Goal: Use online tool/utility: Utilize a website feature to perform a specific function

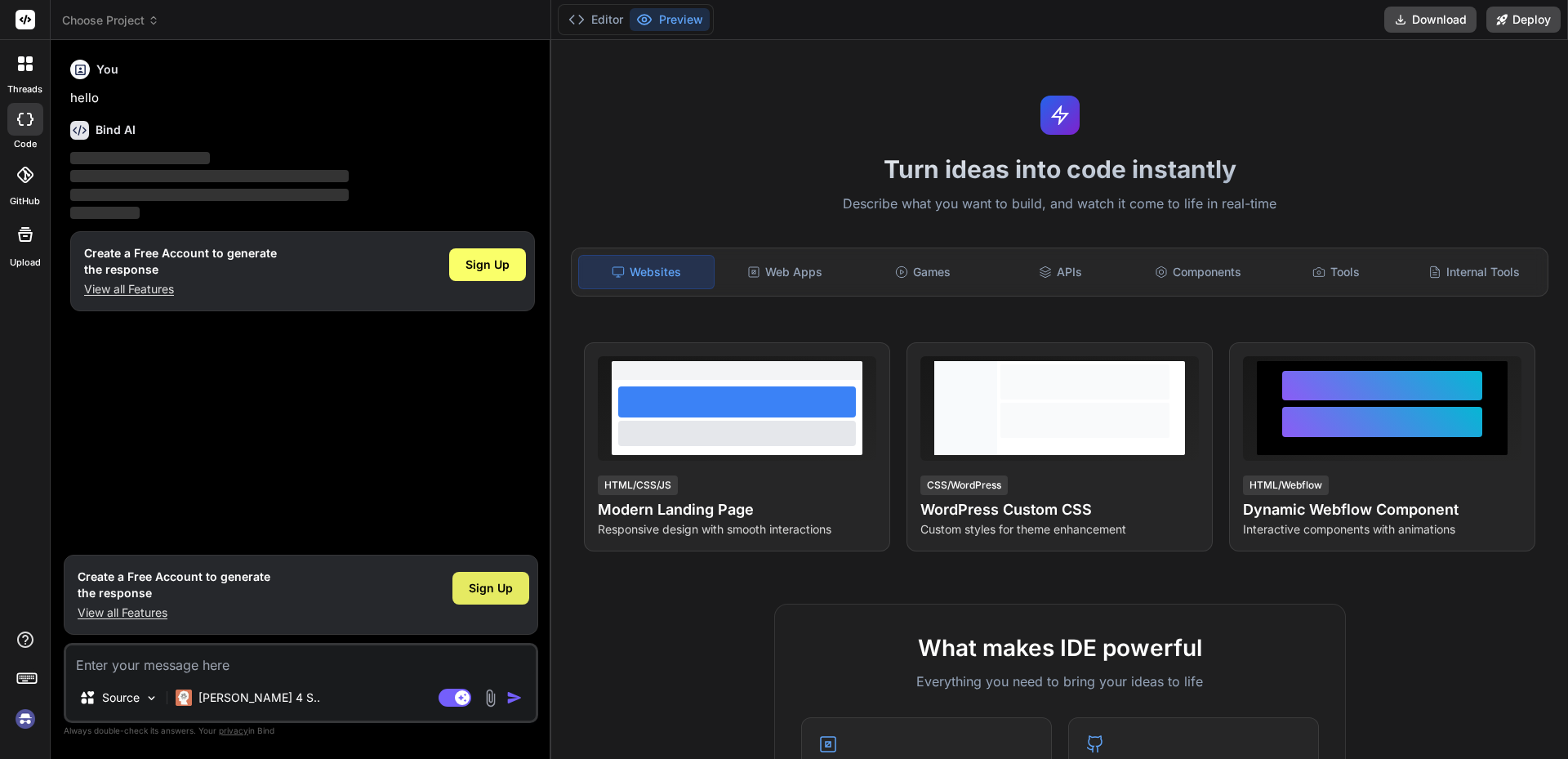
click at [486, 589] on span "Sign Up" at bounding box center [490, 588] width 44 height 17
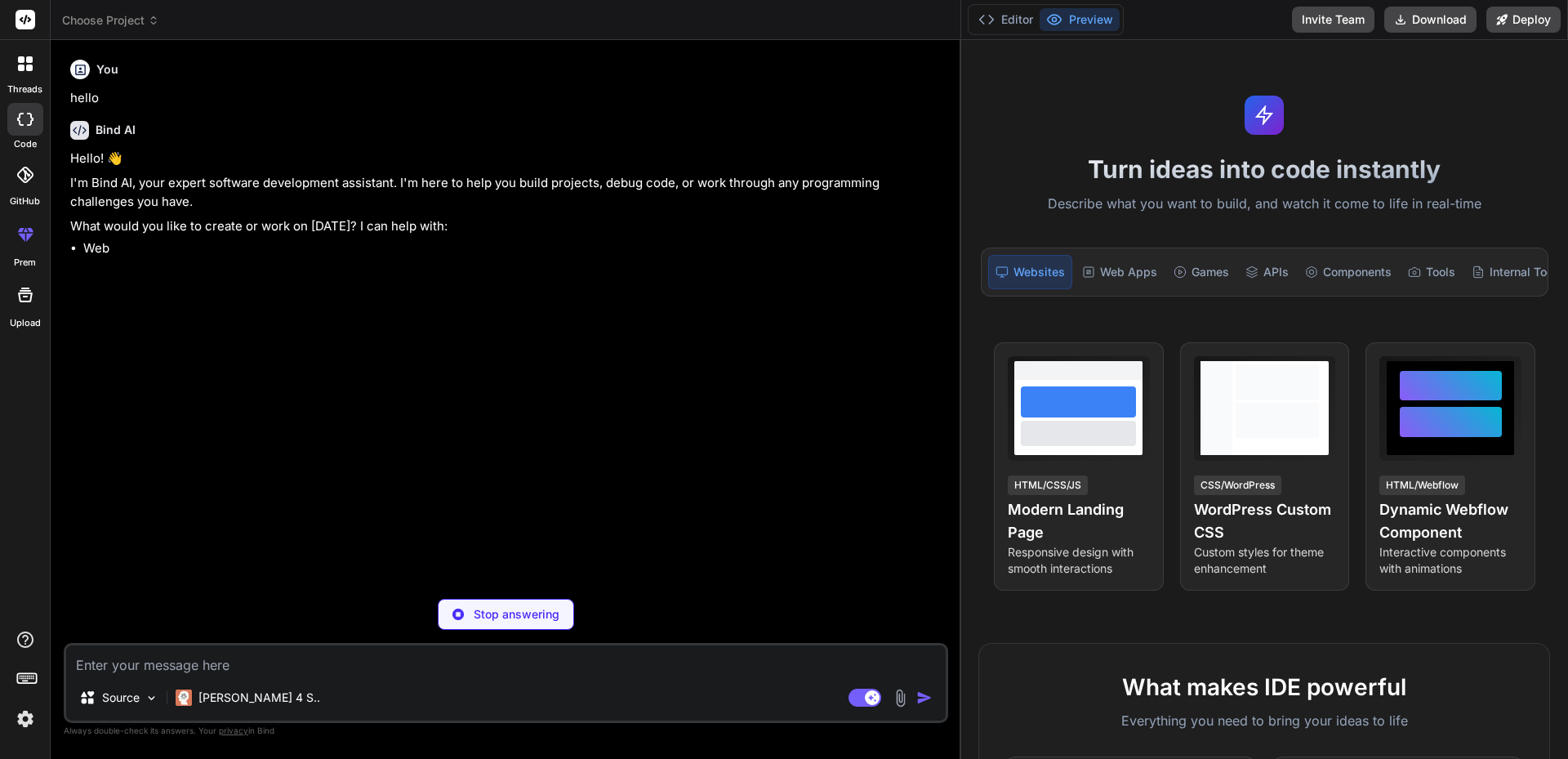
drag, startPoint x: 550, startPoint y: 198, endPoint x: 986, endPoint y: 189, distance: 436.1
click at [986, 189] on div "Choose Project Created with Pixso. Bind AI Web Search Created with Pixso. Code …" at bounding box center [809, 380] width 1518 height 759
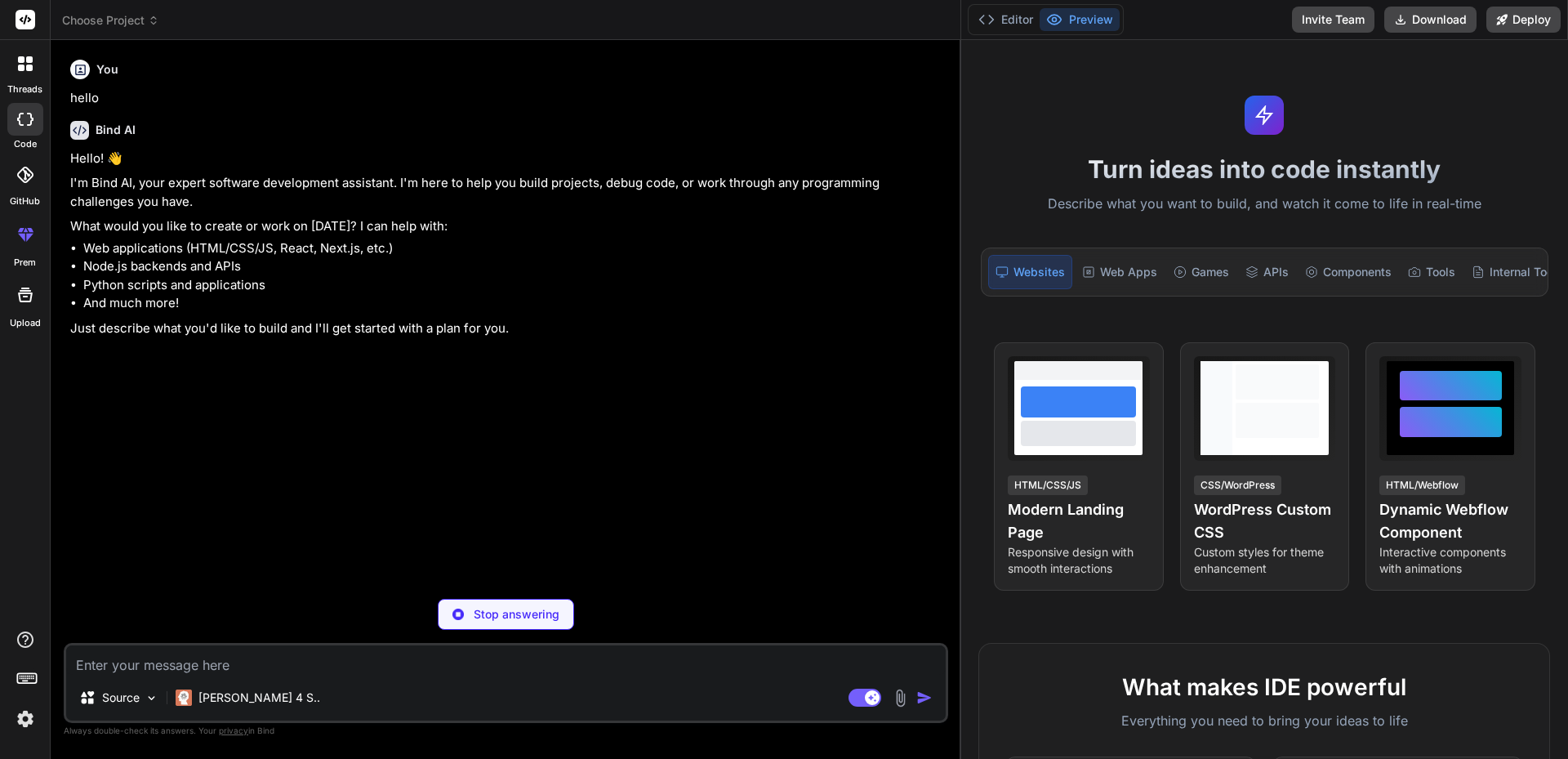
click at [240, 657] on textarea at bounding box center [506, 660] width 880 height 30
type textarea "x"
type textarea """
type textarea "x"
paste textarea "private string[] GetRequestHeaders(string tenantName) { try { if (tenantName ==…"
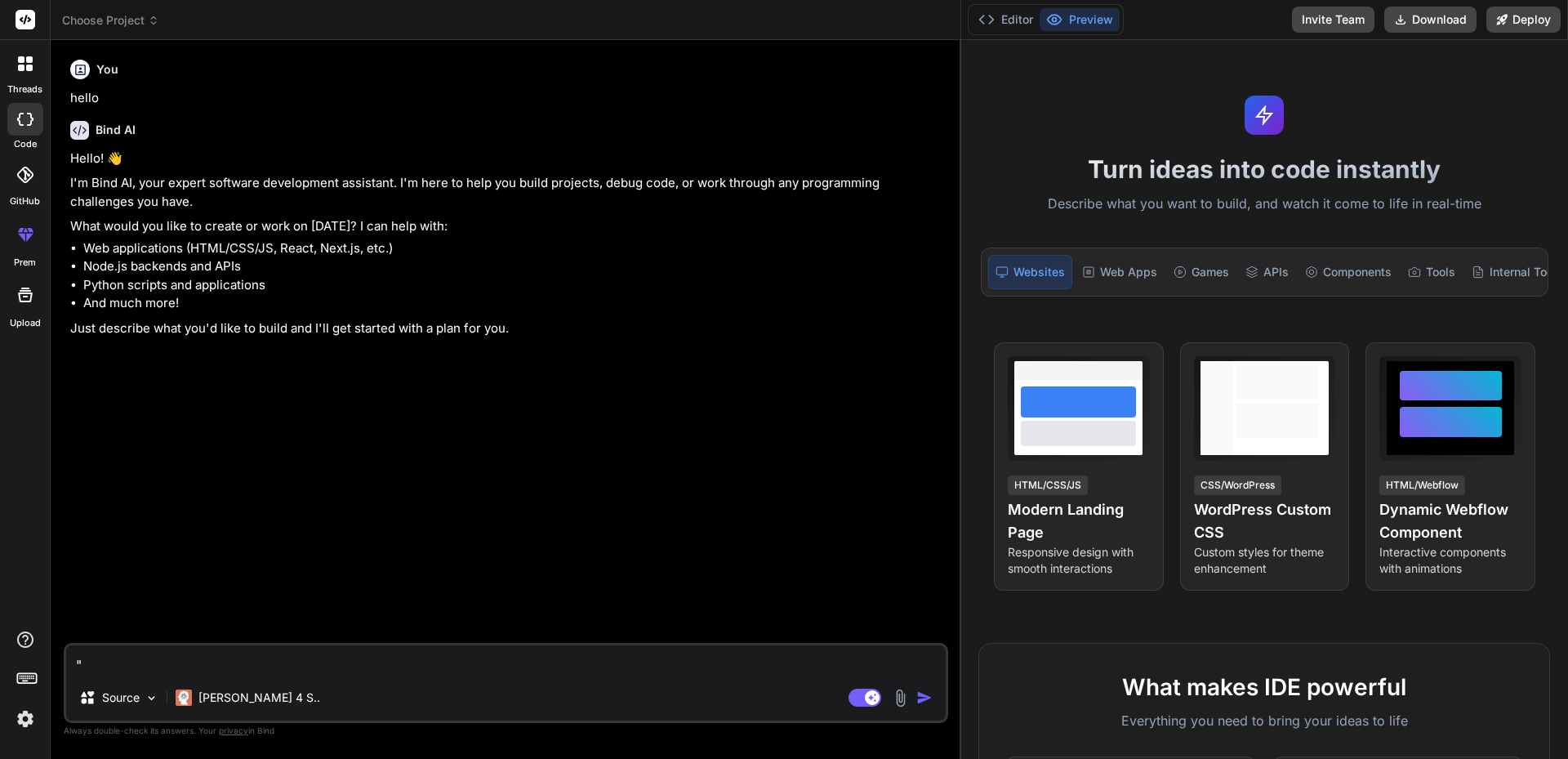
type textarea ""private string[] GetRequestHeaders(string tenantName) { try { if (tenantName =…"
type textarea "x"
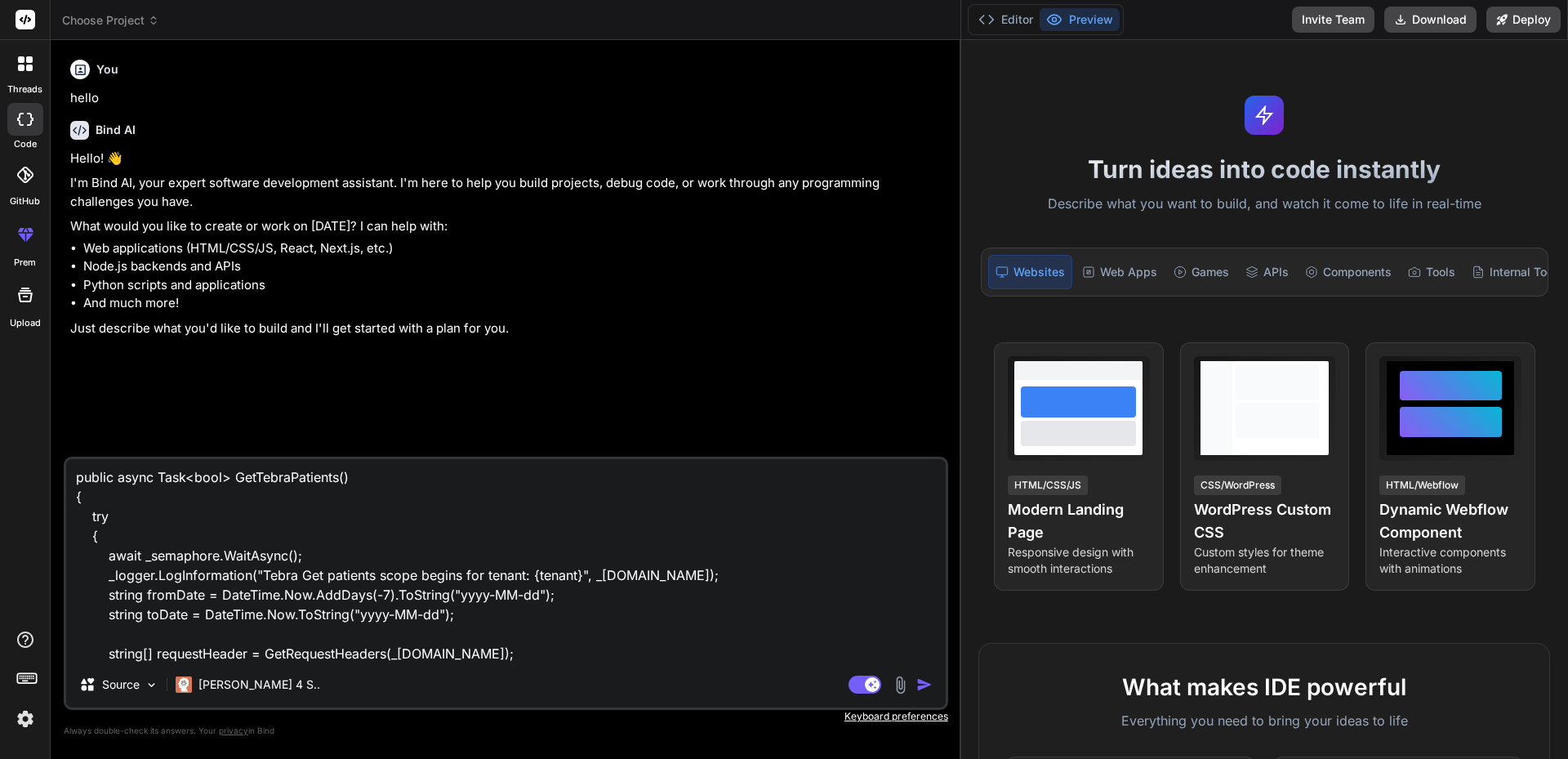
type textarea ""private string[] GetRequestHeaders(string tenantName) { try { if (tenantName =…"
type textarea "x"
type textarea ""private string[] GetRequestHeaders(string tenantName) { try { if (tenantName =…"
type textarea "x"
type textarea ""private string[] GetRequestHeaders(string tenantName) { try { if (tenantName =…"
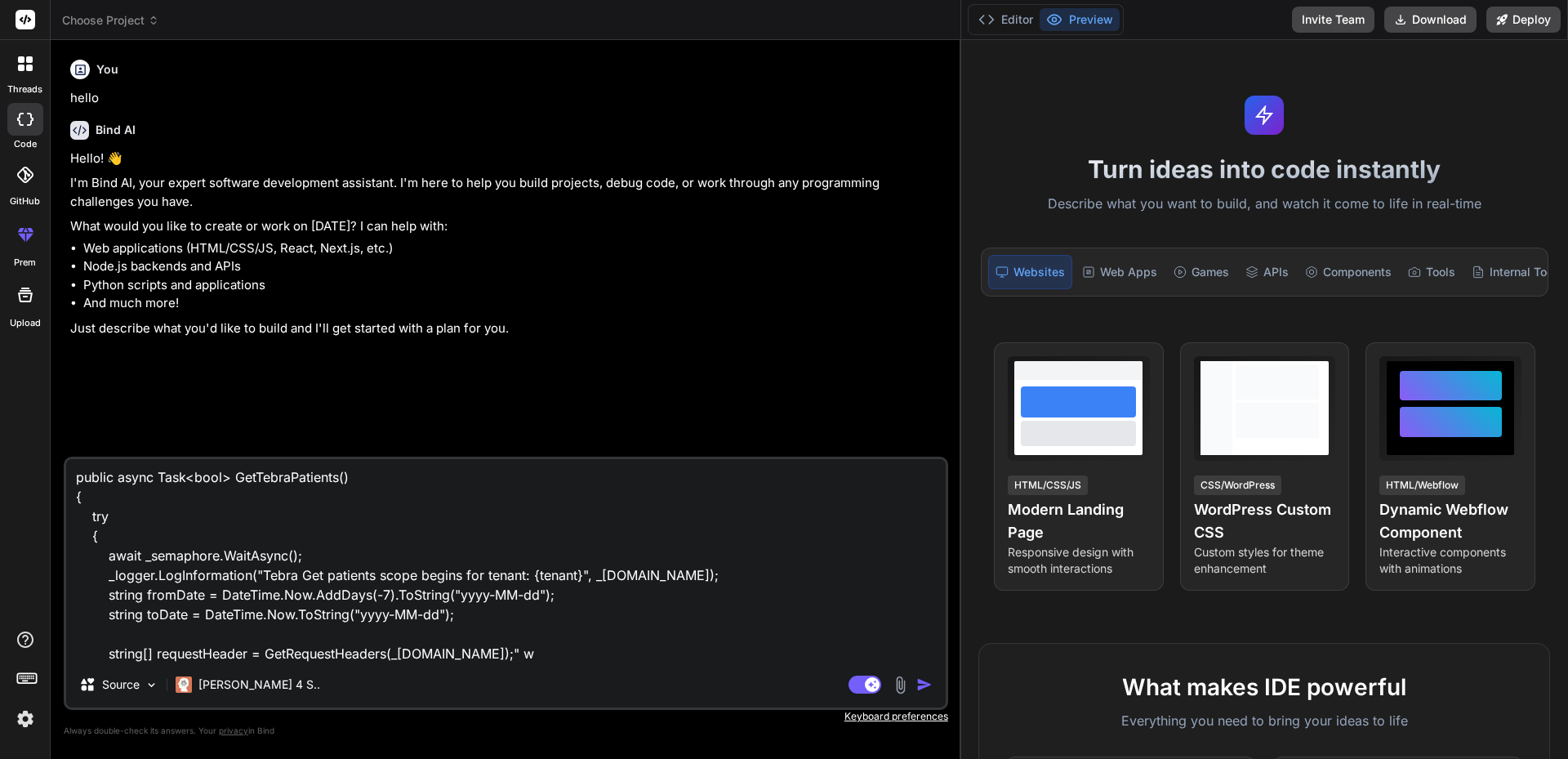
type textarea "x"
type textarea ""private string[] GetRequestHeaders(string tenantName) { try { if (tenantName =…"
type textarea "x"
type textarea ""private string[] GetRequestHeaders(string tenantName) { try { if (tenantName =…"
type textarea "x"
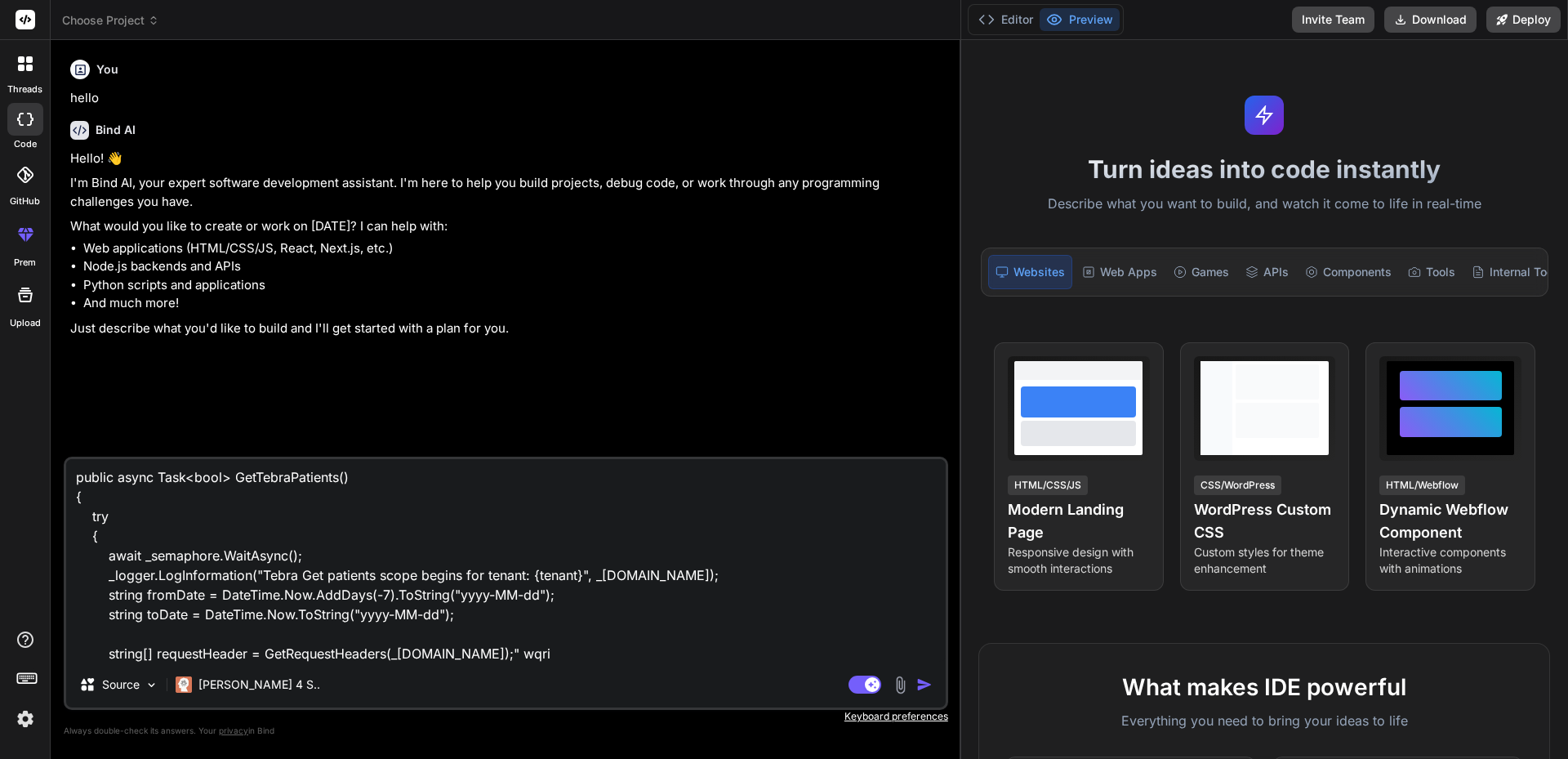
type textarea ""private string[] GetRequestHeaders(string tenantName) { try { if (tenantName =…"
type textarea "x"
type textarea ""private string[] GetRequestHeaders(string tenantName) { try { if (tenantName =…"
type textarea "x"
type textarea ""private string[] GetRequestHeaders(string tenantName) { try { if (tenantName =…"
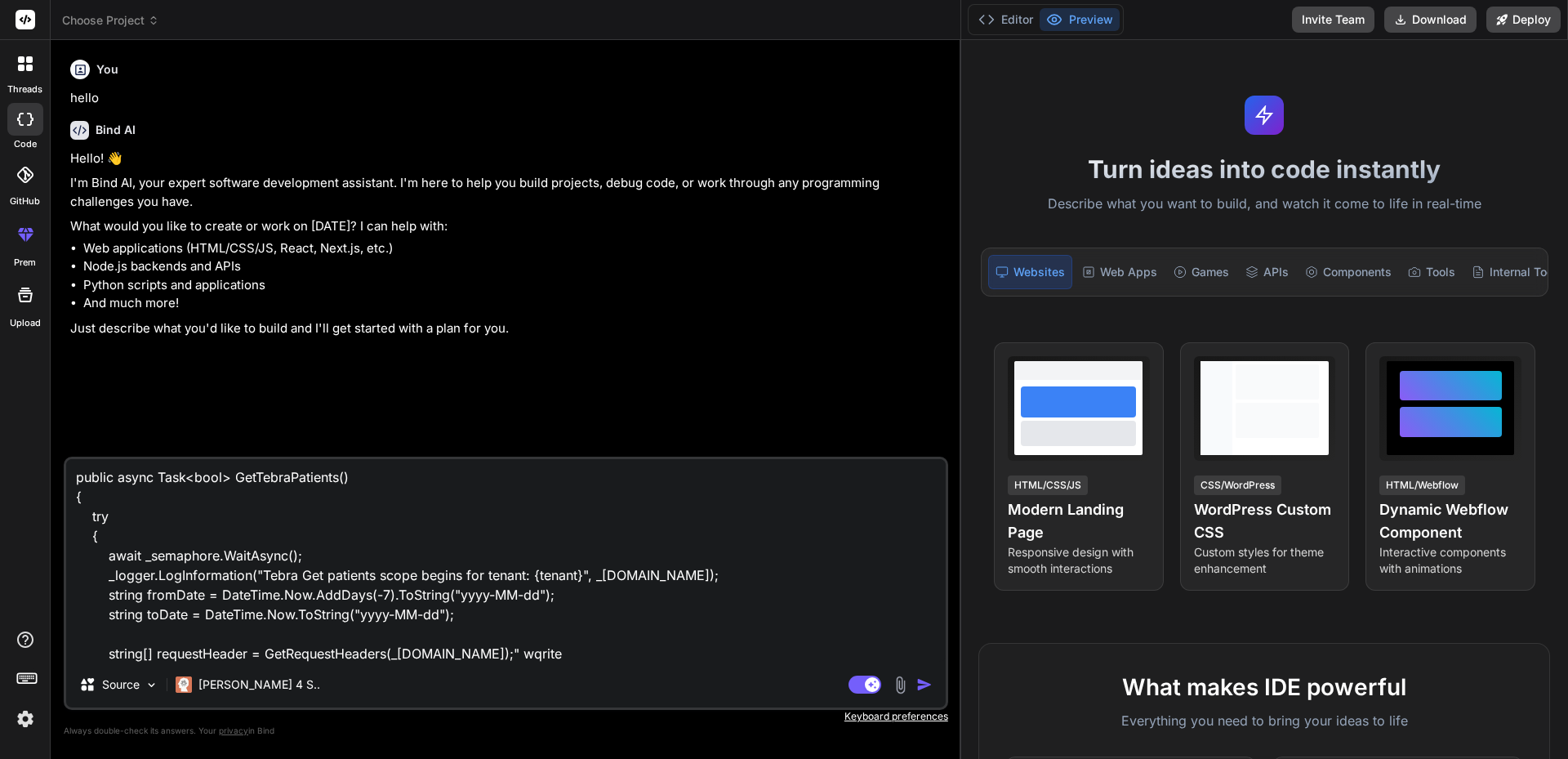
type textarea "x"
type textarea ""private string[] GetRequestHeaders(string tenantName) { try { if (tenantName =…"
type textarea "x"
type textarea ""private string[] GetRequestHeaders(string tenantName) { try { if (tenantName =…"
type textarea "x"
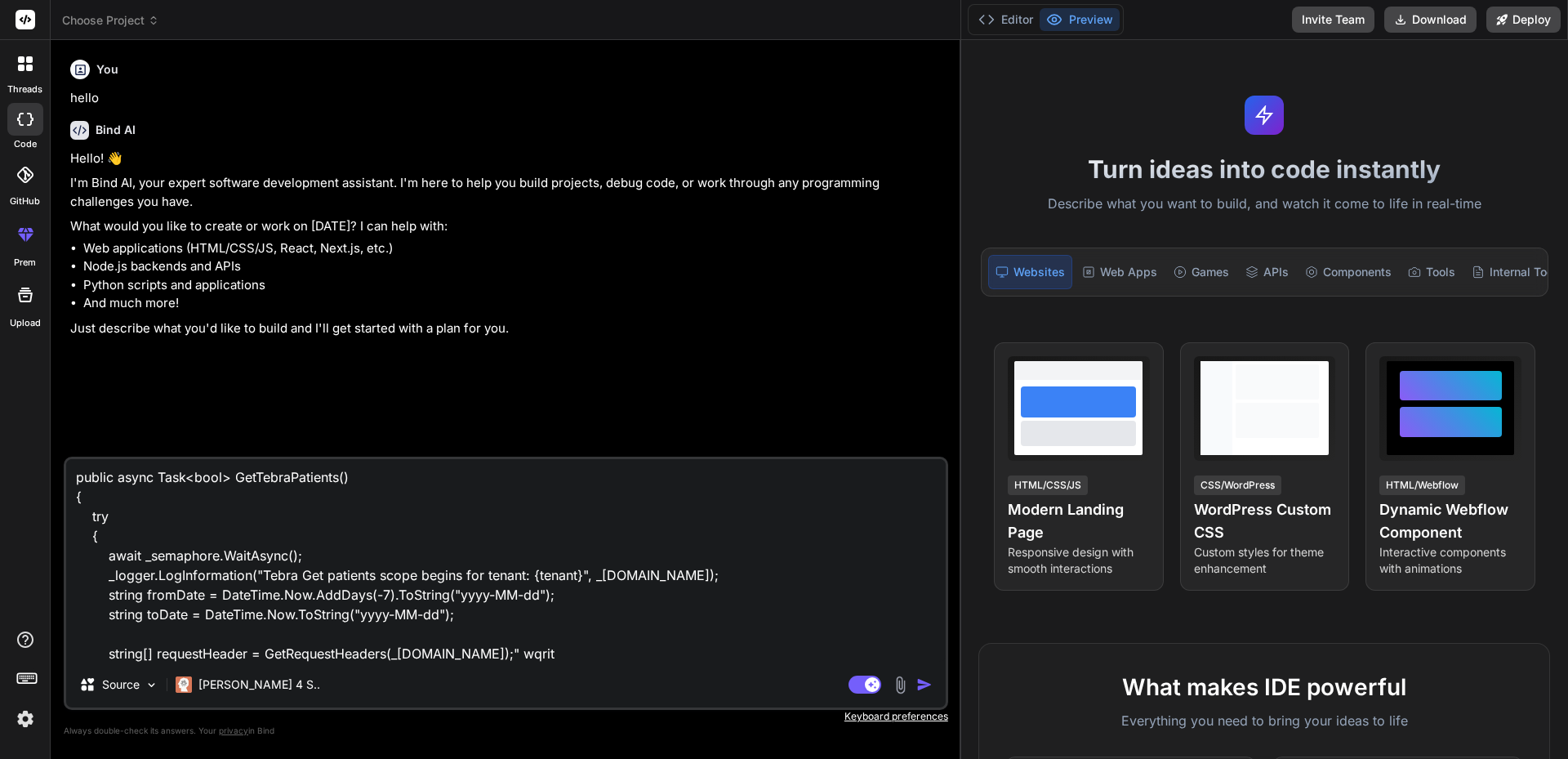
type textarea ""private string[] GetRequestHeaders(string tenantName) { try { if (tenantName =…"
type textarea "x"
type textarea ""private string[] GetRequestHeaders(string tenantName) { try { if (tenantName =…"
type textarea "x"
type textarea ""private string[] GetRequestHeaders(string tenantName) { try { if (tenantName =…"
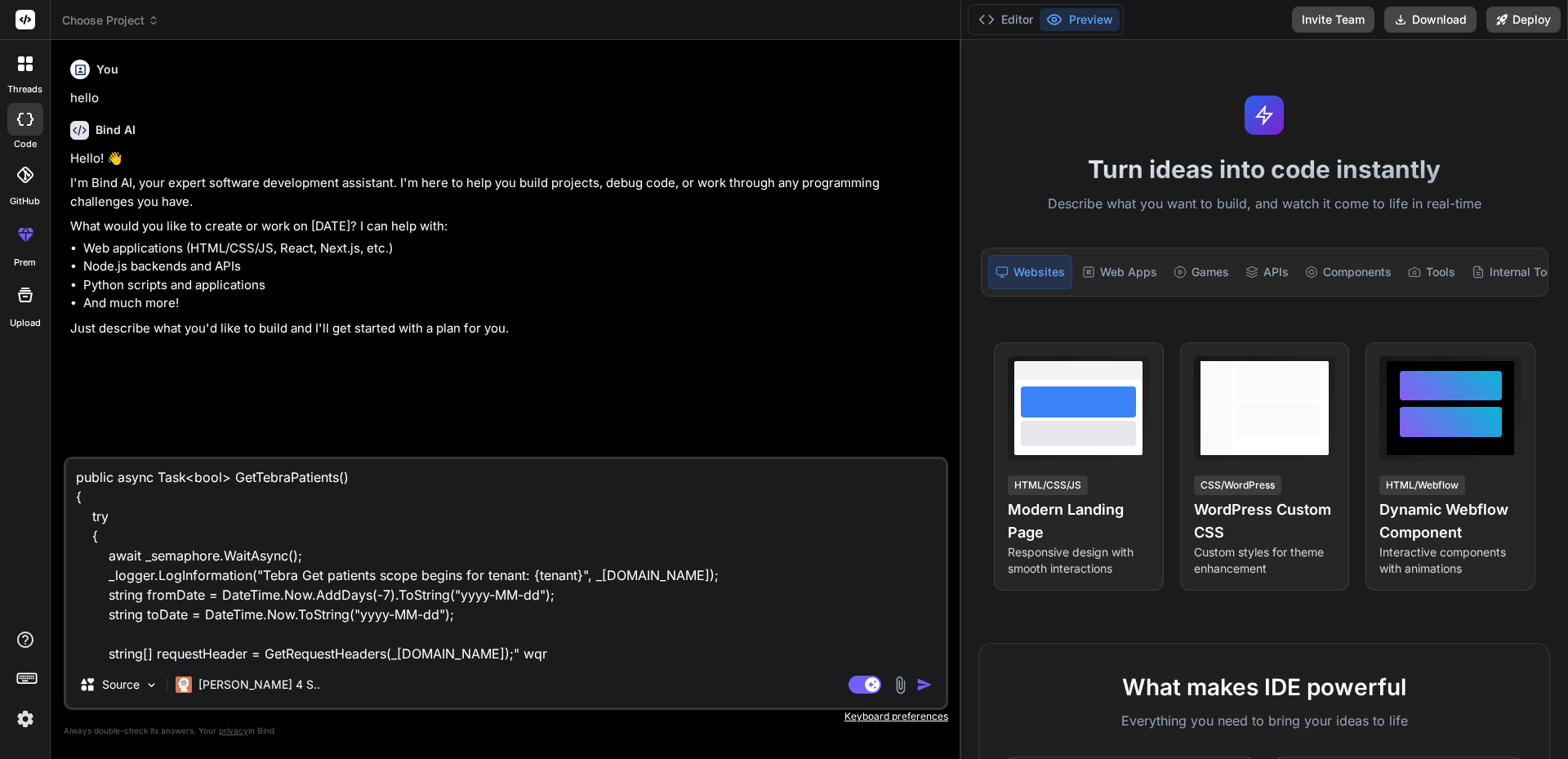
type textarea "x"
type textarea ""private string[] GetRequestHeaders(string tenantName) { try { if (tenantName =…"
type textarea "x"
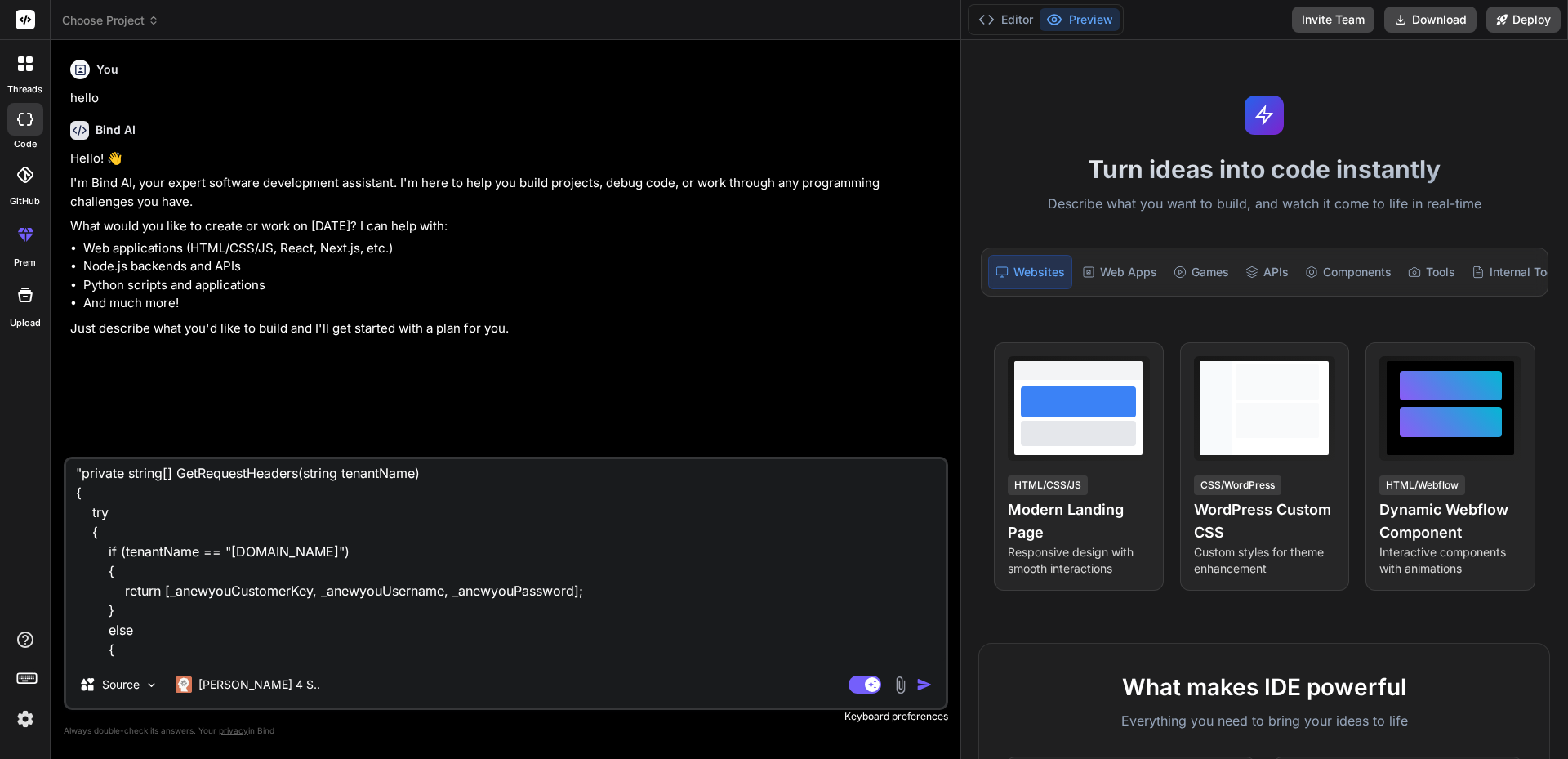
scroll to position [0, 0]
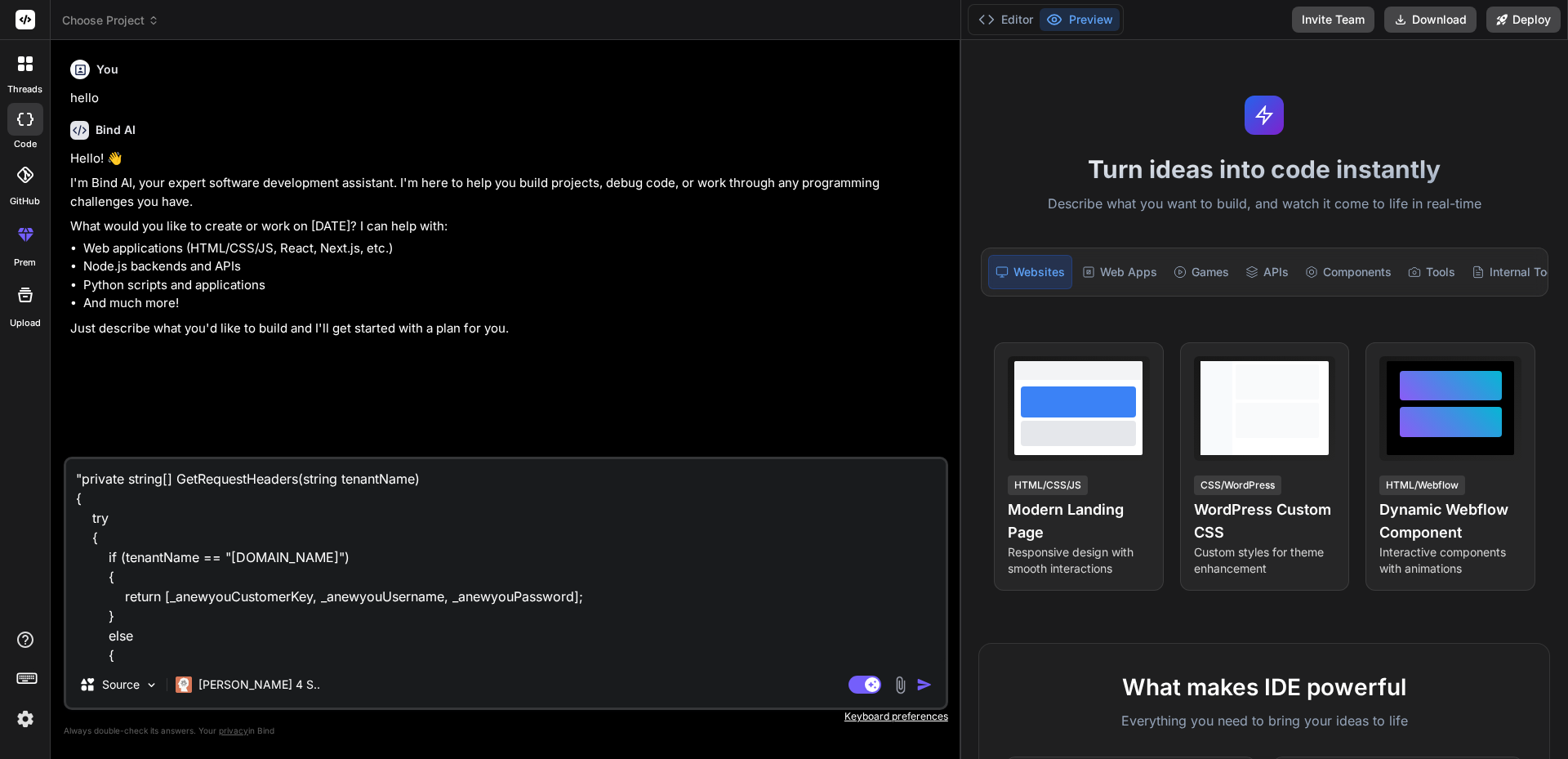
click at [225, 558] on textarea ""private string[] GetRequestHeaders(string tenantName) { try { if (tenantName =…" at bounding box center [506, 559] width 880 height 203
click at [393, 562] on textarea ""private string[] GetRequestHeaders(string tenantName) { try { if (tenantName =…" at bounding box center [506, 559] width 880 height 203
type textarea ""private string[] GetRequestHeaders(string tenantName) { try { if (tenantName =…"
type textarea "x"
type textarea ""private string[] GetRequestHeaders(string tenantName) { try { if (tenantName =…"
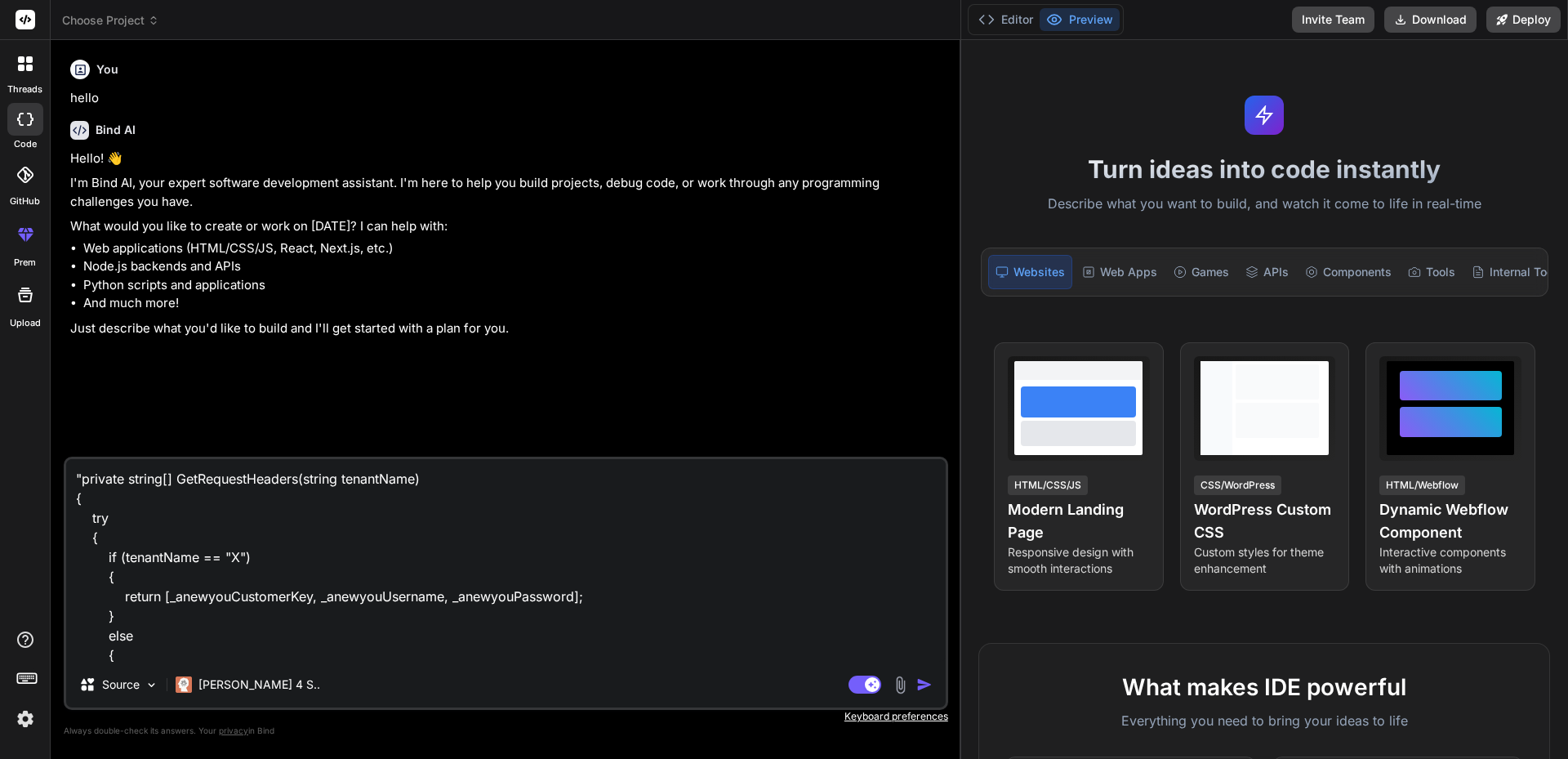
type textarea "x"
type textarea ""private string[] GetRequestHeaders(string tenantName) { try { if (tenantName =…"
type textarea "x"
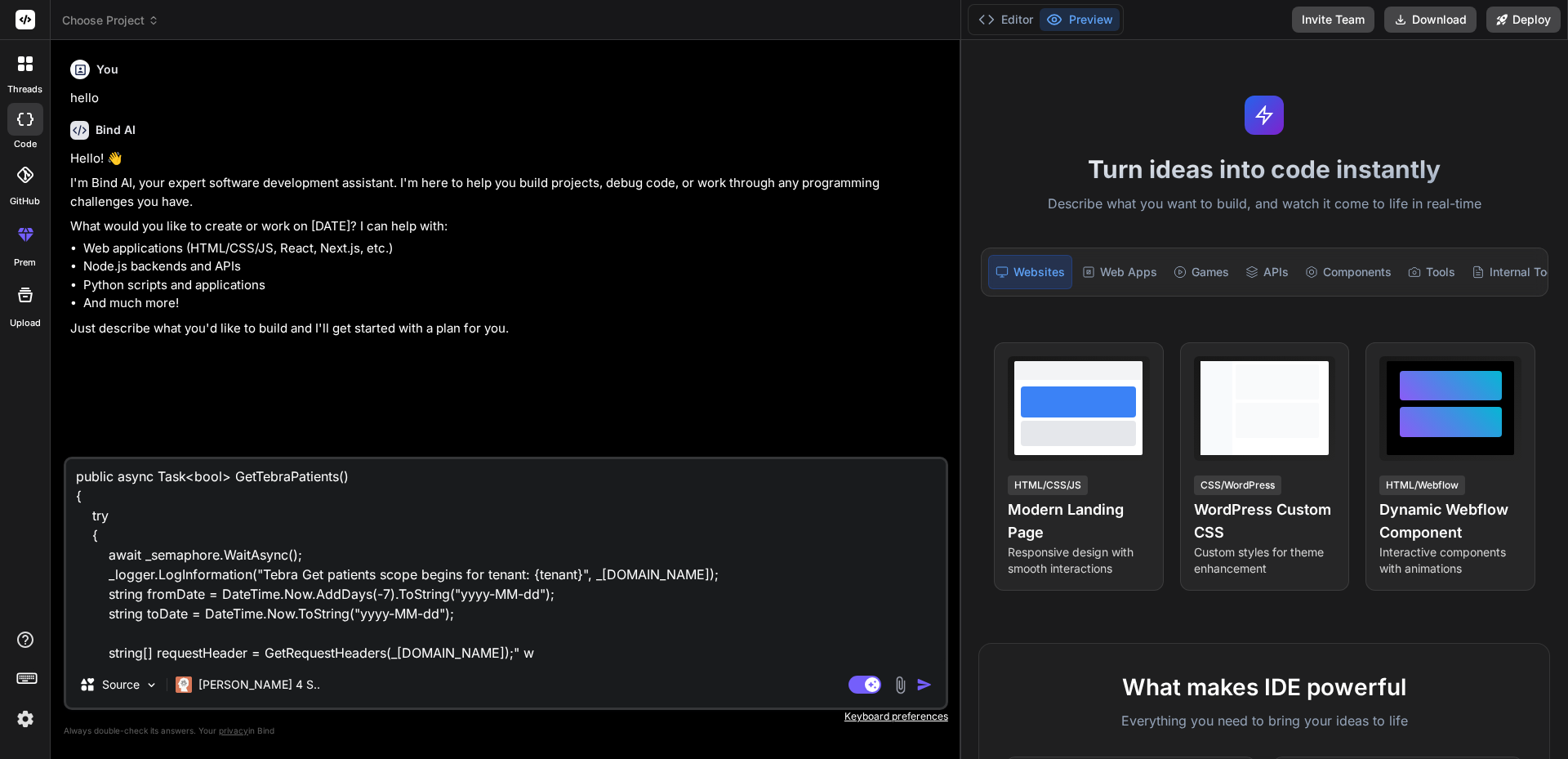
scroll to position [415, 0]
click at [613, 648] on textarea ""private string[] GetRequestHeaders(string tenantName) { try { if (tenantName =…" at bounding box center [506, 559] width 880 height 203
type textarea ""private string[] GetRequestHeaders(string tenantName) { try { if (tenantName =…"
type textarea "x"
type textarea ""private string[] GetRequestHeaders(string tenantName) { try { if (tenantName =…"
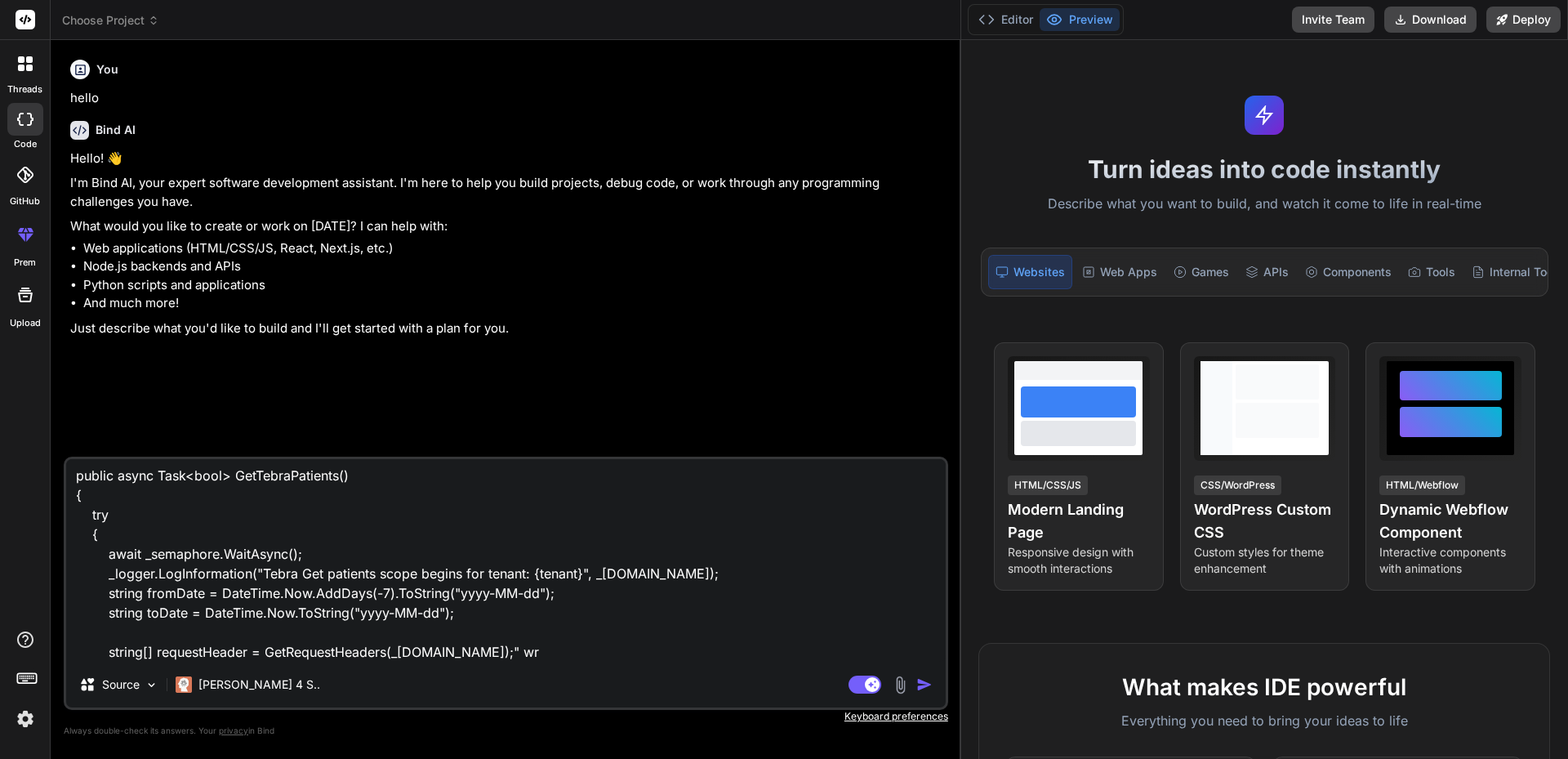
type textarea "x"
type textarea ""private string[] GetRequestHeaders(string tenantName) { try { if (tenantName =…"
type textarea "x"
type textarea ""private string[] GetRequestHeaders(string tenantName) { try { if (tenantName =…"
type textarea "x"
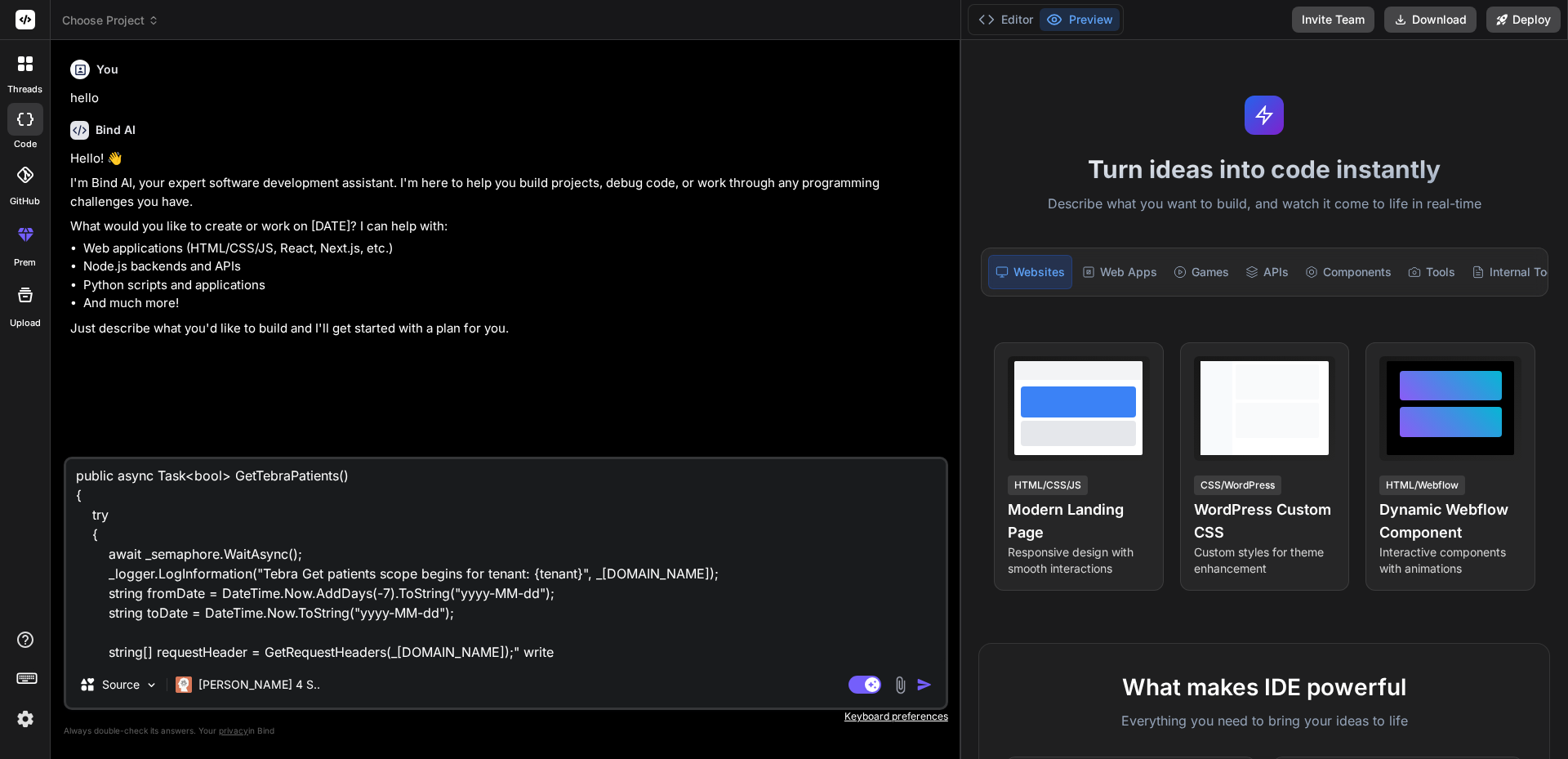
type textarea ""private string[] GetRequestHeaders(string tenantName) { try { if (tenantName =…"
type textarea "x"
type textarea ""private string[] GetRequestHeaders(string tenantName) { try { if (tenantName =…"
type textarea "x"
type textarea ""private string[] GetRequestHeaders(string tenantName) { try { if (tenantName =…"
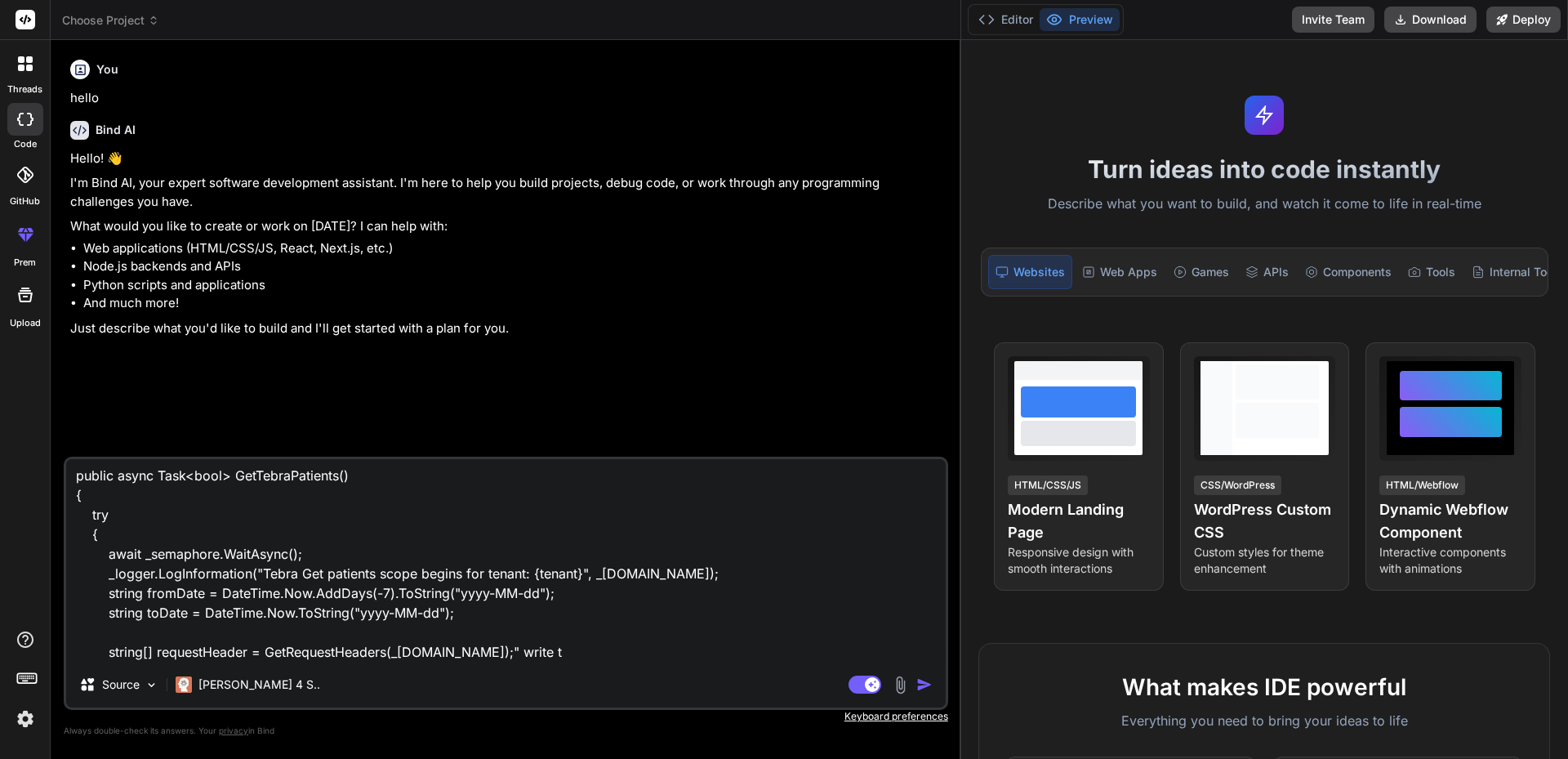
type textarea "x"
type textarea ""private string[] GetRequestHeaders(string tenantName) { try { if (tenantName =…"
type textarea "x"
type textarea ""private string[] GetRequestHeaders(string tenantName) { try { if (tenantName =…"
type textarea "x"
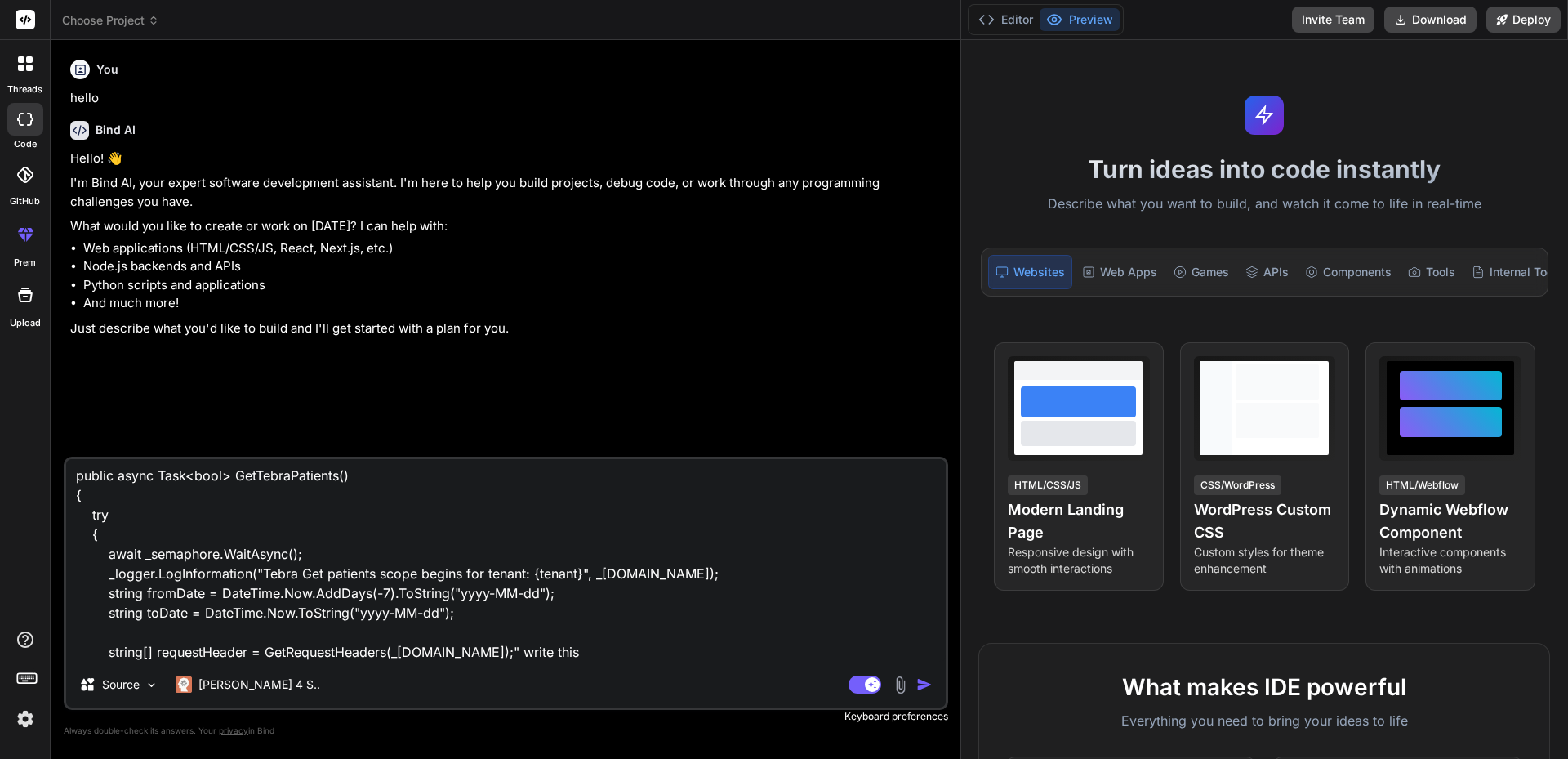
type textarea ""private string[] GetRequestHeaders(string tenantName) { try { if (tenantName =…"
type textarea "x"
type textarea ""private string[] GetRequestHeaders(string tenantName) { try { if (tenantName =…"
type textarea "x"
type textarea ""private string[] GetRequestHeaders(string tenantName) { try { if (tenantName =…"
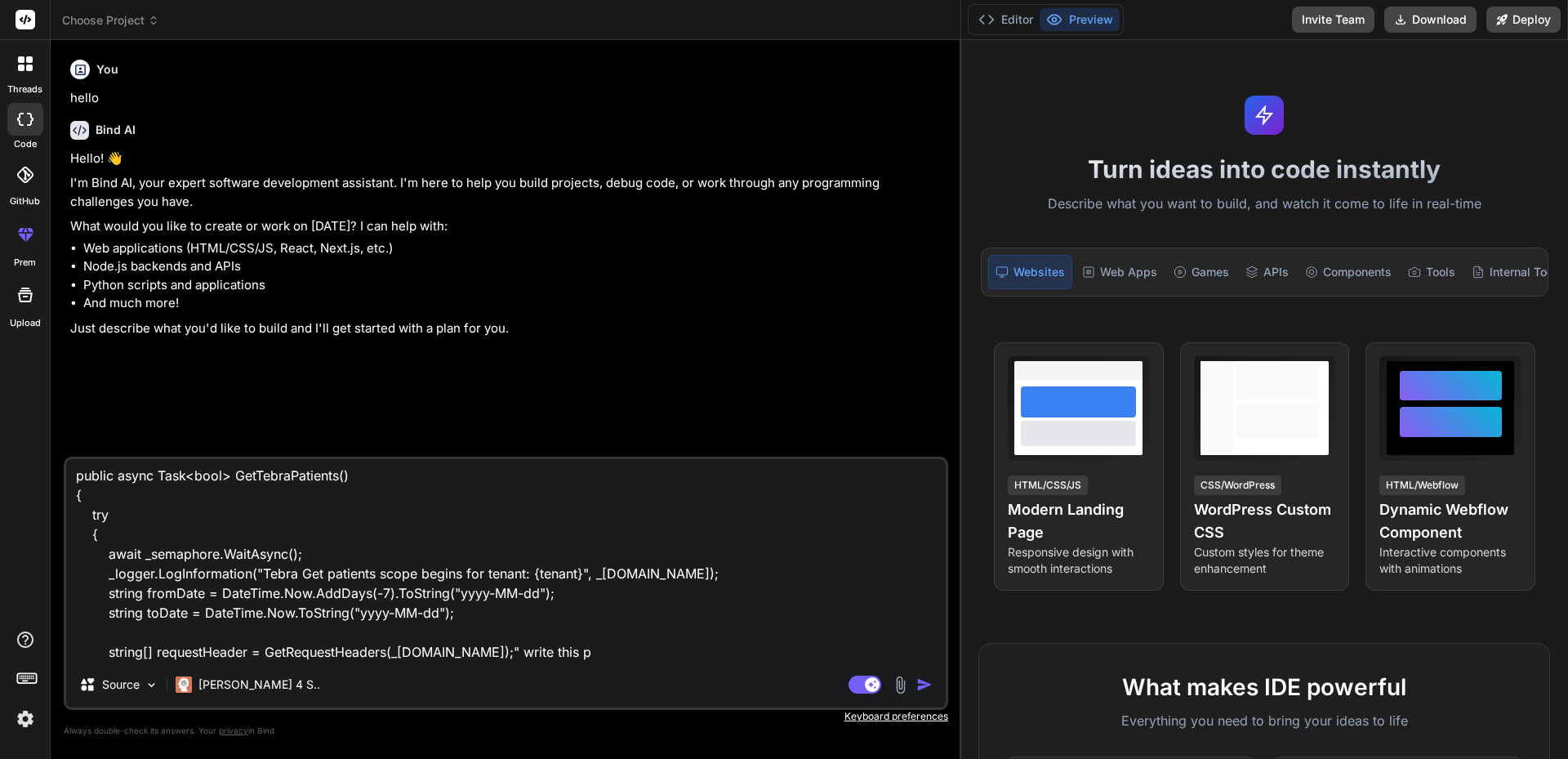
type textarea "x"
type textarea ""private string[] GetRequestHeaders(string tenantName) { try { if (tenantName =…"
type textarea "x"
type textarea ""private string[] GetRequestHeaders(string tenantName) { try { if (tenantName =…"
type textarea "x"
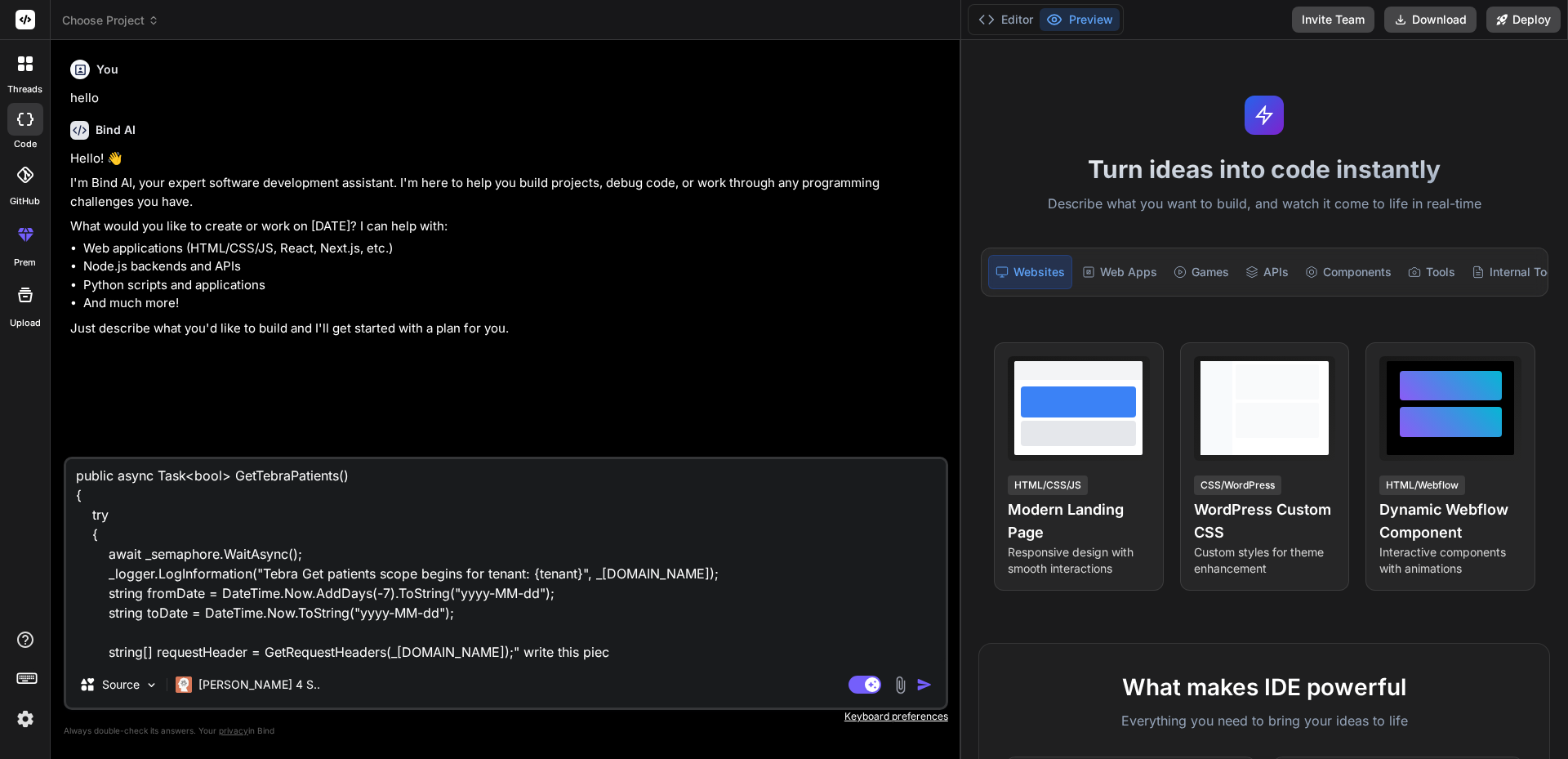
type textarea ""private string[] GetRequestHeaders(string tenantName) { try { if (tenantName =…"
type textarea "x"
type textarea ""private string[] GetRequestHeaders(string tenantName) { try { if (tenantName =…"
type textarea "x"
type textarea ""private string[] GetRequestHeaders(string tenantName) { try { if (tenantName =…"
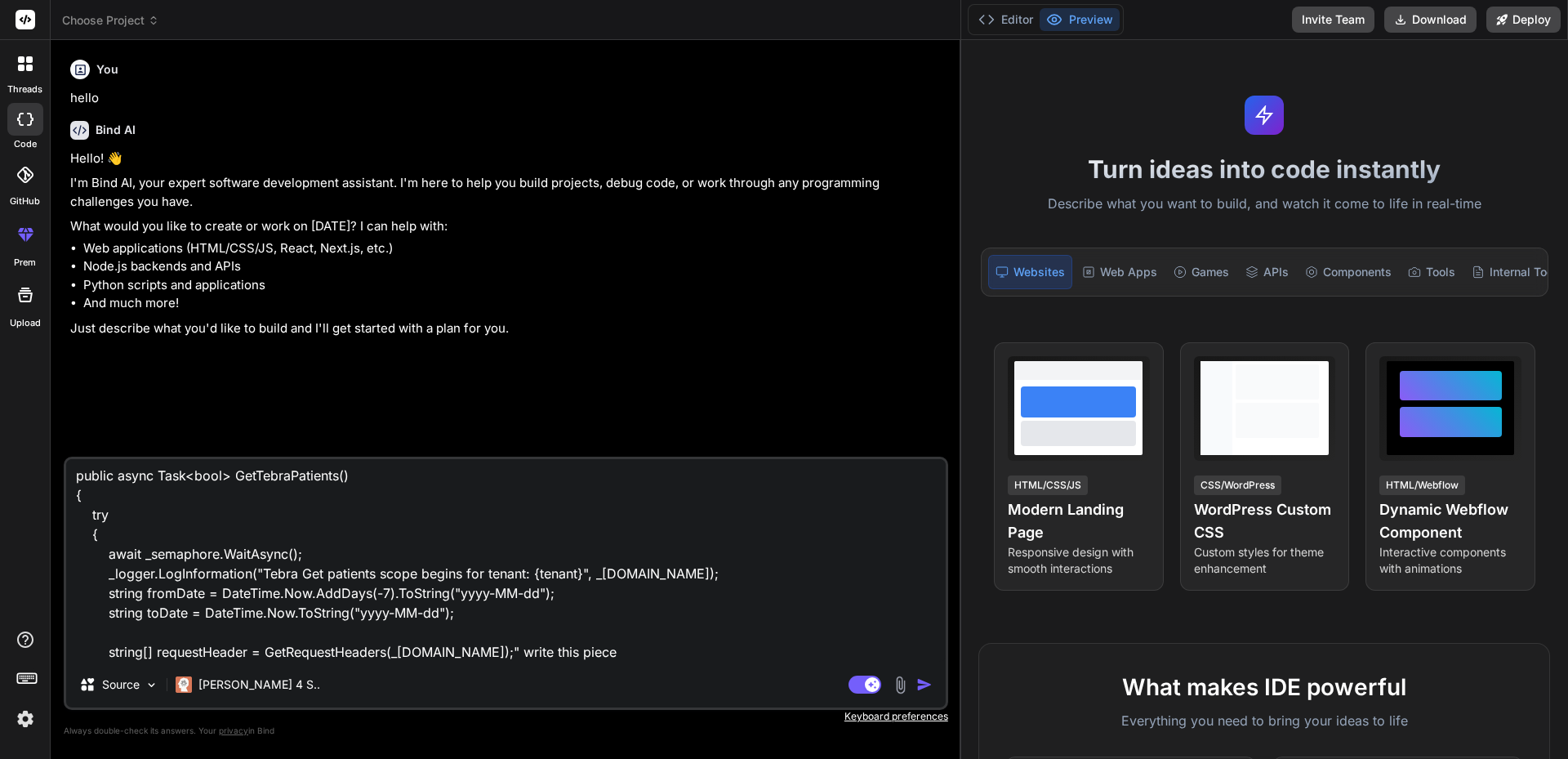
type textarea "x"
type textarea ""private string[] GetRequestHeaders(string tenantName) { try { if (tenantName =…"
type textarea "x"
type textarea ""private string[] GetRequestHeaders(string tenantName) { try { if (tenantName =…"
type textarea "x"
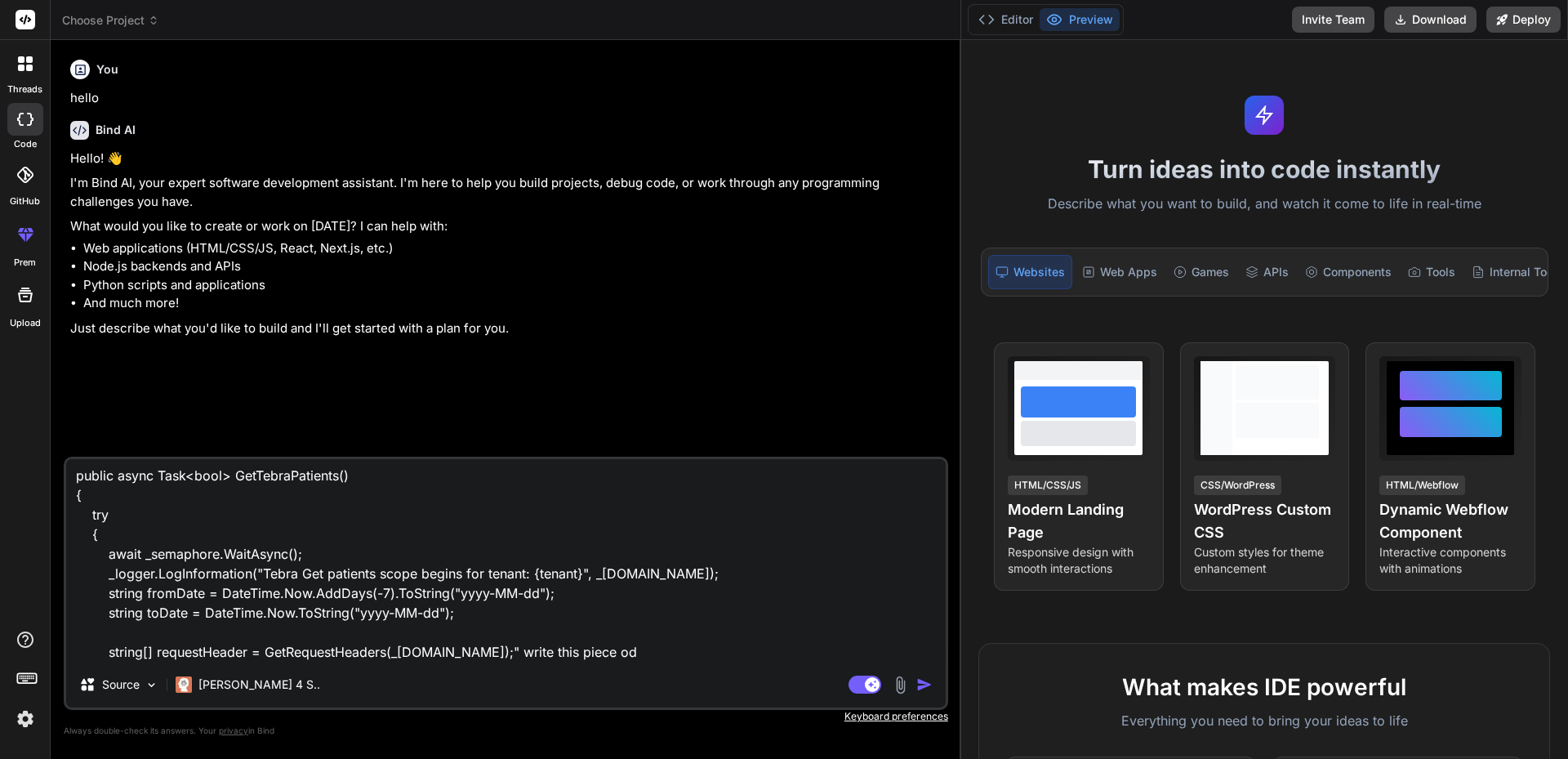
type textarea ""private string[] GetRequestHeaders(string tenantName) { try { if (tenantName =…"
type textarea "x"
type textarea ""private string[] GetRequestHeaders(string tenantName) { try { if (tenantName =…"
type textarea "x"
type textarea ""private string[] GetRequestHeaders(string tenantName) { try { if (tenantName =…"
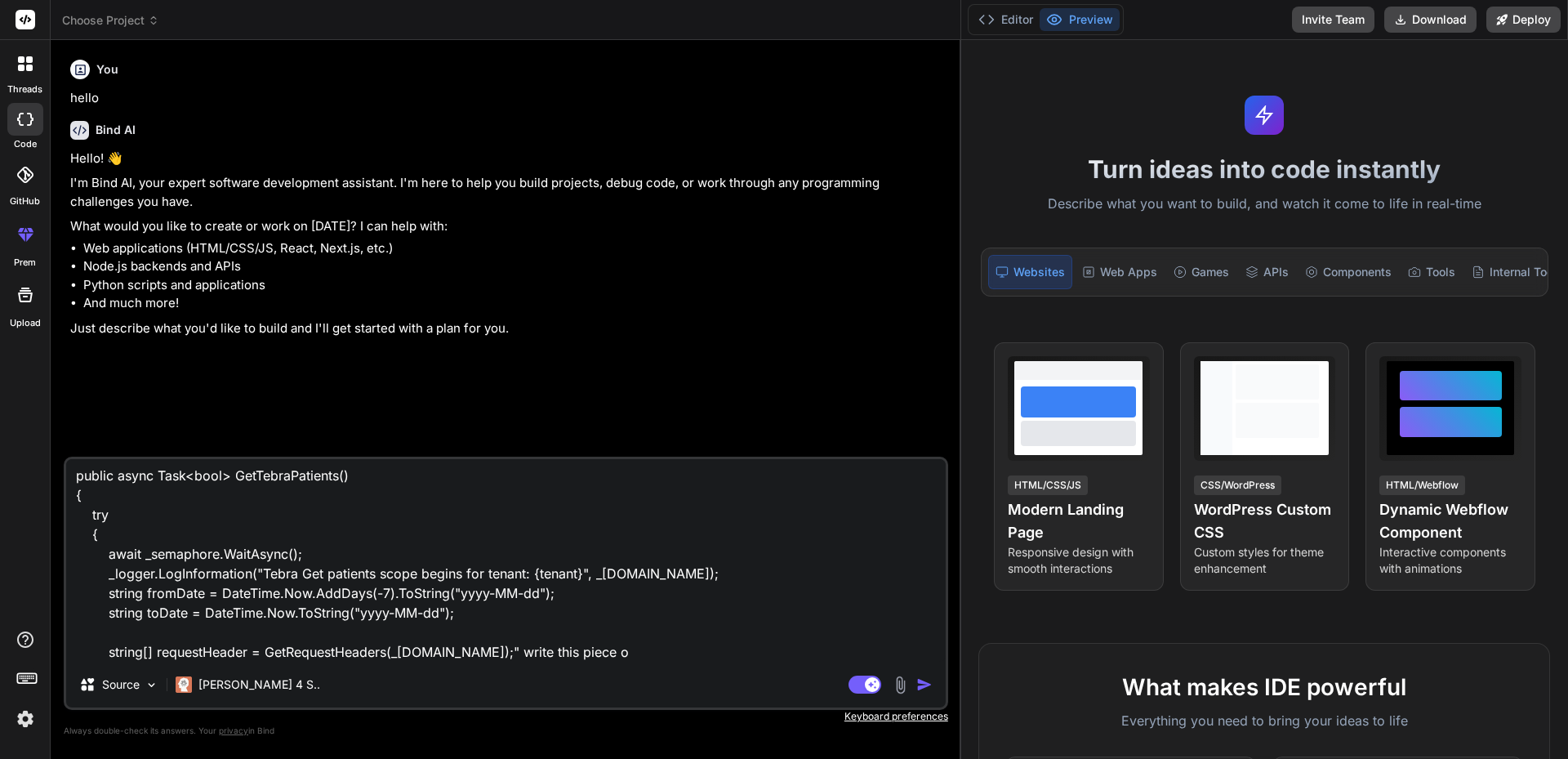
type textarea "x"
type textarea ""private string[] GetRequestHeaders(string tenantName) { try { if (tenantName =…"
type textarea "x"
type textarea ""private string[] GetRequestHeaders(string tenantName) { try { if (tenantName =…"
type textarea "x"
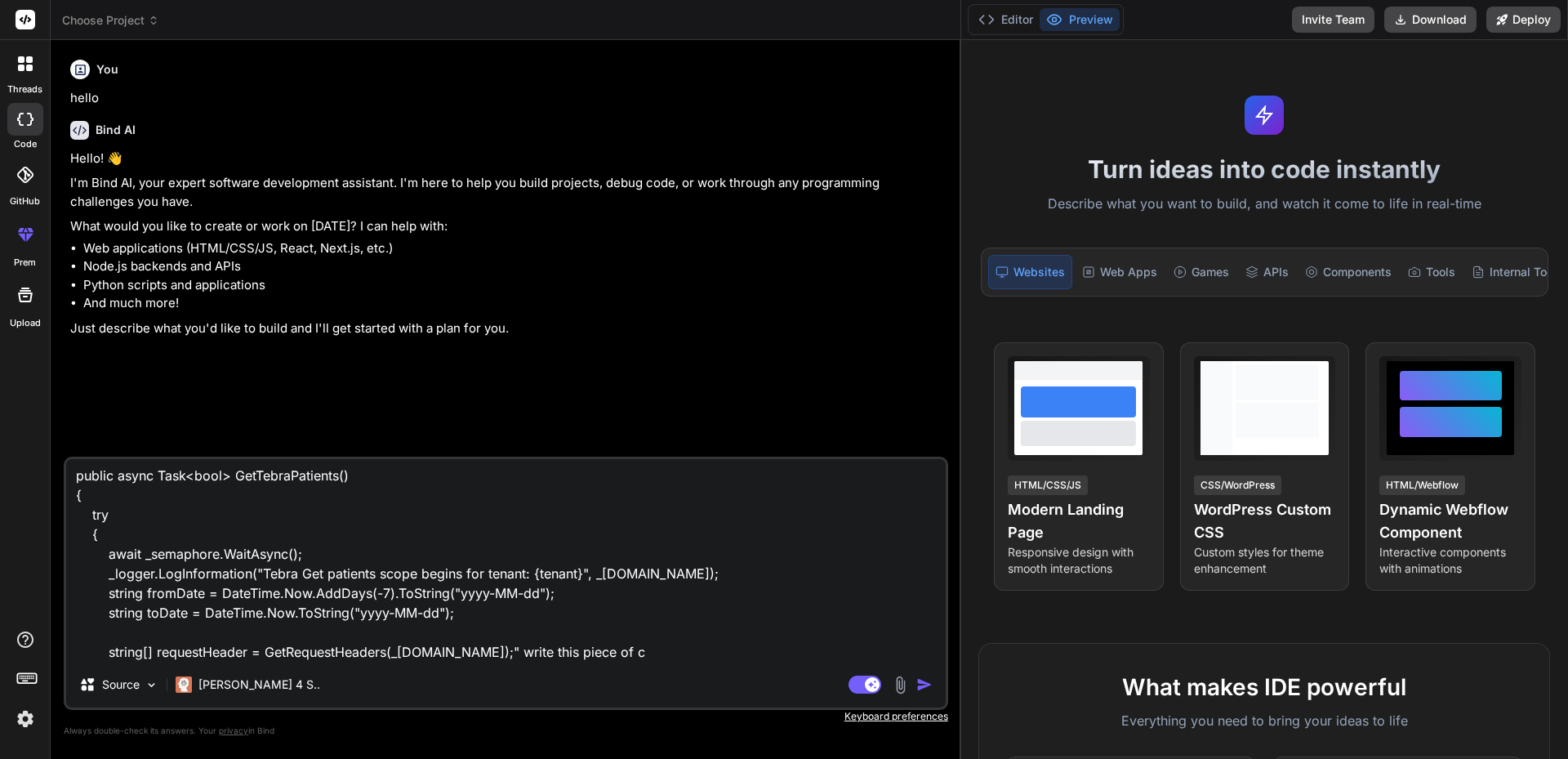
type textarea ""private string[] GetRequestHeaders(string tenantName) { try { if (tenantName =…"
type textarea "x"
type textarea ""private string[] GetRequestHeaders(string tenantName) { try { if (tenantName =…"
type textarea "x"
type textarea ""private string[] GetRequestHeaders(string tenantName) { try { if (tenantName =…"
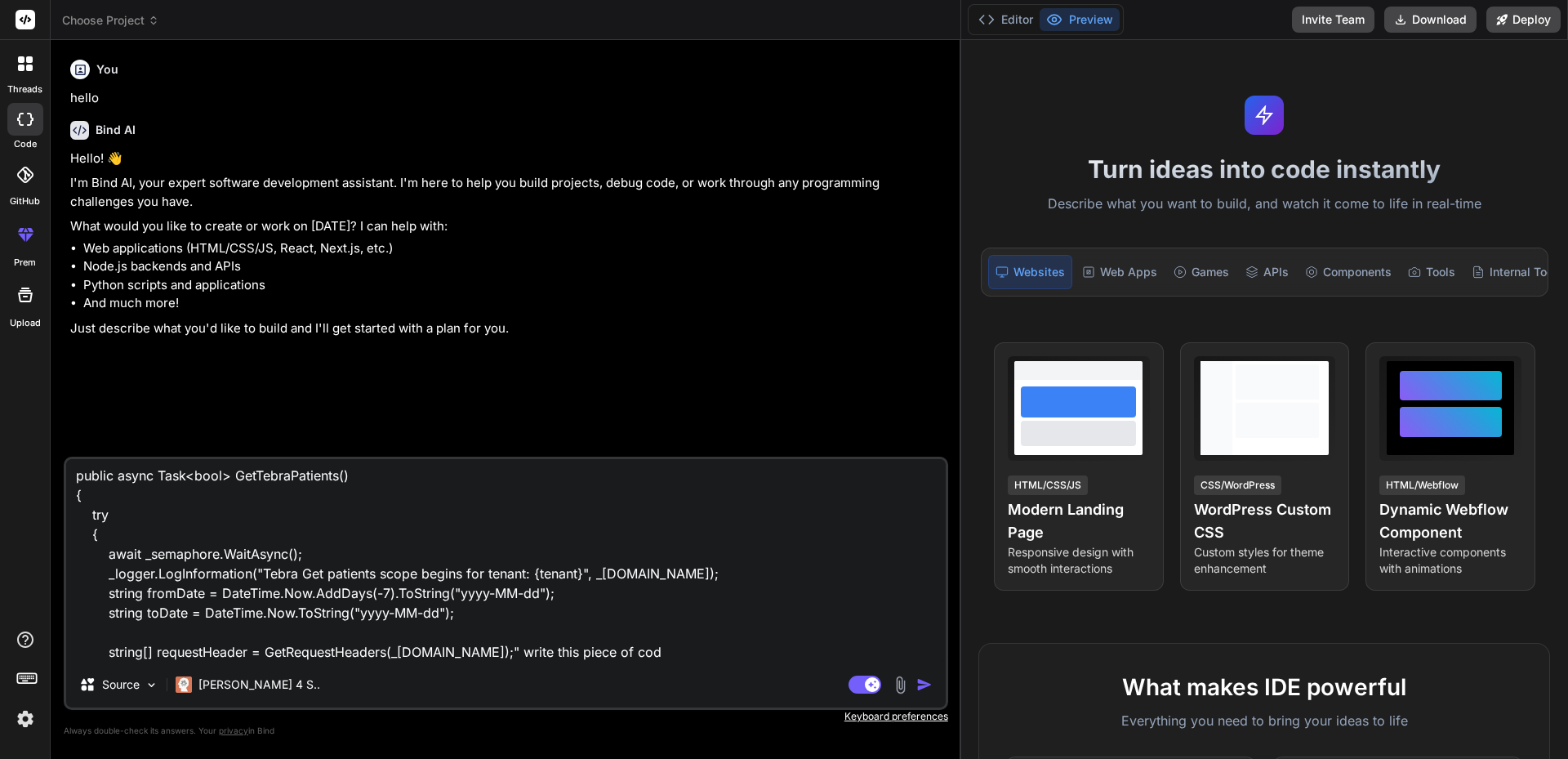
type textarea "x"
type textarea ""private string[] GetRequestHeaders(string tenantName) { try { if (tenantName =…"
type textarea "x"
type textarea ""private string[] GetRequestHeaders(string tenantName) { try { if (tenantName =…"
type textarea "x"
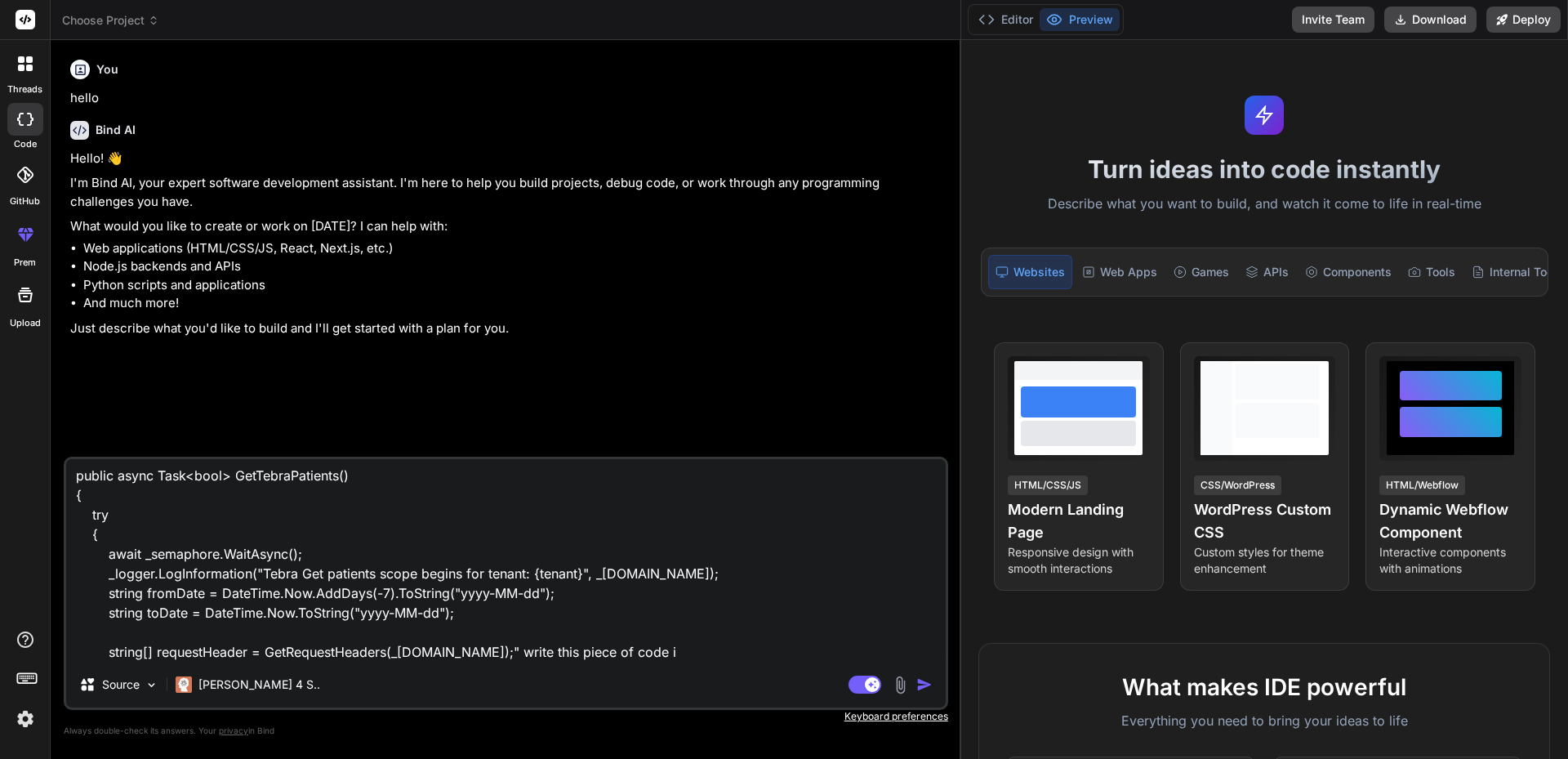
type textarea ""private string[] GetRequestHeaders(string tenantName) { try { if (tenantName =…"
type textarea "x"
type textarea ""private string[] GetRequestHeaders(string tenantName) { try { if (tenantName =…"
type textarea "x"
type textarea ""private string[] GetRequestHeaders(string tenantName) { try { if (tenantName =…"
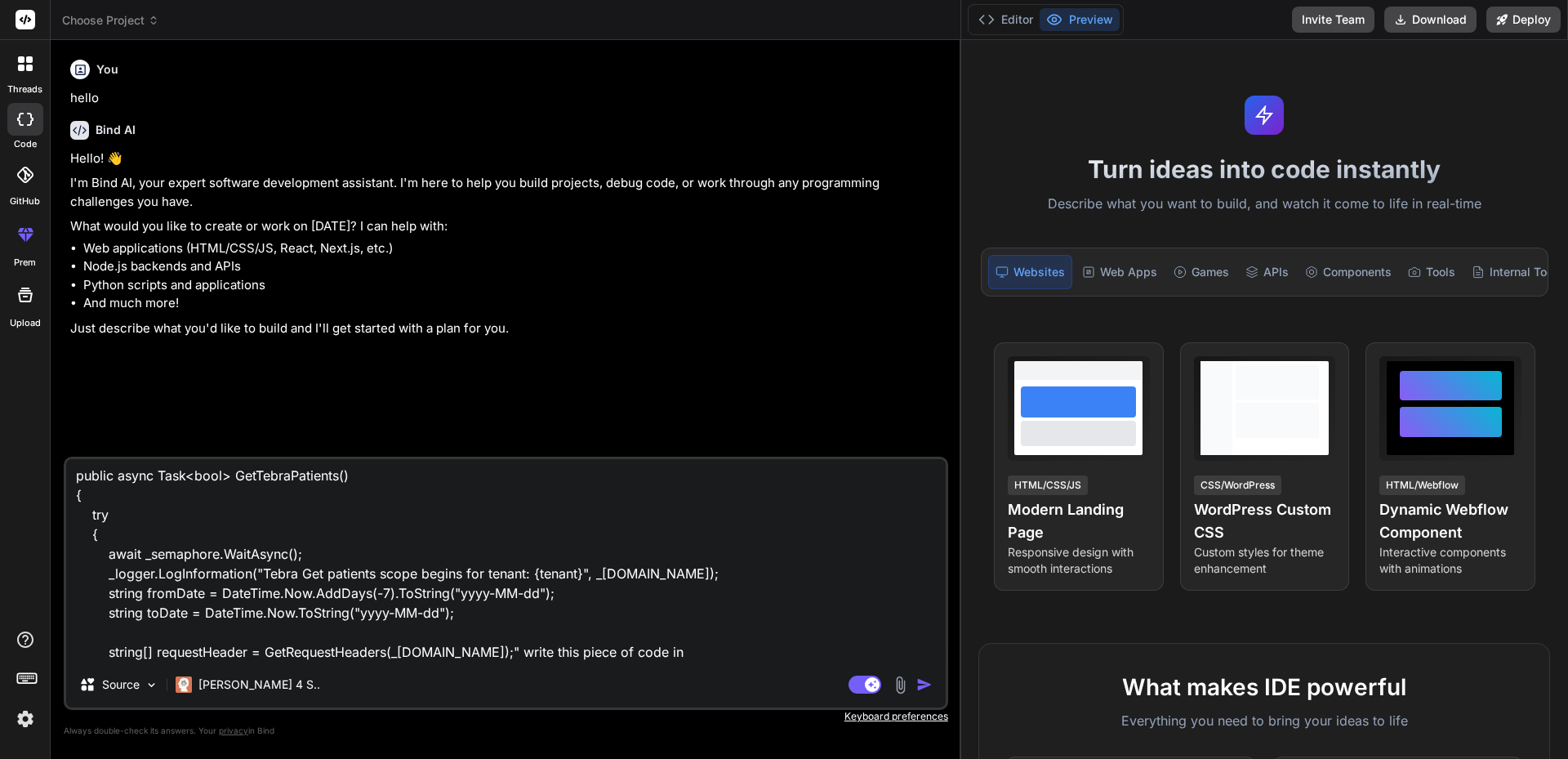
type textarea "x"
type textarea ""private string[] GetRequestHeaders(string tenantName) { try { if (tenantName =…"
type textarea "x"
type textarea ""private string[] GetRequestHeaders(string tenantName) { try { if (tenantName =…"
type textarea "x"
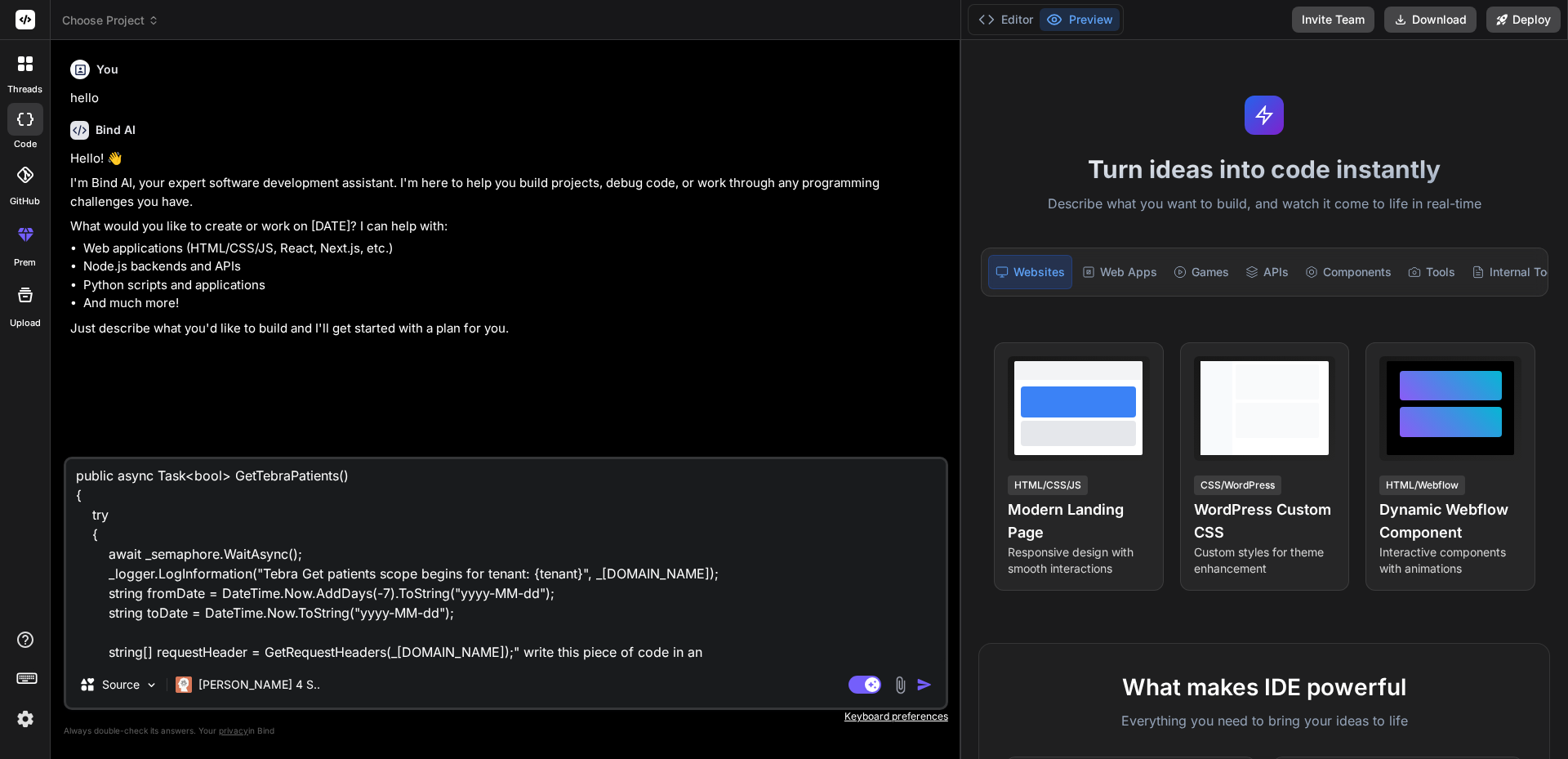
type textarea ""private string[] GetRequestHeaders(string tenantName) { try { if (tenantName =…"
type textarea "x"
type textarea ""private string[] GetRequestHeaders(string tenantName) { try { if (tenantName =…"
type textarea "x"
type textarea ""private string[] GetRequestHeaders(string tenantName) { try { if (tenantName =…"
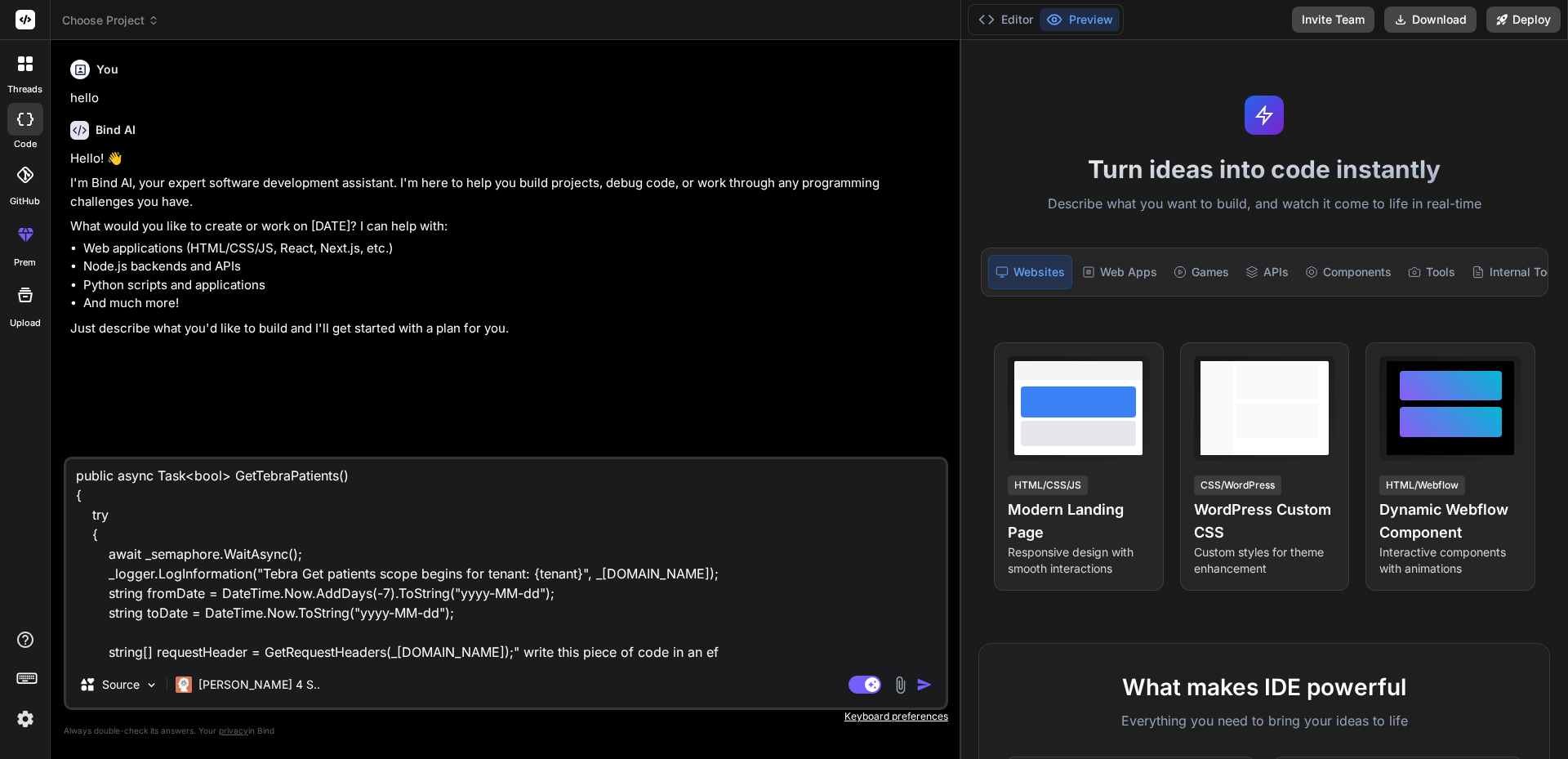
type textarea "x"
type textarea ""private string[] GetRequestHeaders(string tenantName) { try { if (tenantName =…"
type textarea "x"
type textarea ""private string[] GetRequestHeaders(string tenantName) { try { if (tenantName =…"
type textarea "x"
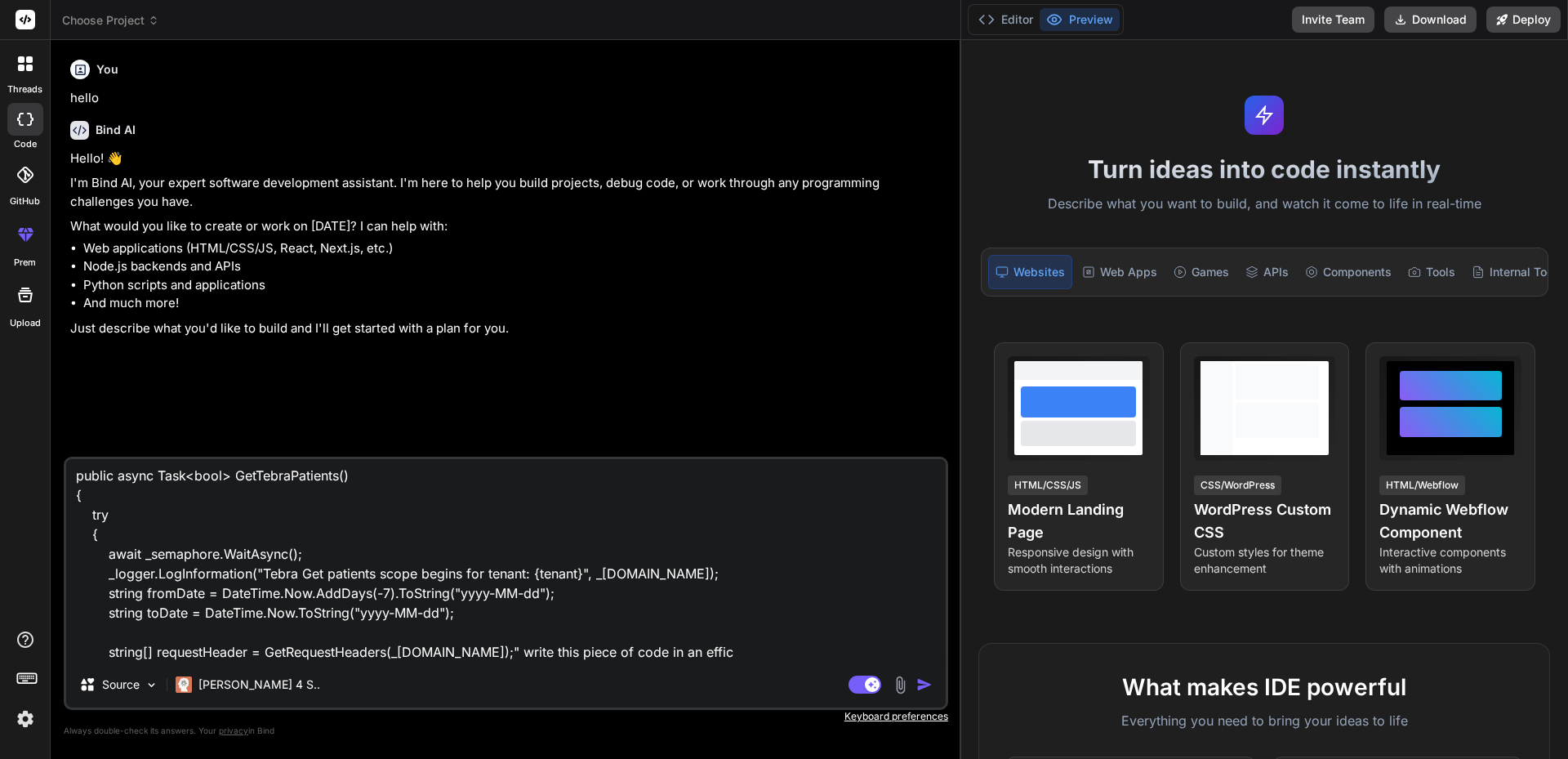
type textarea ""private string[] GetRequestHeaders(string tenantName) { try { if (tenantName =…"
type textarea "x"
type textarea ""private string[] GetRequestHeaders(string tenantName) { try { if (tenantName =…"
type textarea "x"
type textarea ""private string[] GetRequestHeaders(string tenantName) { try { if (tenantName =…"
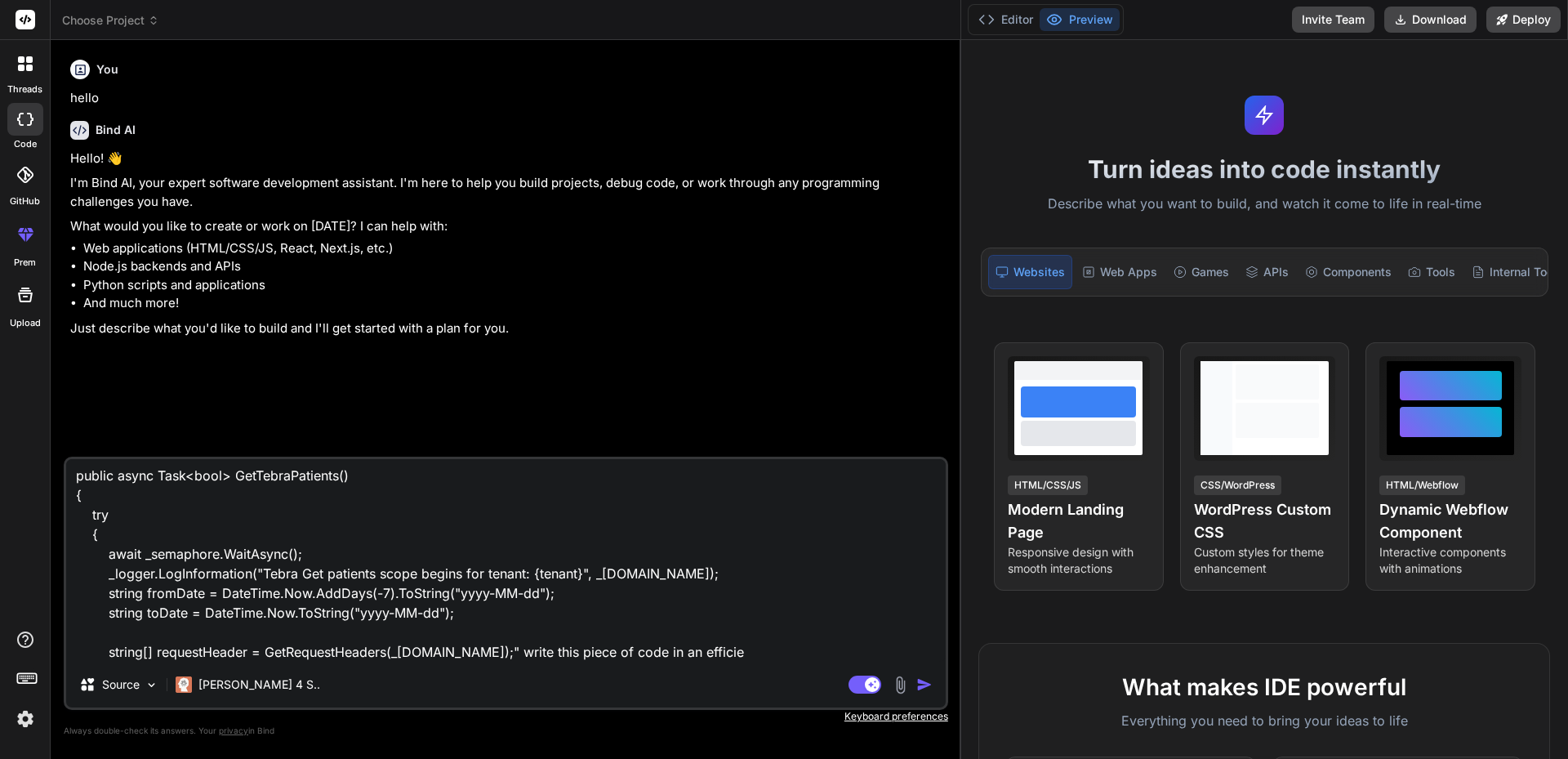
type textarea "x"
type textarea ""private string[] GetRequestHeaders(string tenantName) { try { if (tenantName =…"
type textarea "x"
type textarea ""private string[] GetRequestHeaders(string tenantName) { try { if (tenantName =…"
type textarea "x"
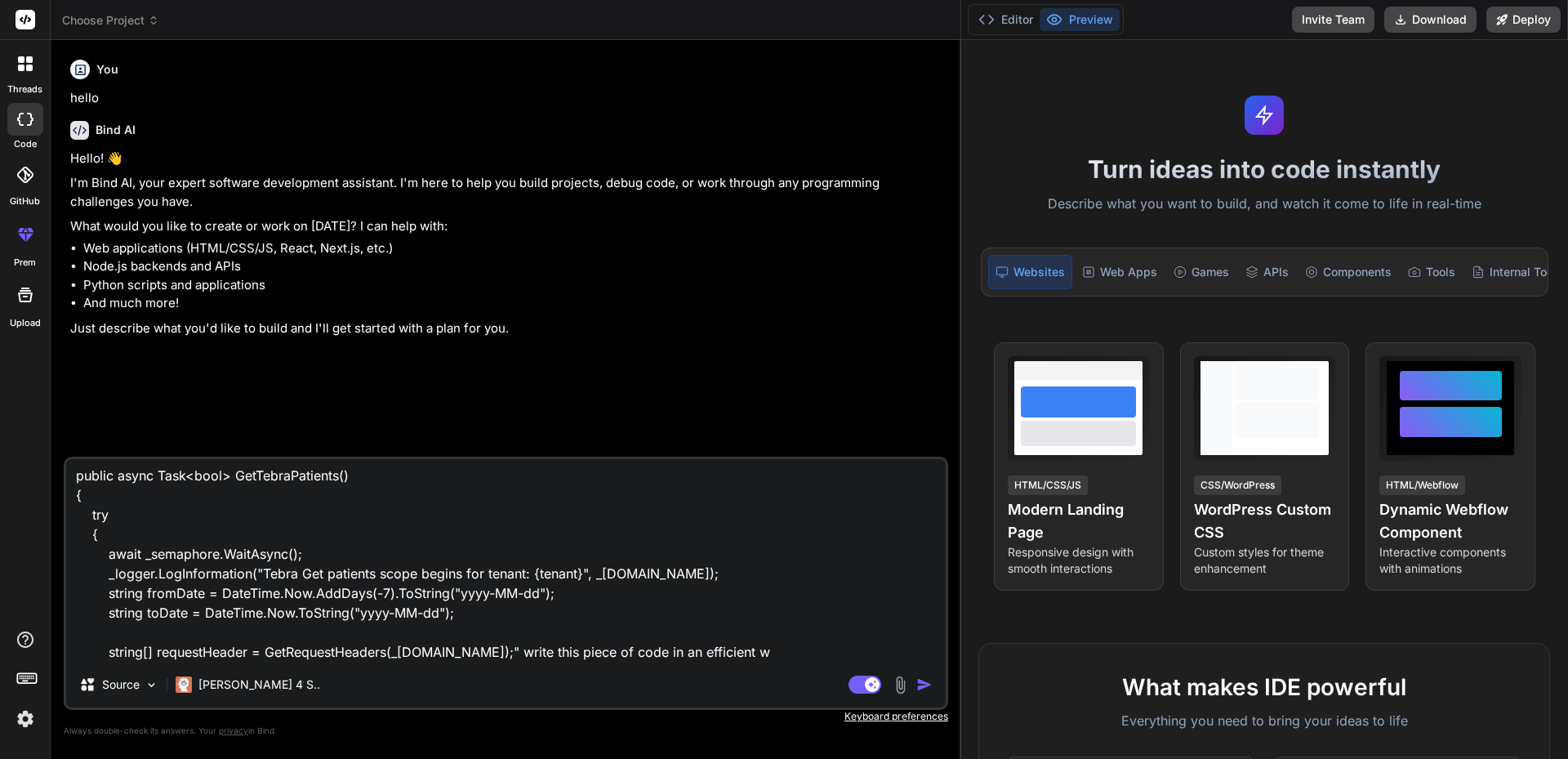
type textarea ""private string[] GetRequestHeaders(string tenantName) { try { if (tenantName =…"
type textarea "x"
type textarea ""private string[] GetRequestHeaders(string tenantName) { try { if (tenantName =…"
type textarea "x"
type textarea ""private string[] GetRequestHeaders(string tenantName) { try { if (tenantName =…"
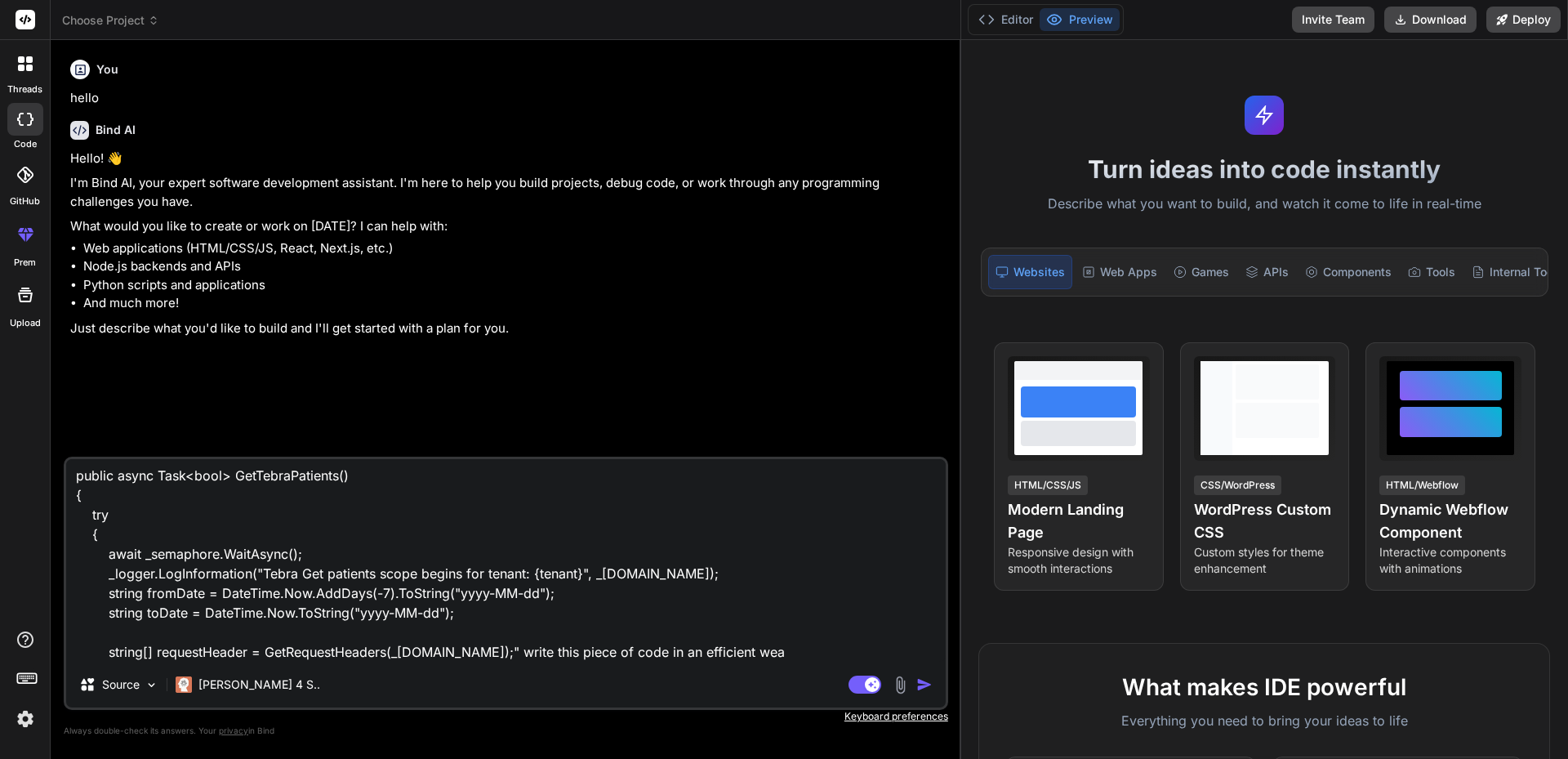
type textarea "x"
type textarea ""private string[] GetRequestHeaders(string tenantName) { try { if (tenantName =…"
type textarea "x"
type textarea ""private string[] GetRequestHeaders(string tenantName) { try { if (tenantName =…"
type textarea "x"
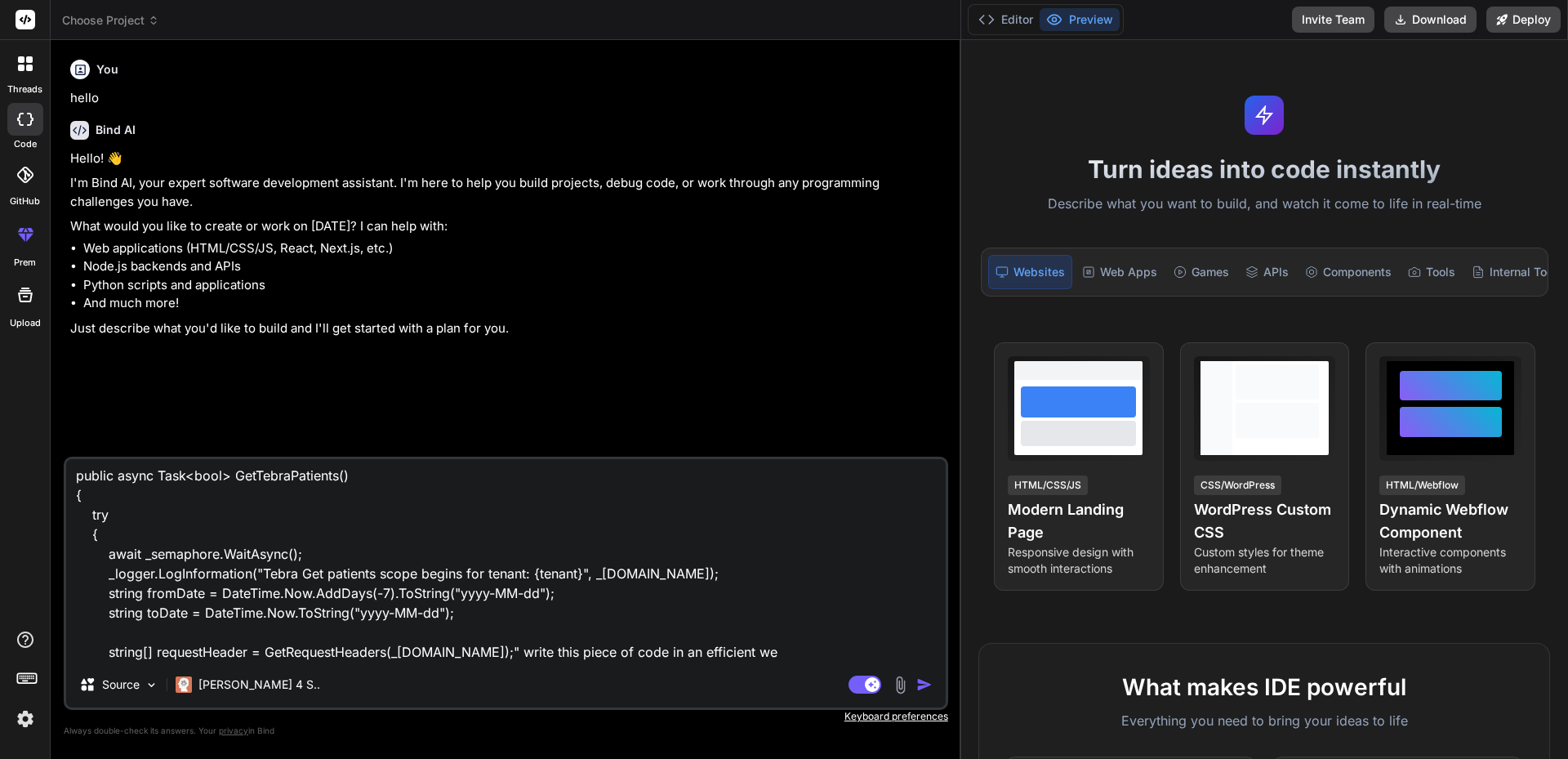
type textarea ""private string[] GetRequestHeaders(string tenantName) { try { if (tenantName =…"
type textarea "x"
type textarea ""private string[] GetRequestHeaders(string tenantName) { try { if (tenantName =…"
type textarea "x"
type textarea ""private string[] GetRequestHeaders(string tenantName) { try { if (tenantName =…"
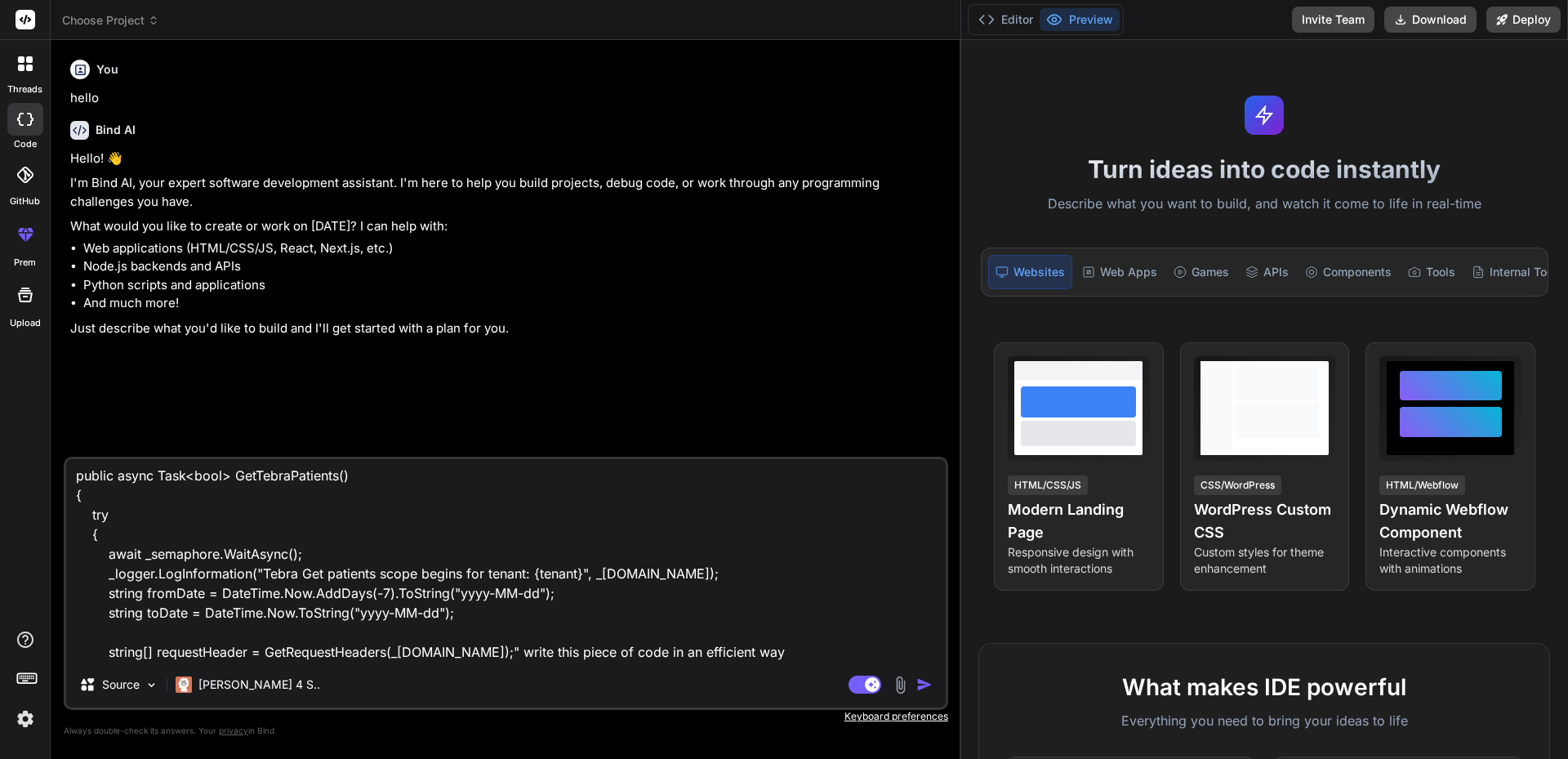
type textarea "x"
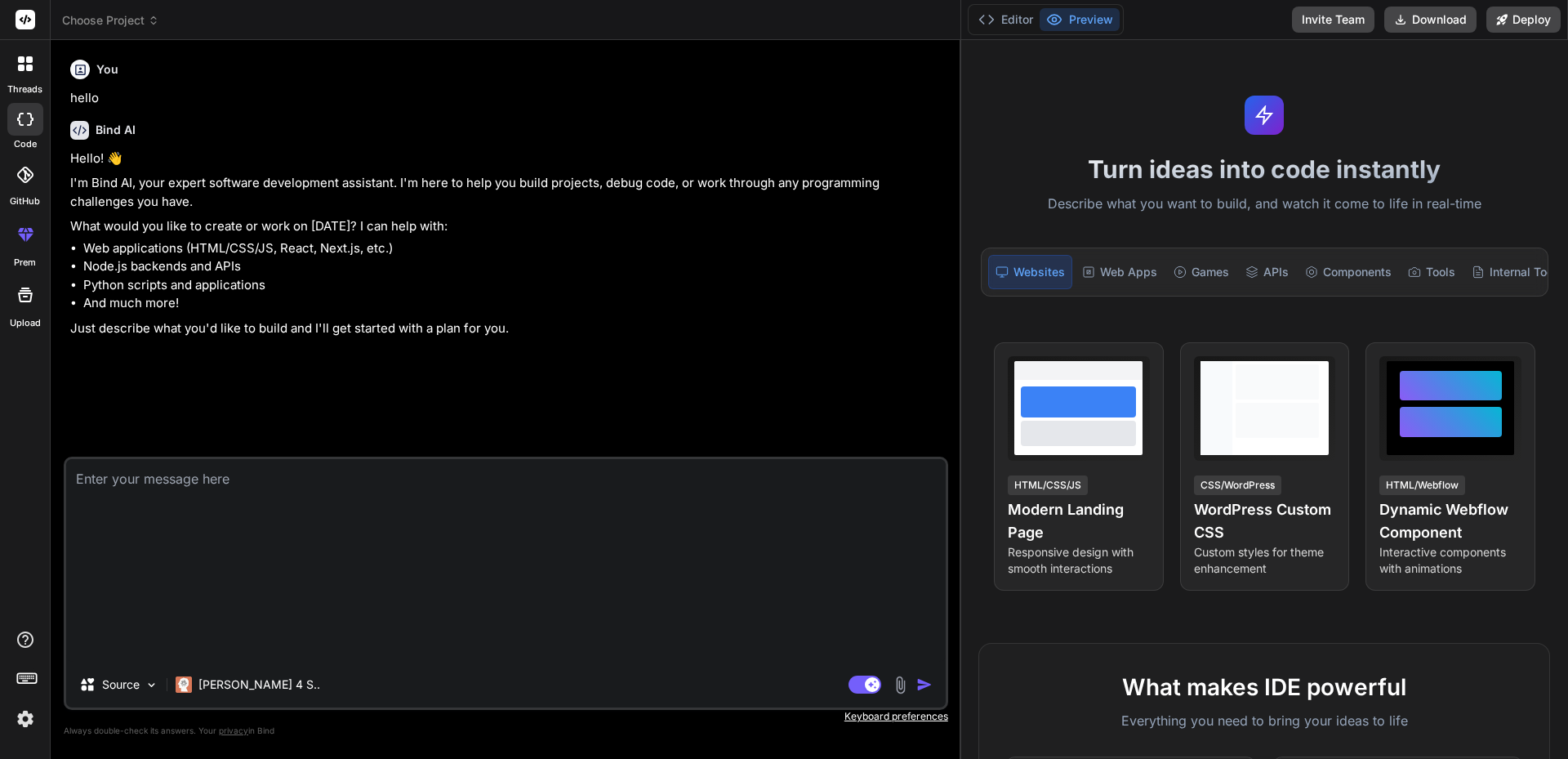
scroll to position [0, 0]
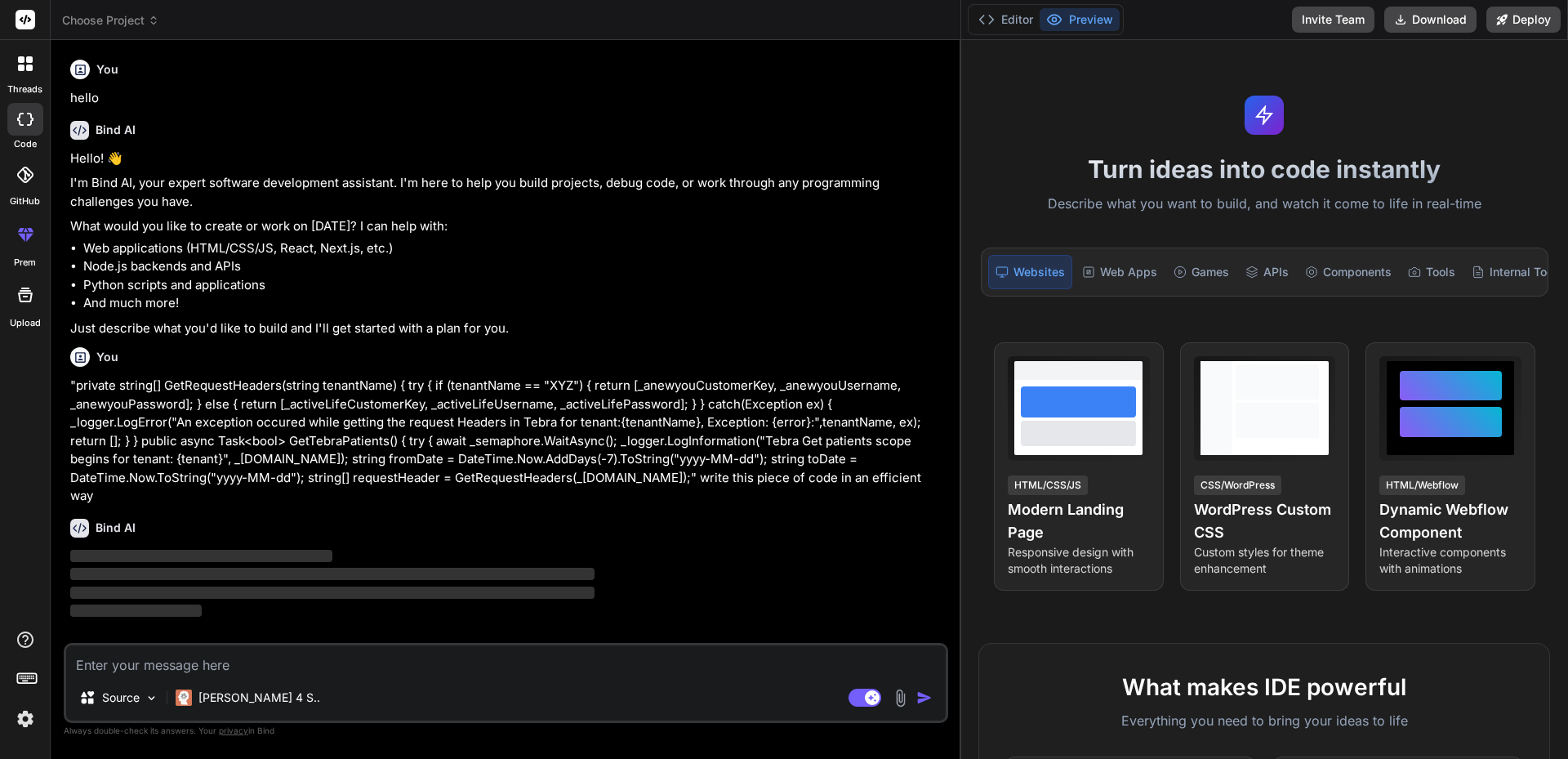
drag, startPoint x: 960, startPoint y: 270, endPoint x: 973, endPoint y: 268, distance: 13.2
click at [973, 268] on div "Choose Project Created with Pixso. Bind AI Web Search Created with Pixso. Code …" at bounding box center [809, 380] width 1518 height 759
click at [994, 28] on button "Editor" at bounding box center [1005, 19] width 68 height 23
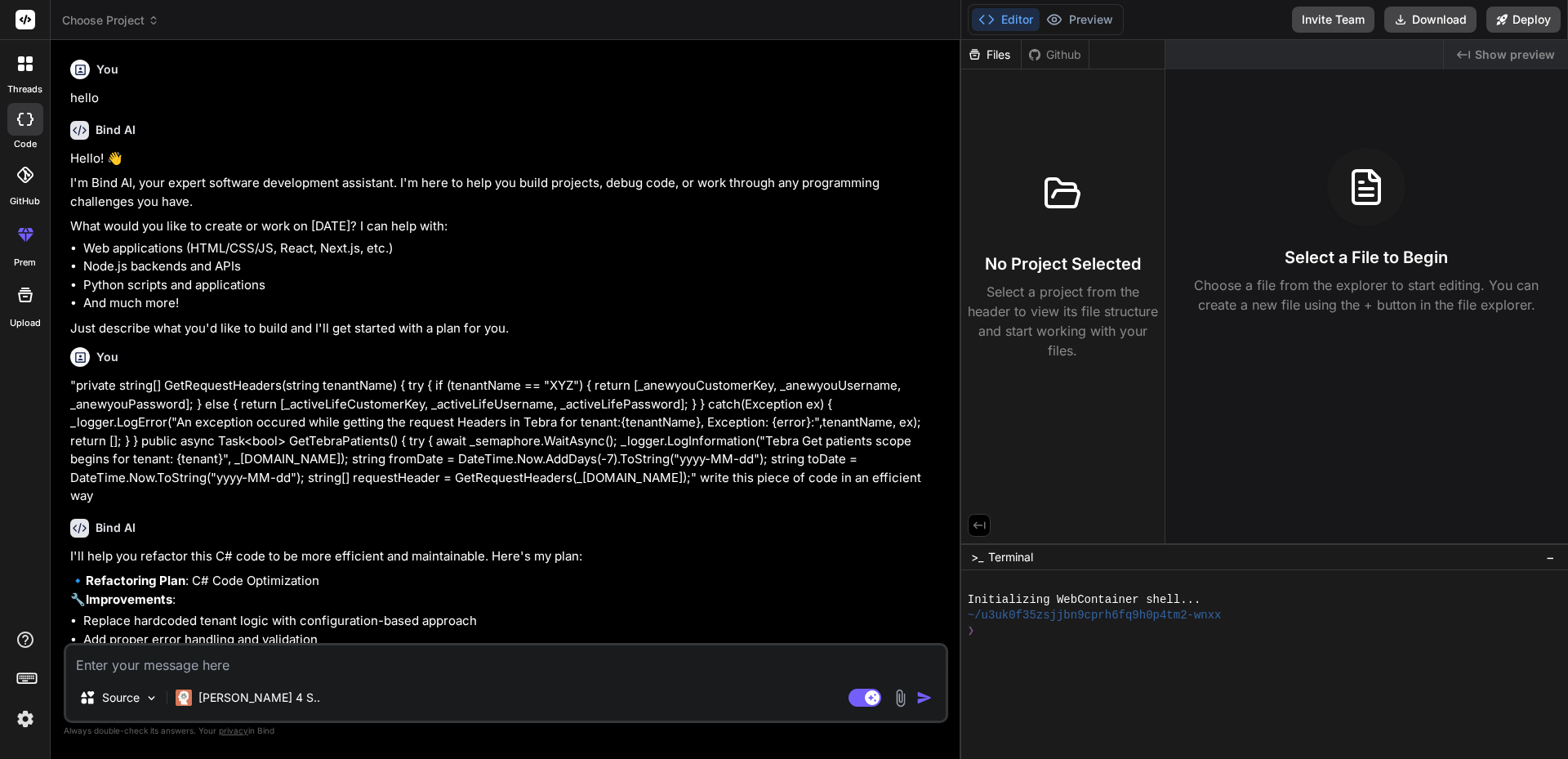
type textarea "x"
drag, startPoint x: 961, startPoint y: 197, endPoint x: 1252, endPoint y: 234, distance: 293.3
click at [1252, 234] on div "Choose Project Created with Pixso. Bind AI Web Search Created with Pixso. Code …" at bounding box center [809, 380] width 1518 height 759
drag, startPoint x: 961, startPoint y: 262, endPoint x: 970, endPoint y: 335, distance: 73.6
click at [1147, 277] on div "Choose Project Created with Pixso. Bind AI Web Search Created with Pixso. Code …" at bounding box center [809, 380] width 1518 height 759
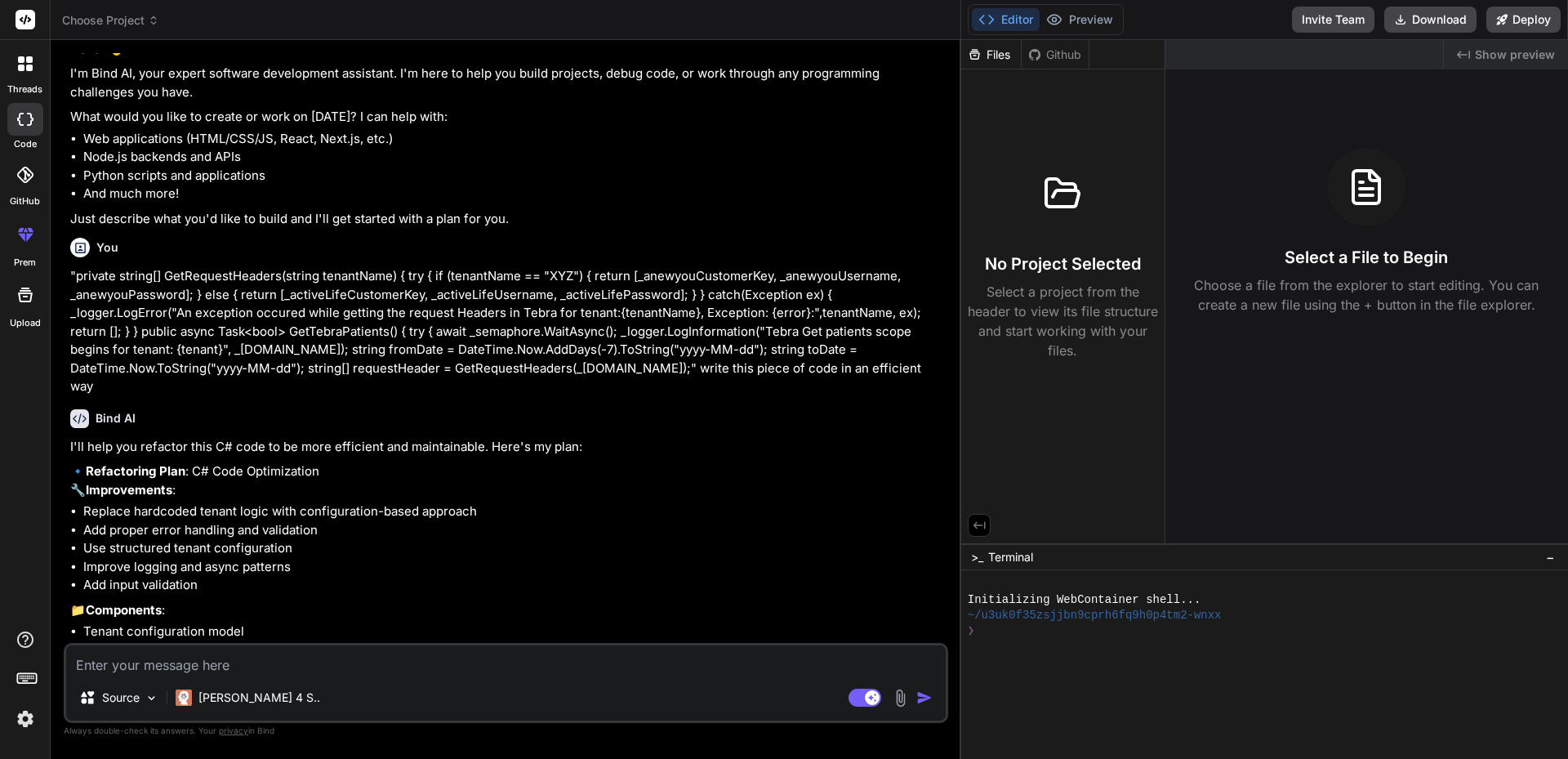
scroll to position [191, 0]
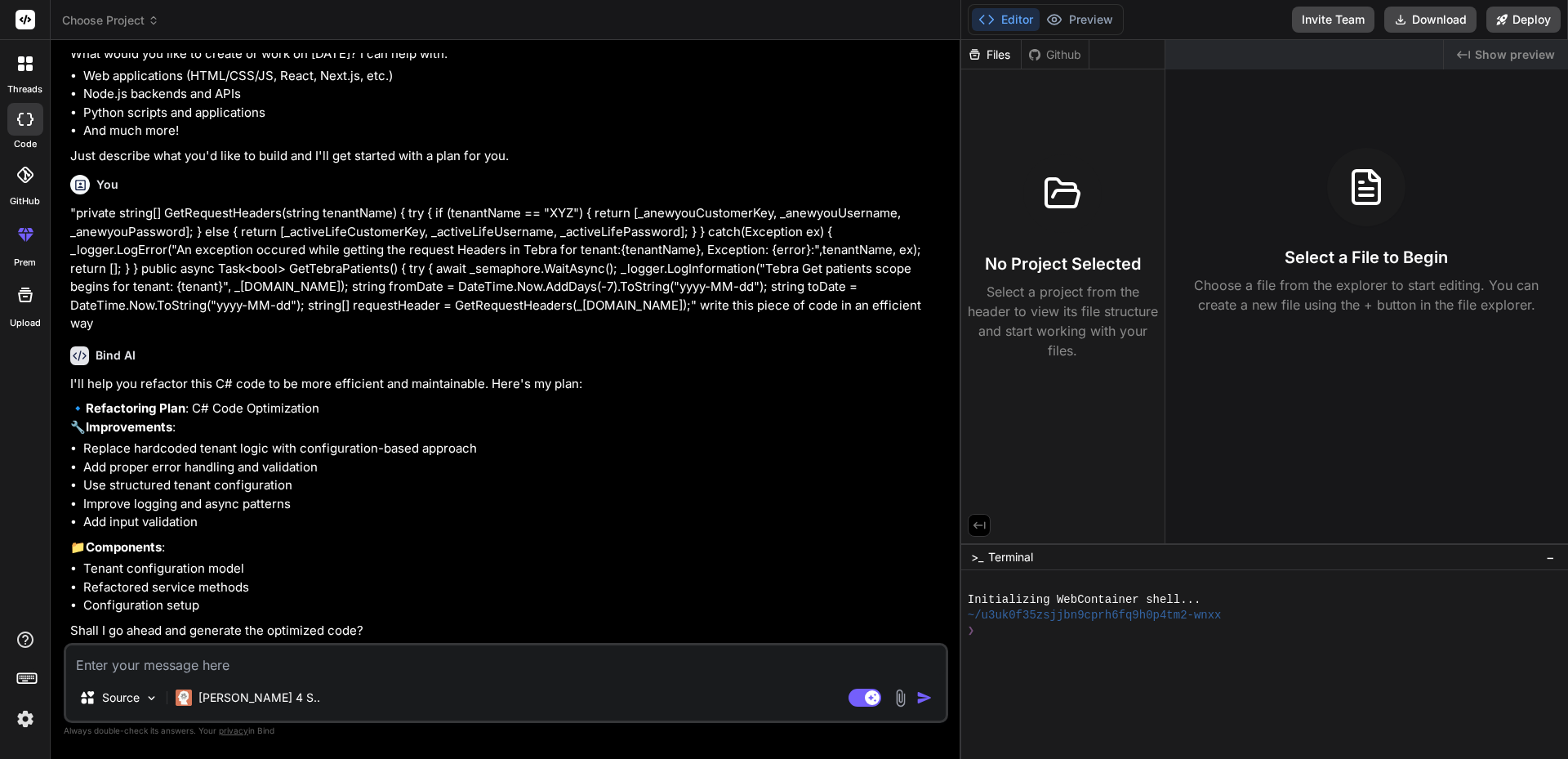
click at [251, 670] on textarea at bounding box center [506, 660] width 880 height 30
type textarea "y"
type textarea "x"
type textarea "ye"
type textarea "x"
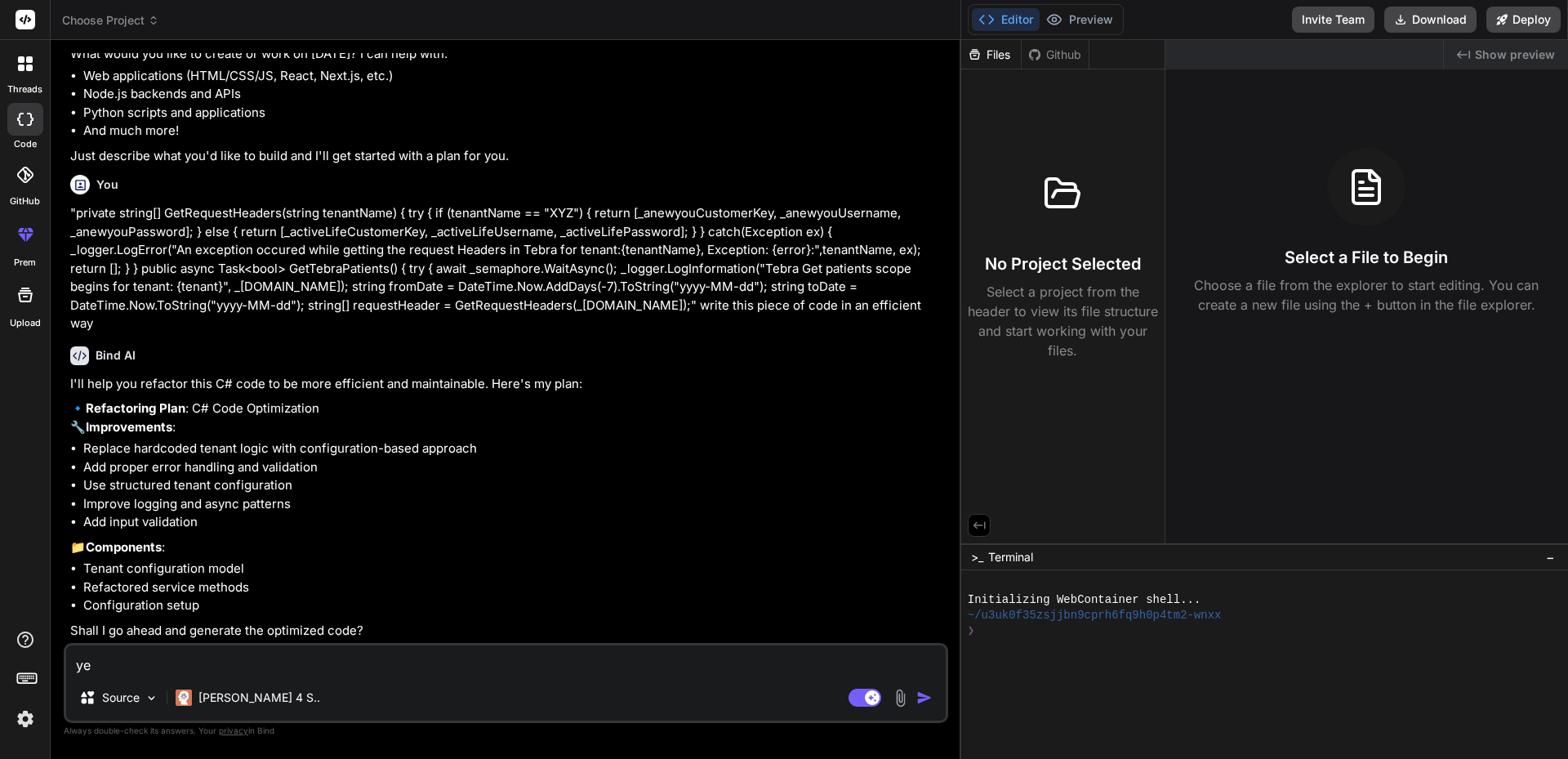
type textarea "yes"
type textarea "x"
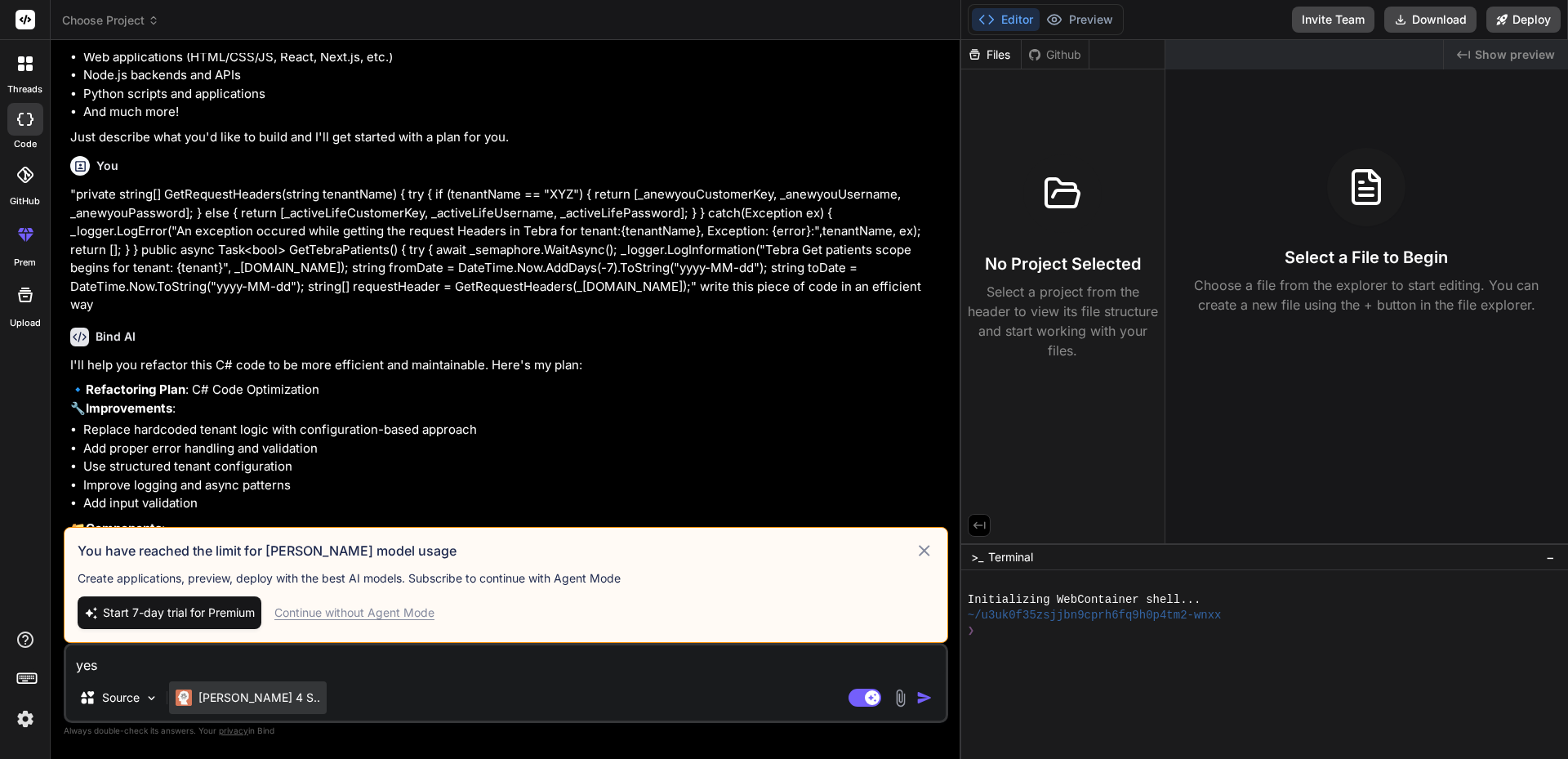
type textarea "yes"
click at [245, 693] on p "[PERSON_NAME] 4 S.." at bounding box center [259, 697] width 122 height 17
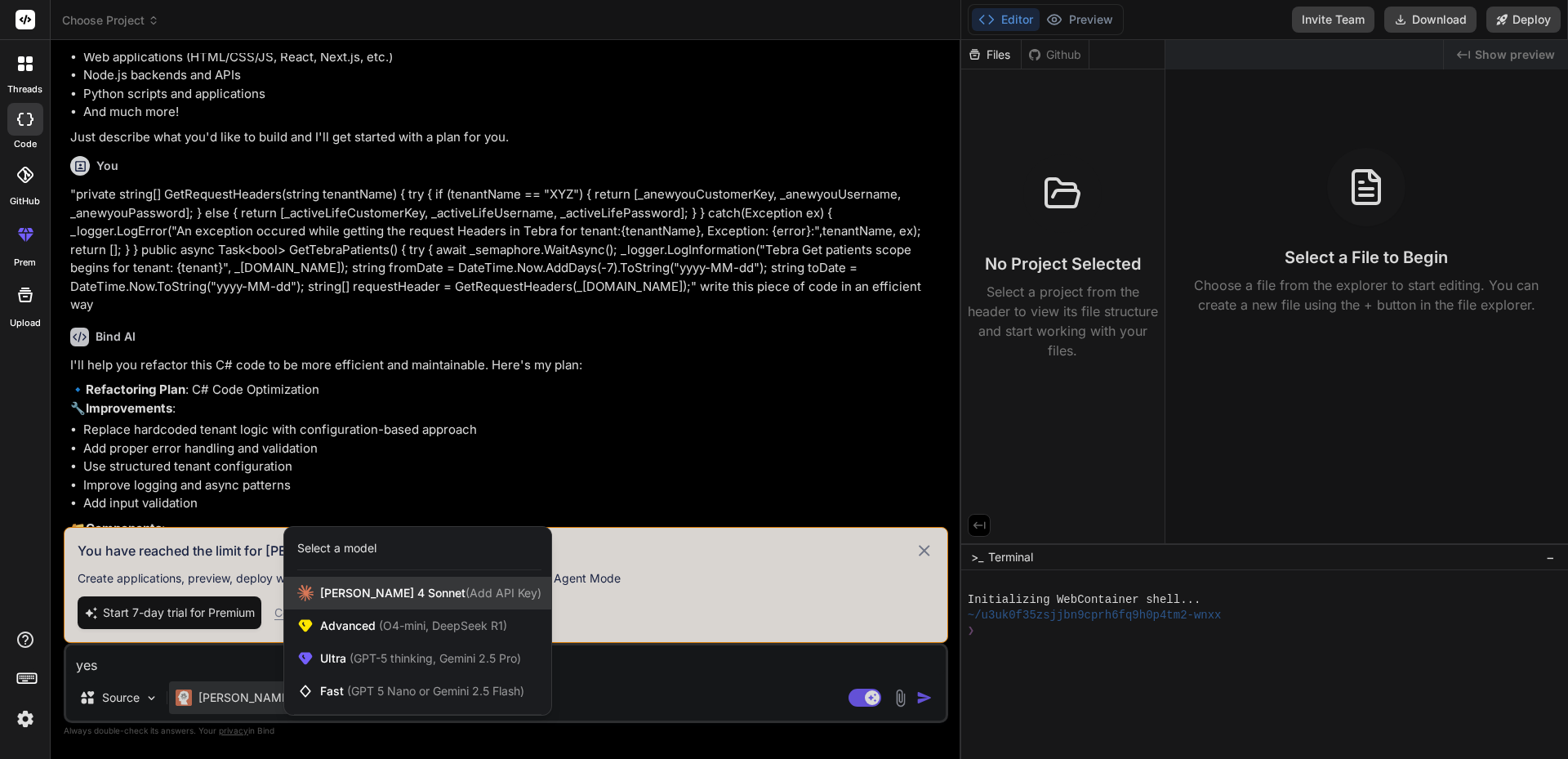
click at [420, 602] on div "[PERSON_NAME] 4 Sonnet (Add API Key)" at bounding box center [418, 592] width 267 height 33
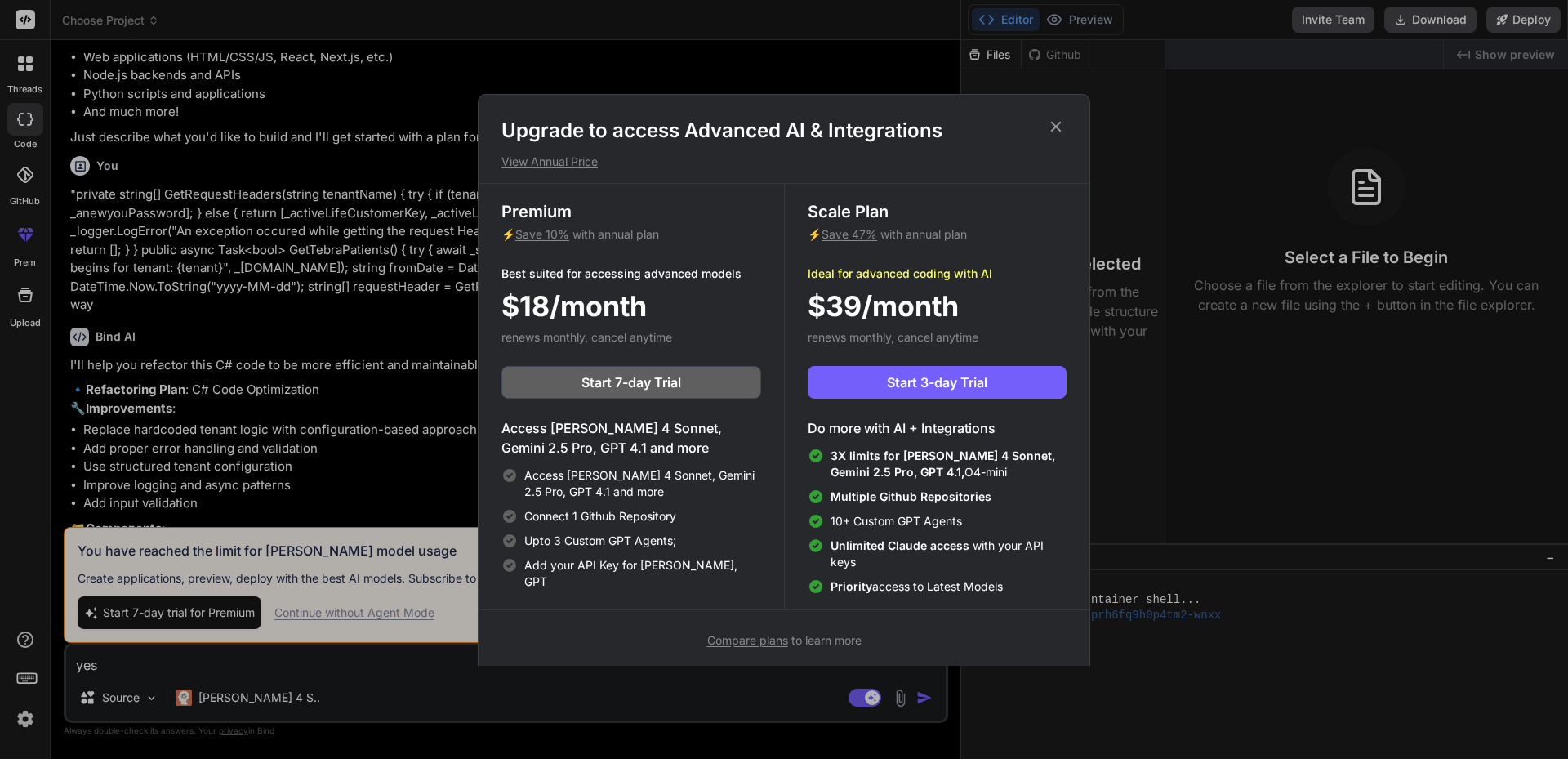
click at [1044, 120] on h1 "Upgrade to access Advanced AI & Integrations" at bounding box center [784, 130] width 566 height 26
click at [1055, 125] on icon at bounding box center [1056, 126] width 18 height 18
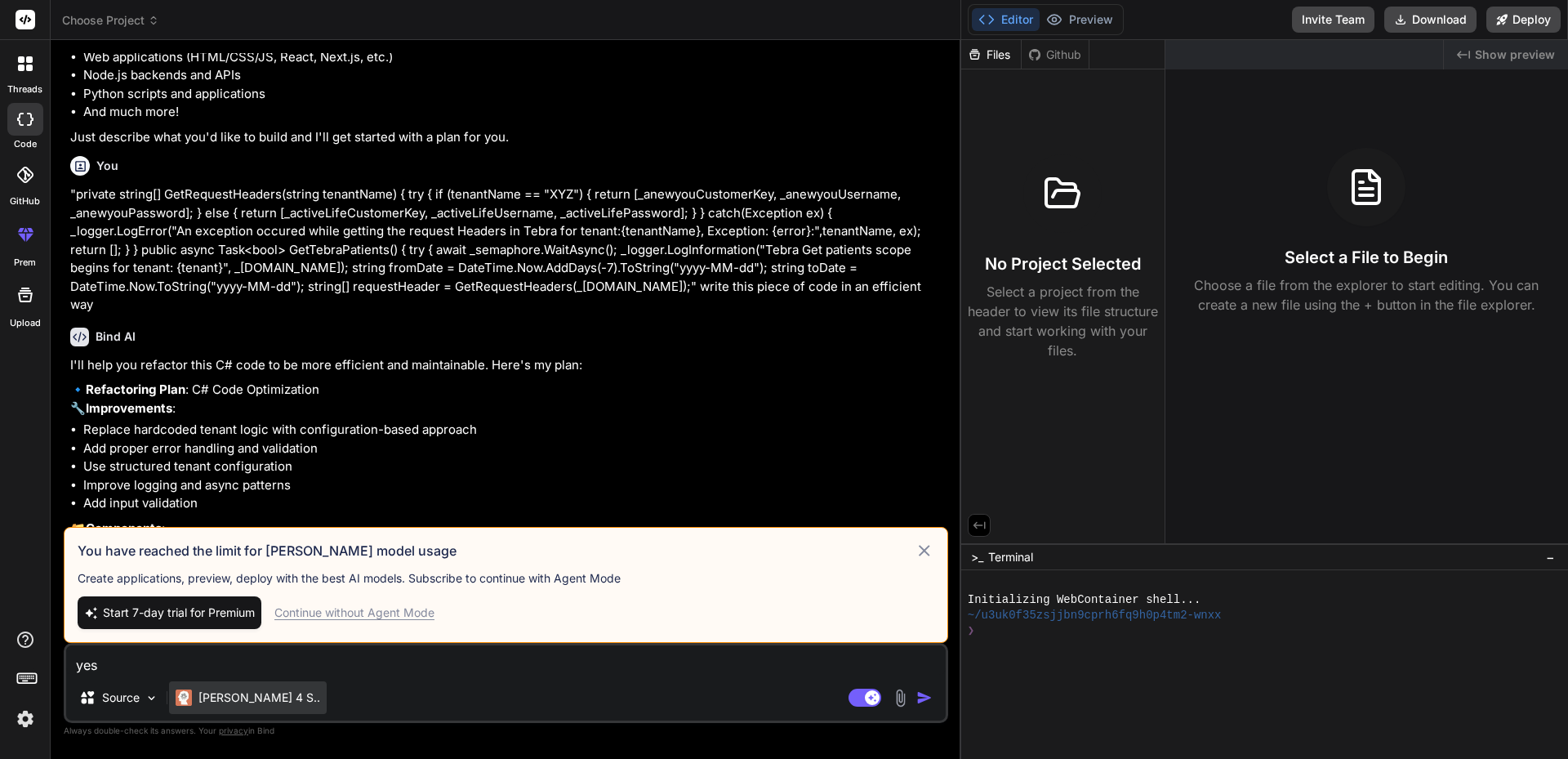
click at [224, 698] on p "[PERSON_NAME] 4 S.." at bounding box center [259, 697] width 122 height 17
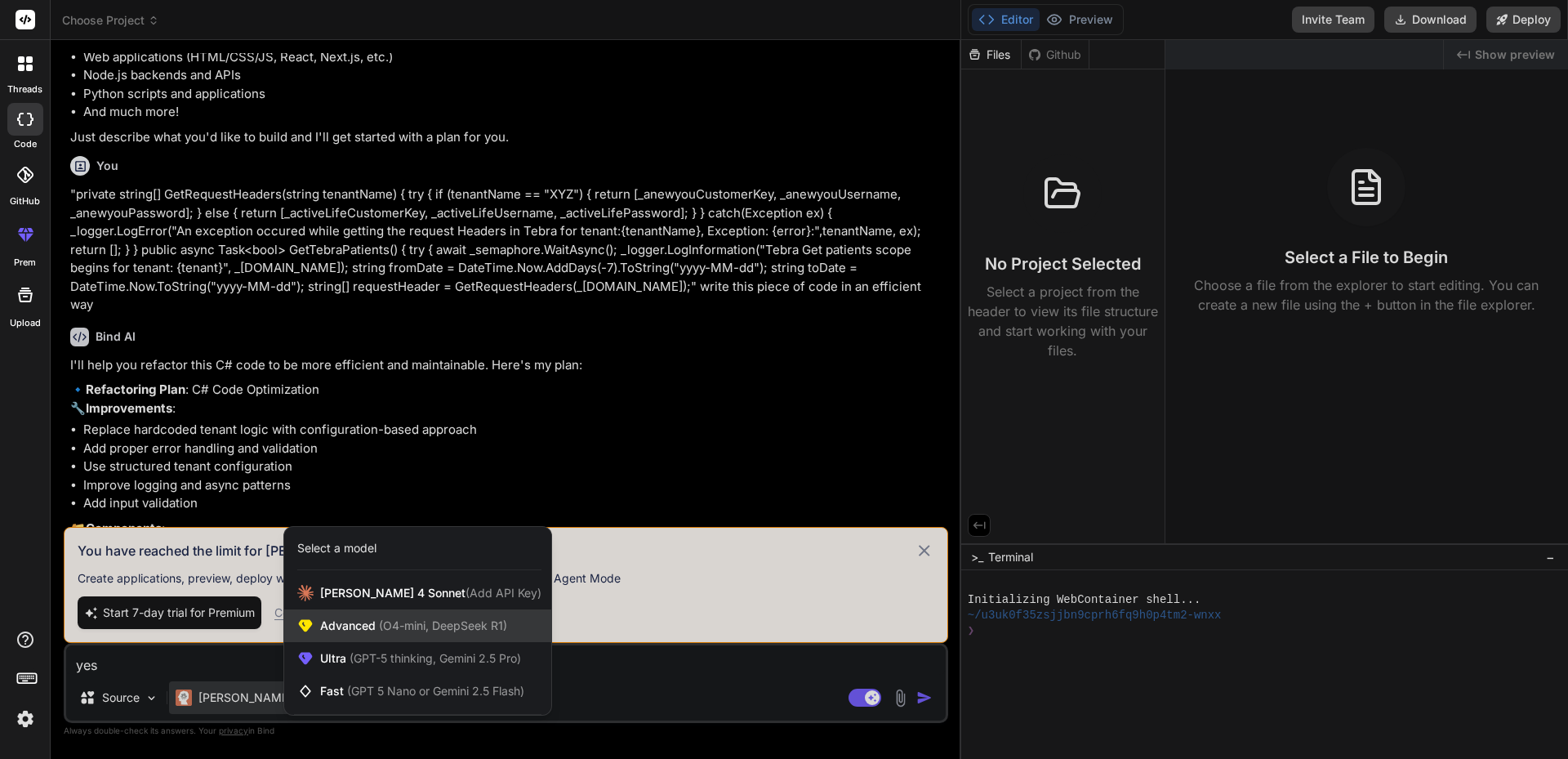
click at [429, 635] on div "Advanced (O4-mini, DeepSeek R1)" at bounding box center [418, 625] width 267 height 33
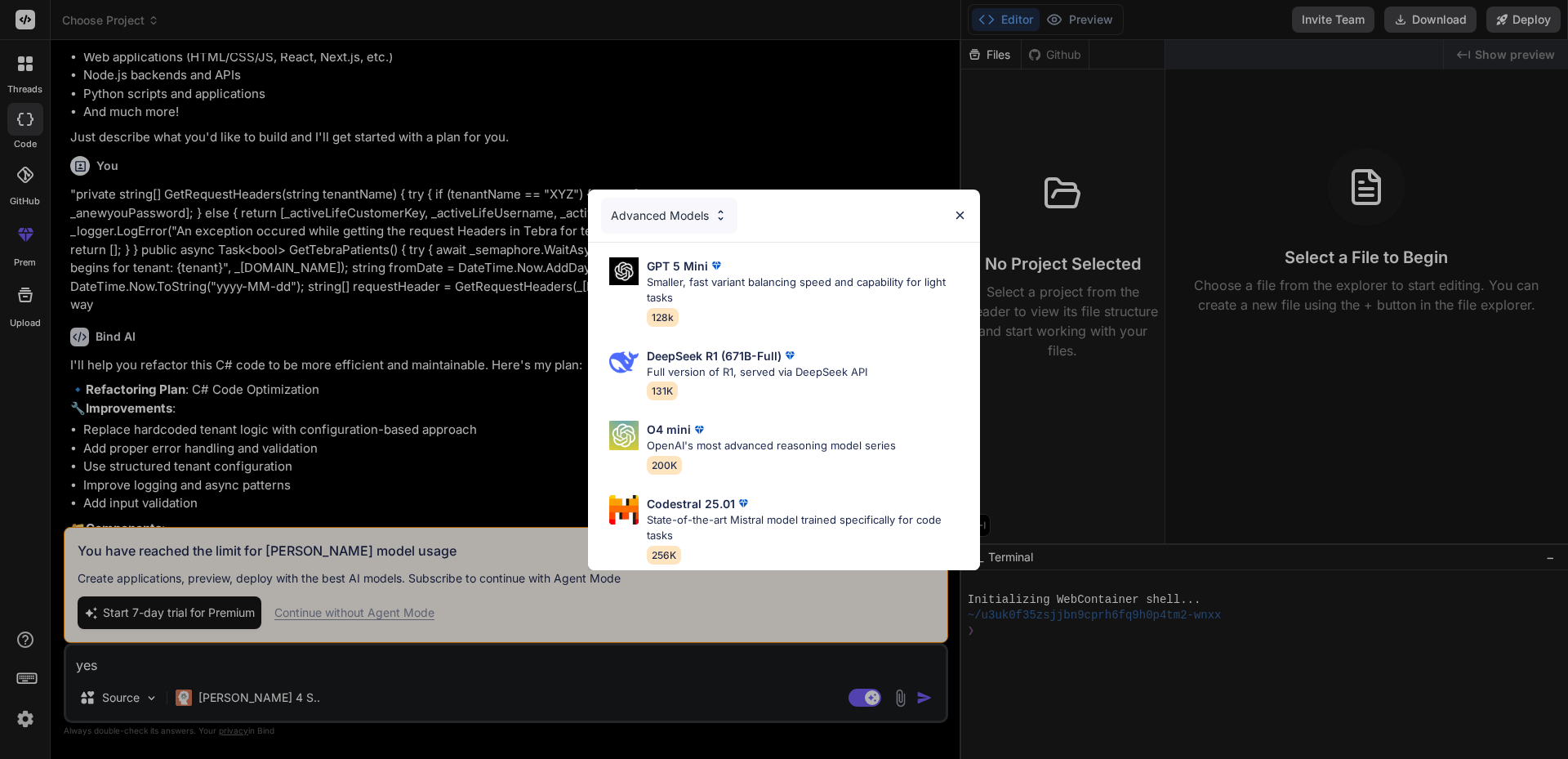
click at [521, 677] on div "Advanced Models GPT 5 Mini Smaller, fast variant balancing speed and capability…" at bounding box center [784, 380] width 1568 height 759
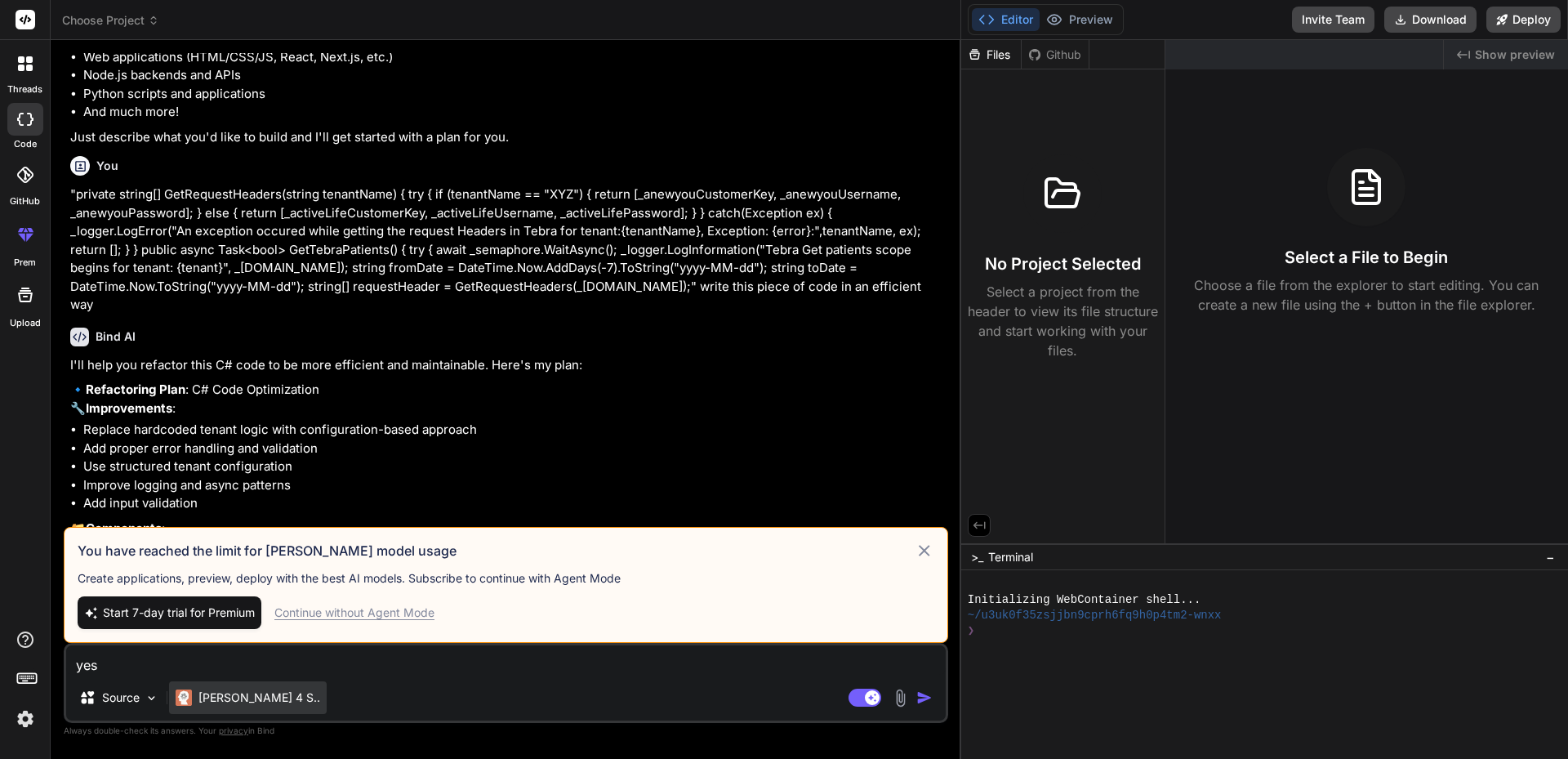
click at [254, 696] on p "[PERSON_NAME] 4 S.." at bounding box center [259, 697] width 122 height 17
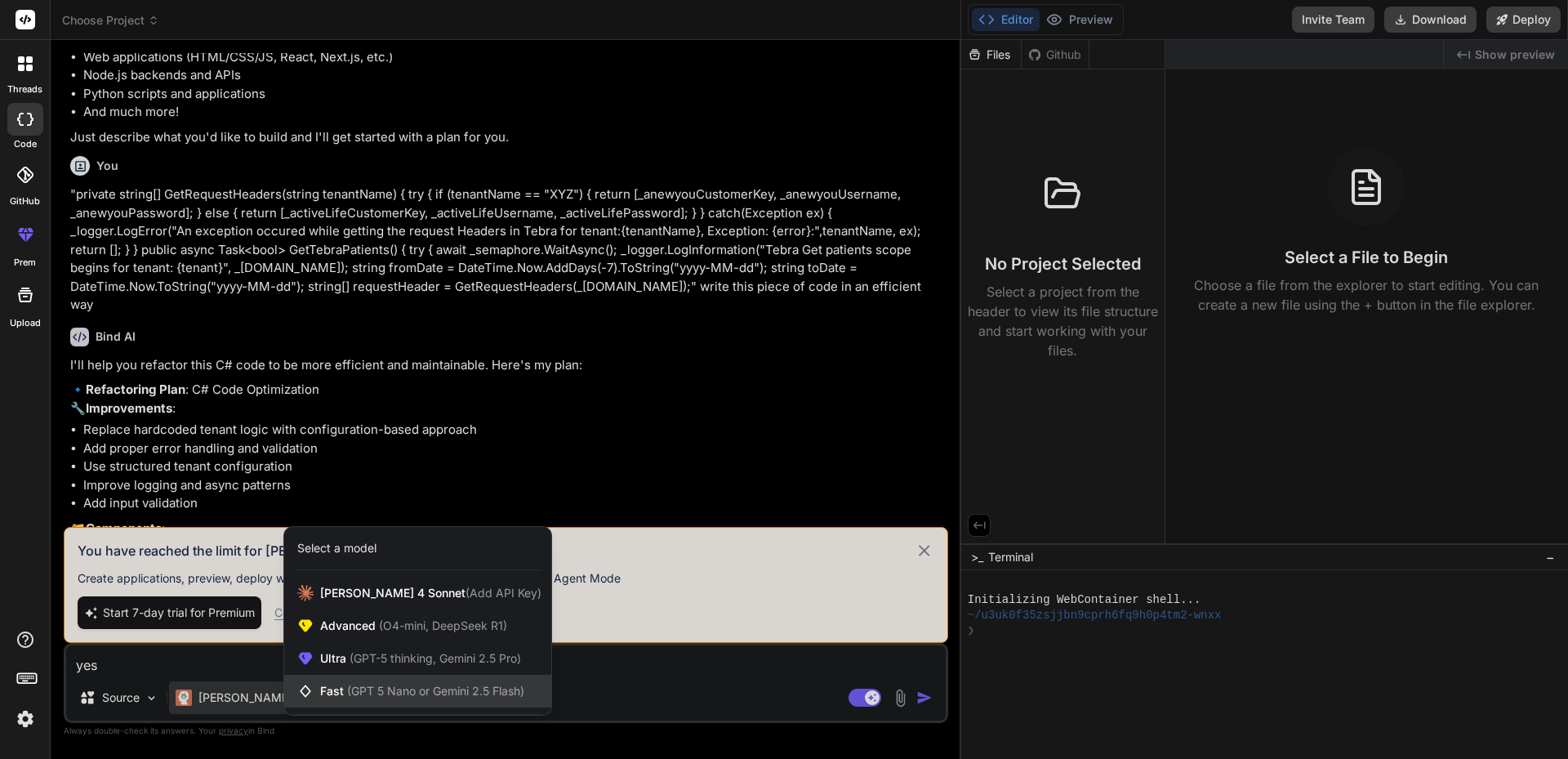
click at [416, 703] on div "Fast (GPT 5 Nano or Gemini 2.5 Flash)" at bounding box center [418, 690] width 267 height 33
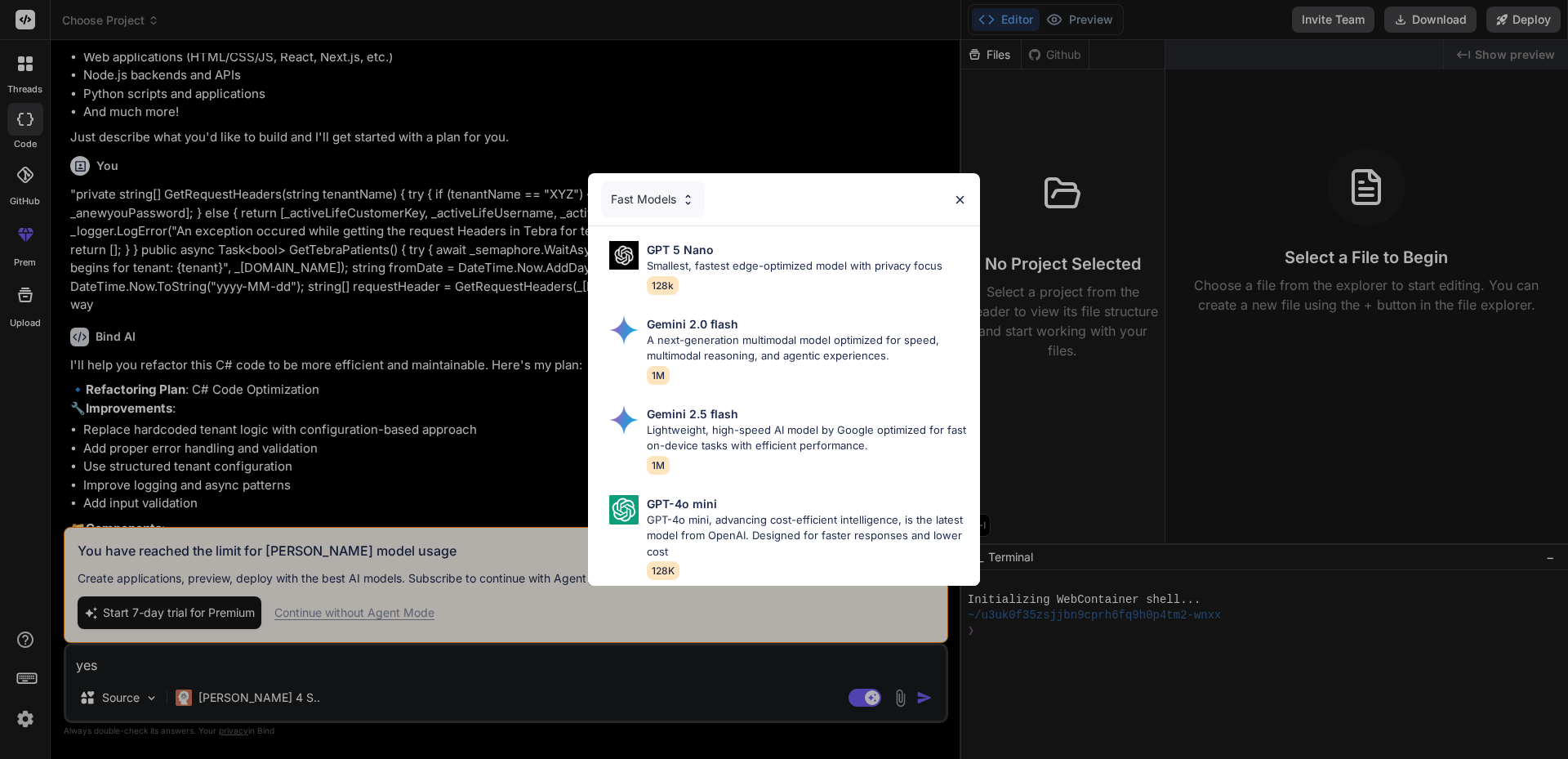
click at [474, 703] on div "Fast Models GPT 5 Nano Smallest, fastest edge-optimized model with privacy focu…" at bounding box center [784, 380] width 1568 height 759
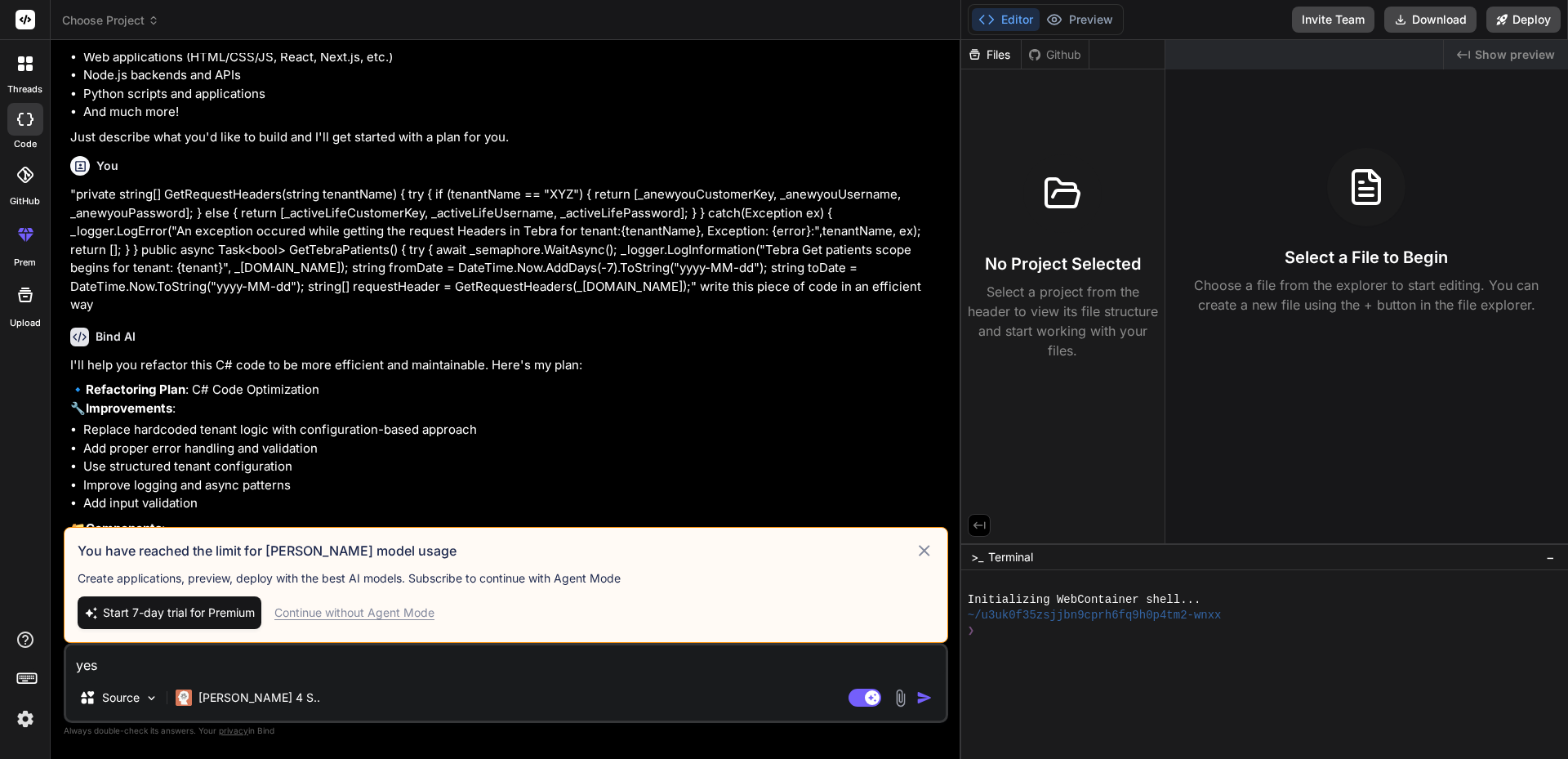
click at [174, 674] on textarea "yes" at bounding box center [506, 660] width 880 height 30
click at [355, 615] on div "Continue without Agent Mode" at bounding box center [355, 612] width 160 height 17
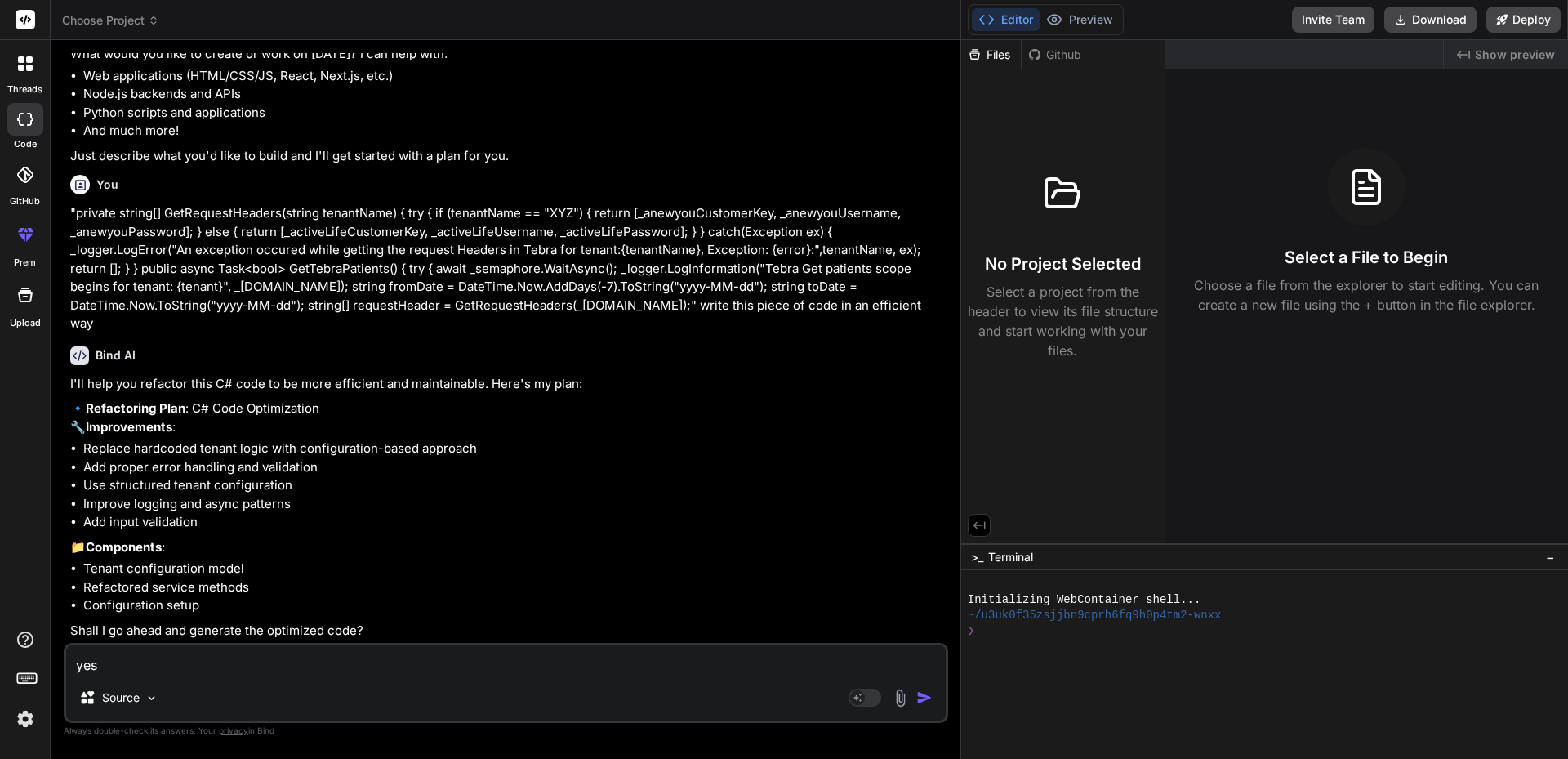
click at [223, 650] on textarea "yes" at bounding box center [506, 660] width 880 height 30
type textarea "x"
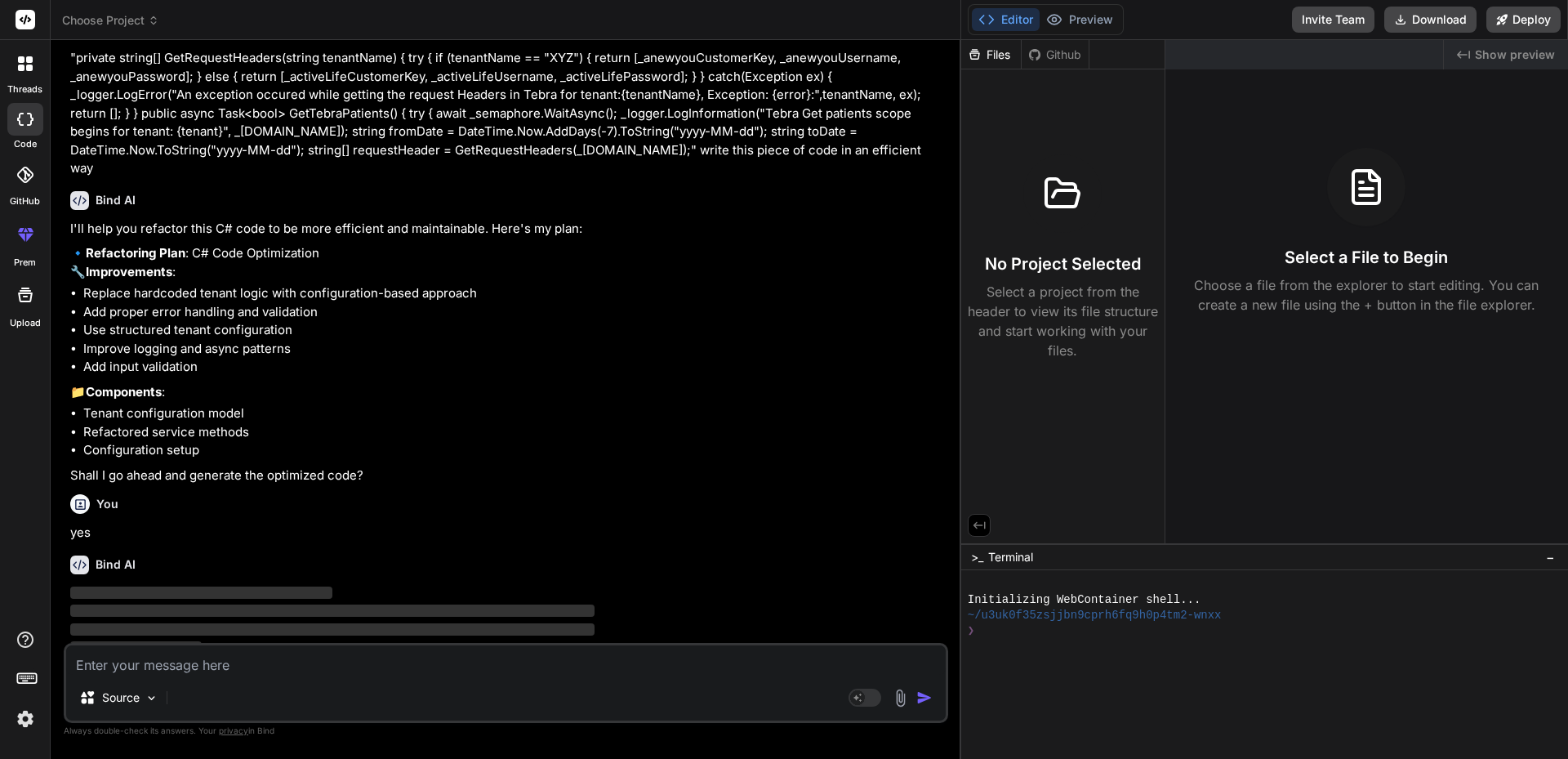
scroll to position [360, 0]
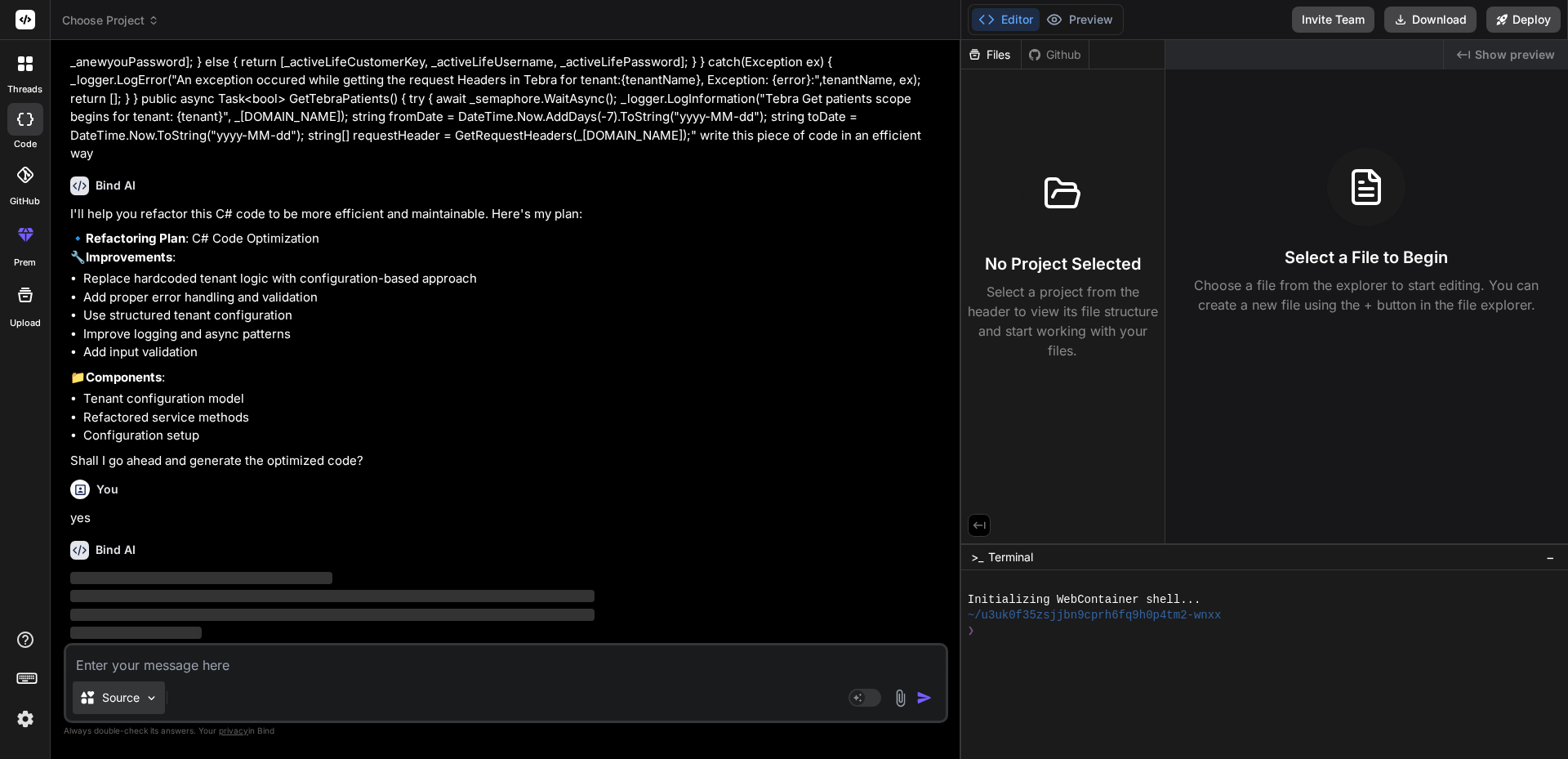
click at [158, 697] on img at bounding box center [151, 698] width 14 height 14
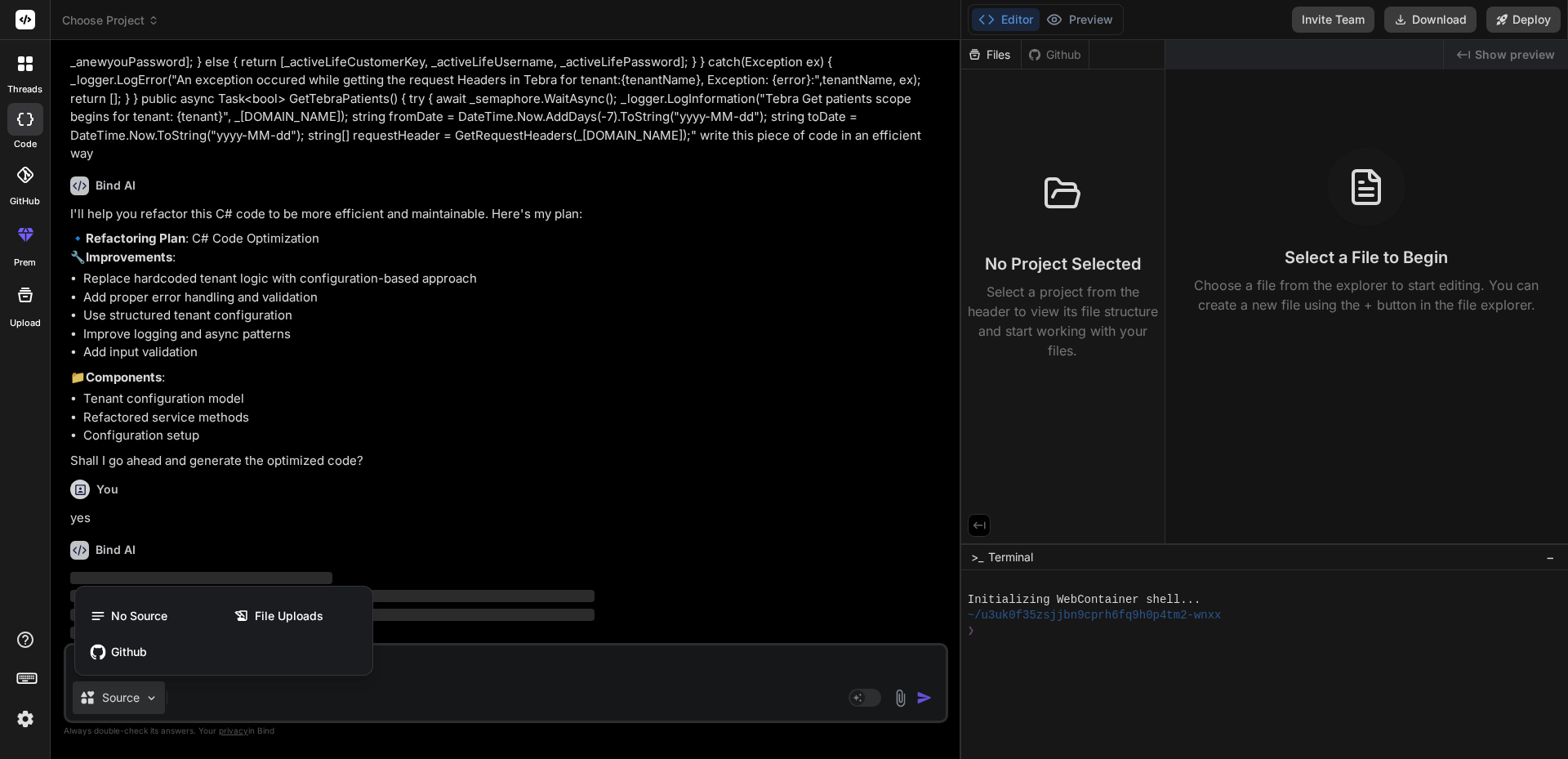
click at [158, 697] on div at bounding box center [784, 380] width 1568 height 759
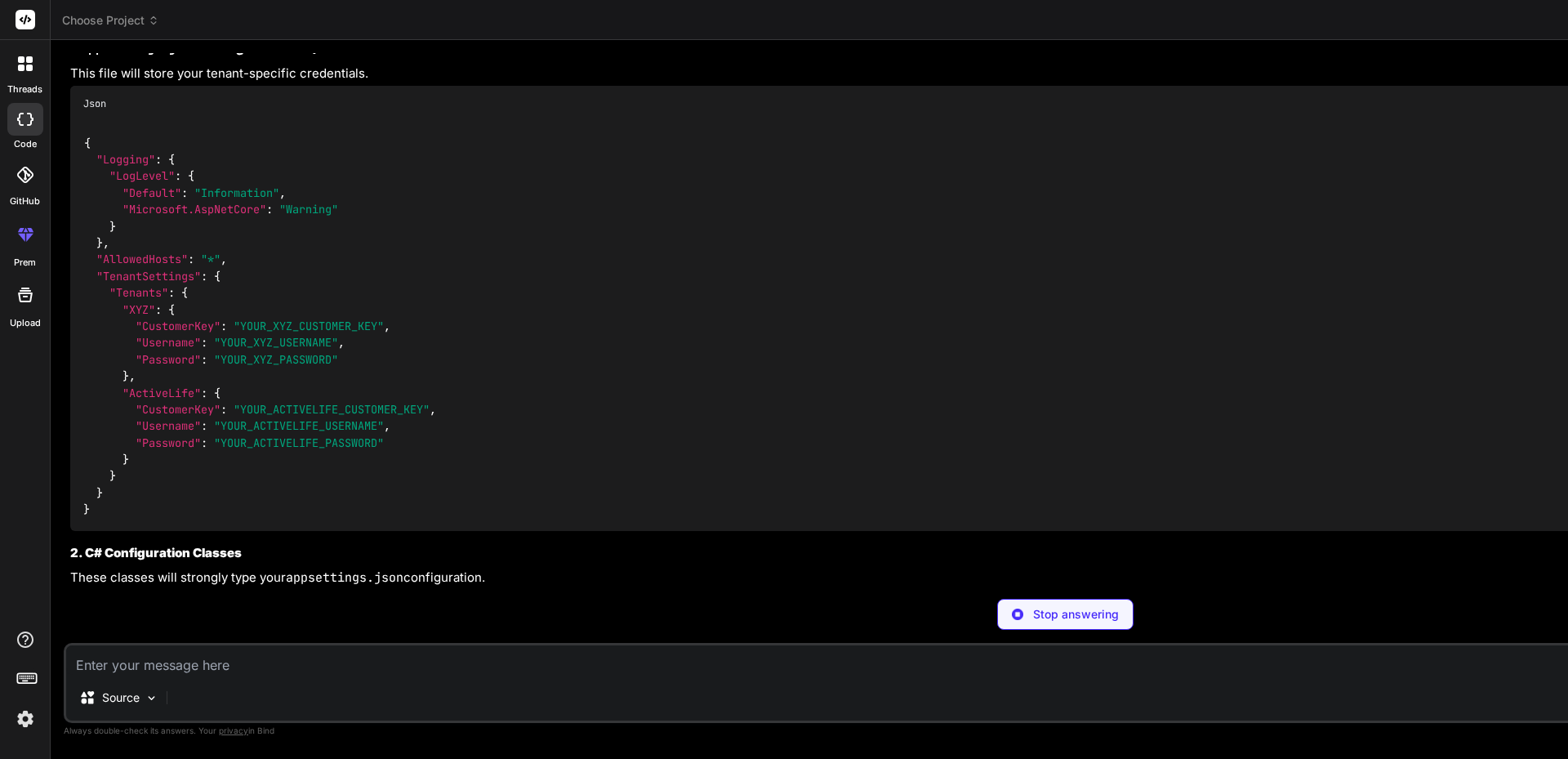
scroll to position [1013, 0]
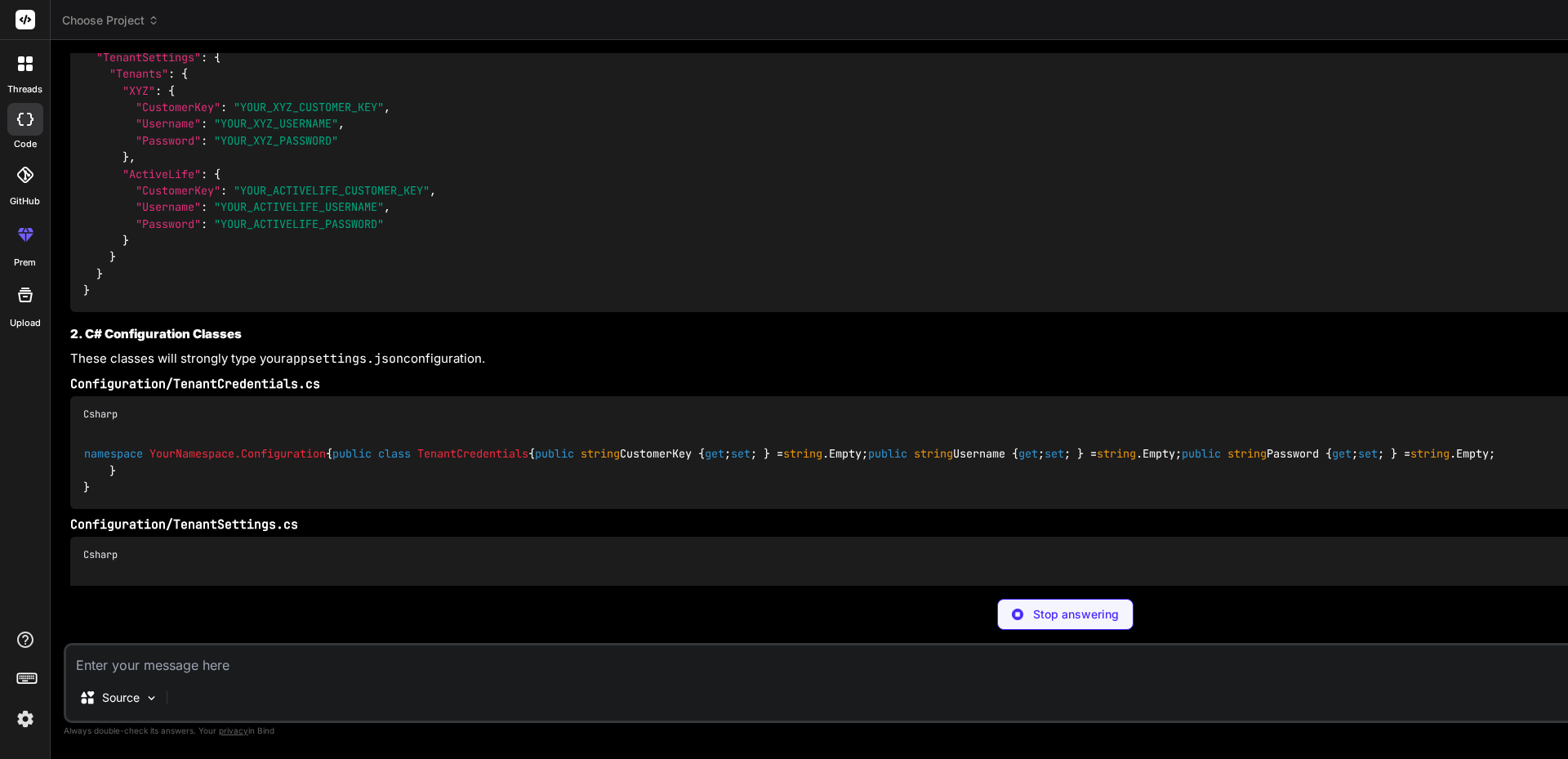
type textarea "x"
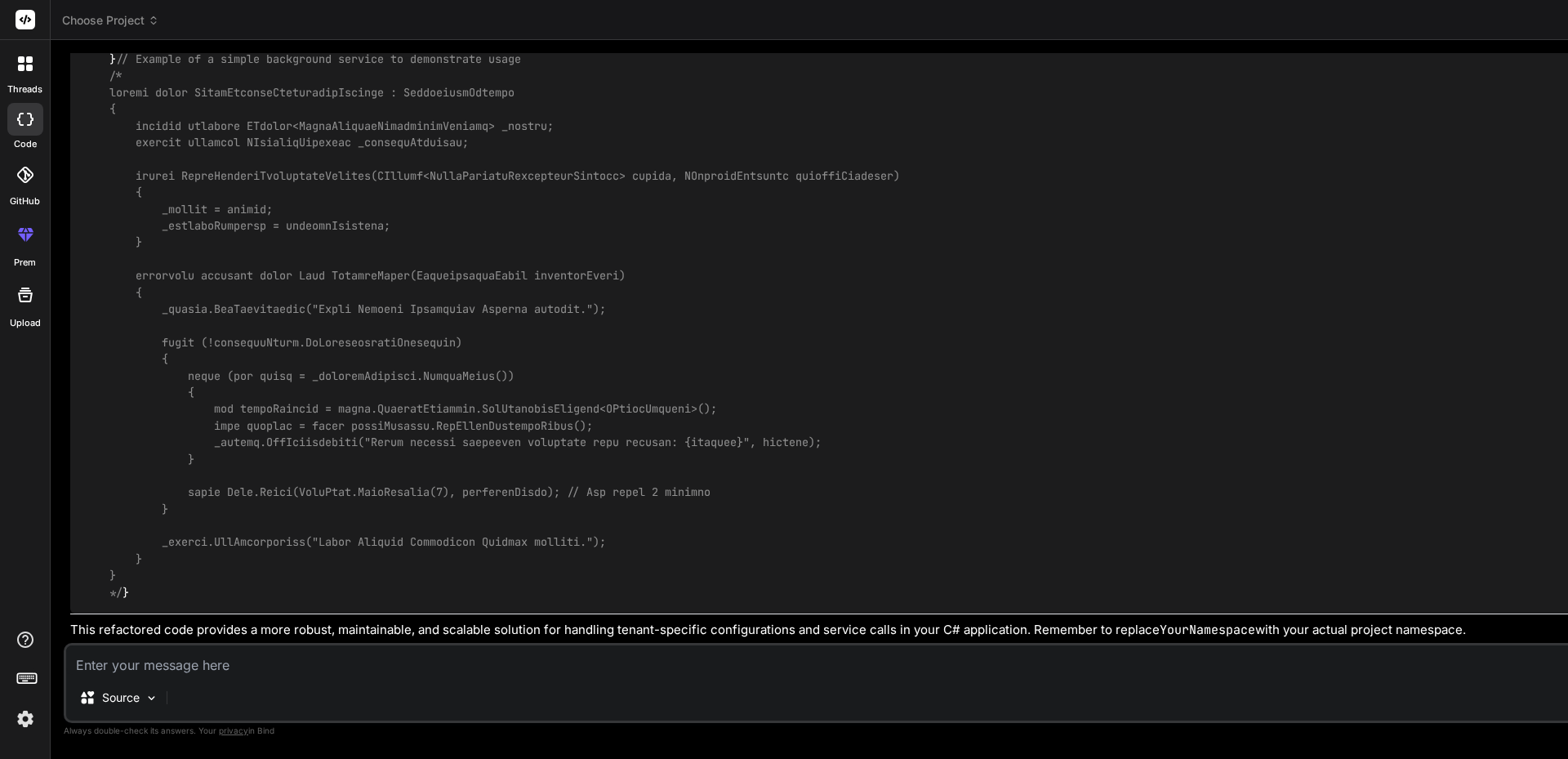
scroll to position [3953, 0]
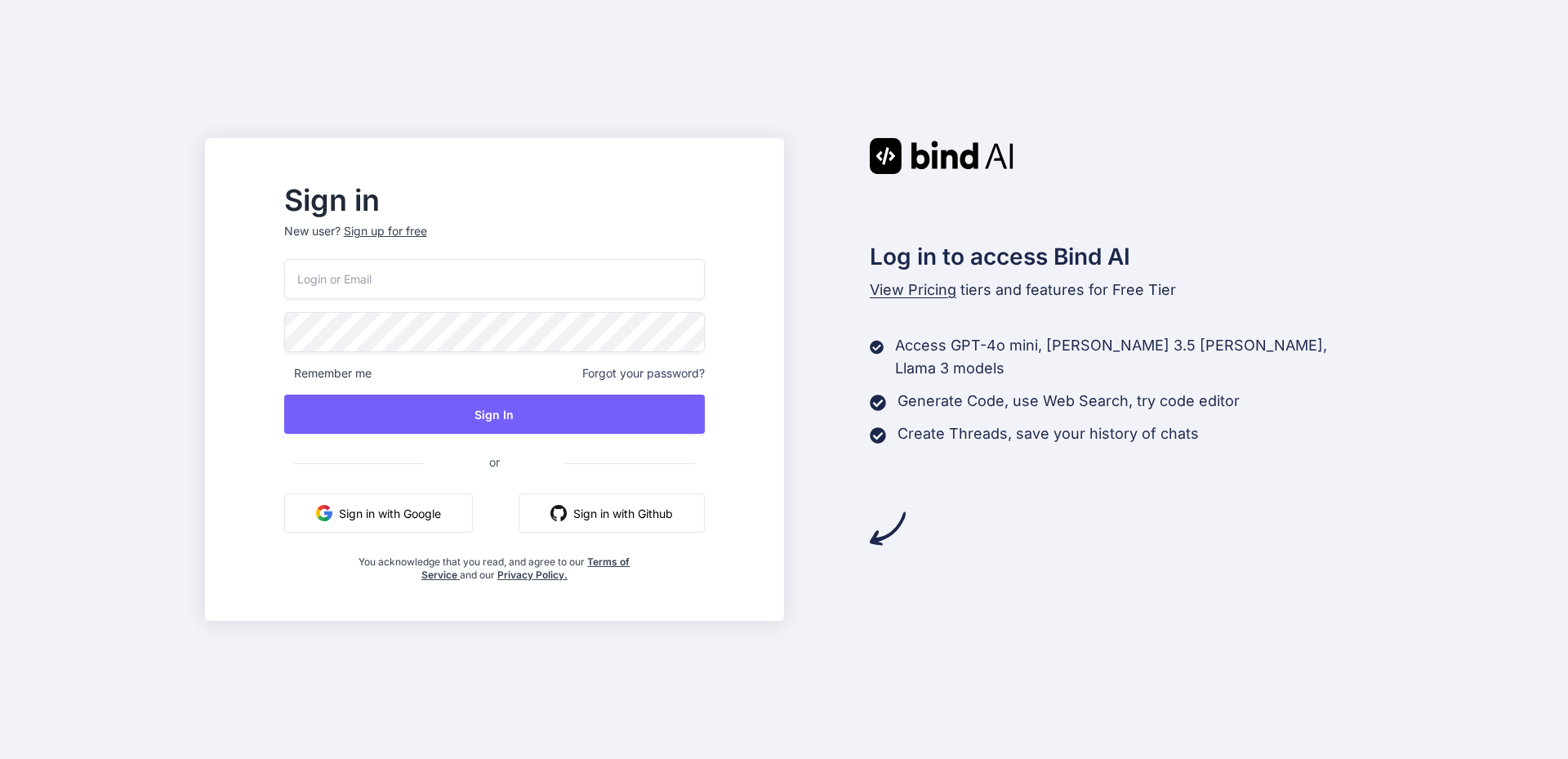
click at [540, 288] on input "email" at bounding box center [494, 279] width 420 height 40
type input "shivank@yopmail.com"
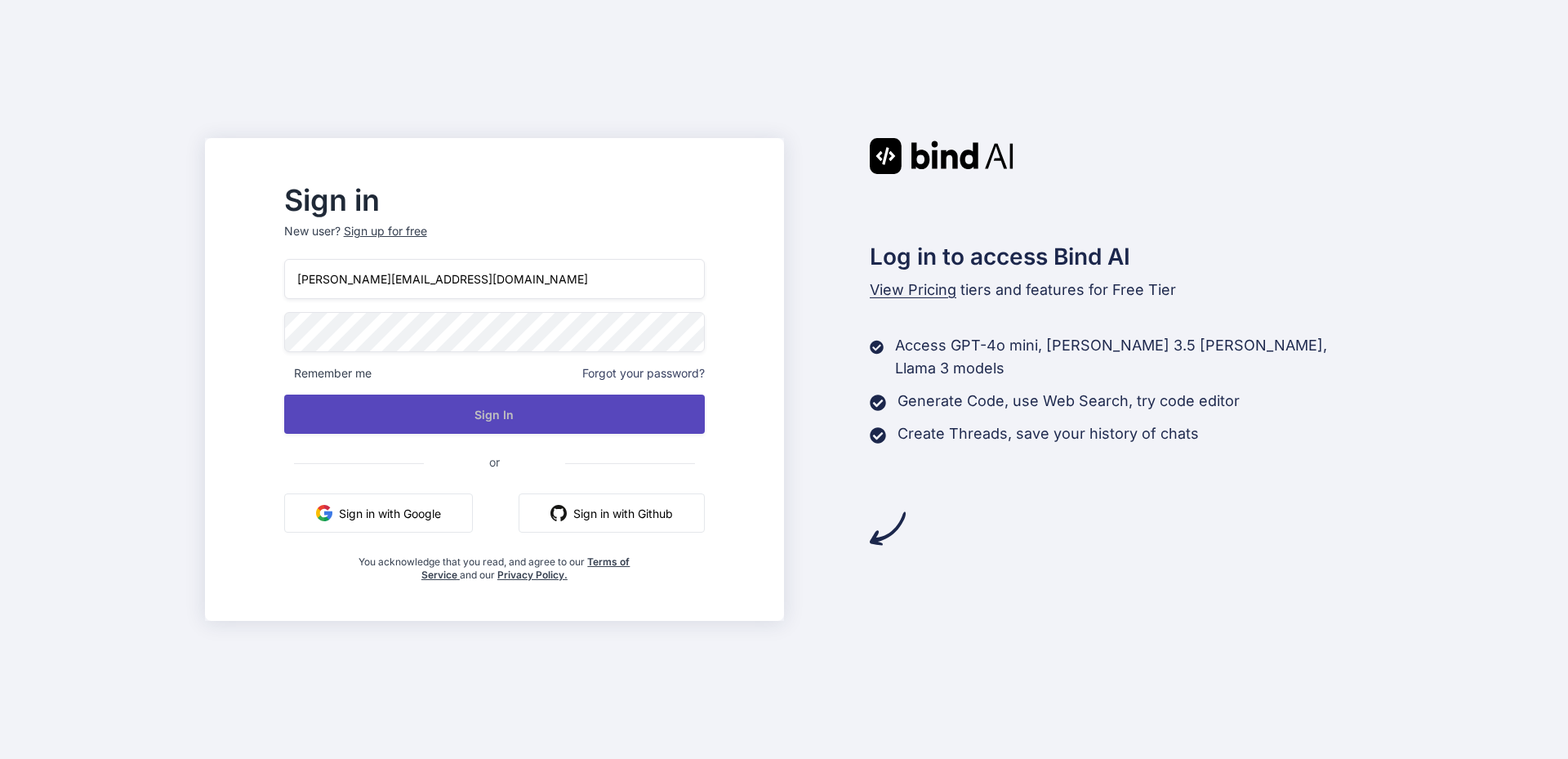
click at [492, 412] on button "Sign In" at bounding box center [494, 414] width 420 height 40
click at [564, 416] on button "Sign In" at bounding box center [494, 414] width 420 height 40
